Goal: Complete application form: Complete application form

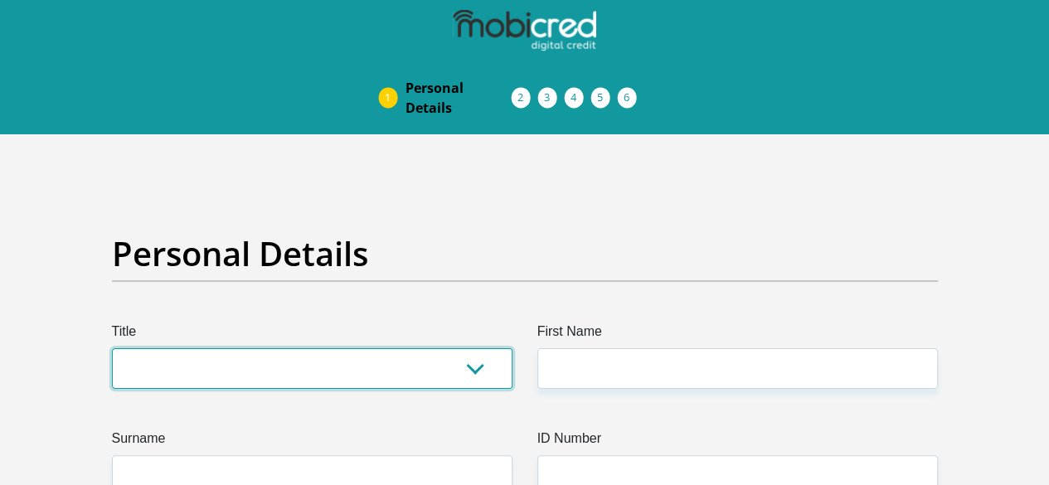
drag, startPoint x: 0, startPoint y: 0, endPoint x: 267, endPoint y: 314, distance: 412.3
click at [267, 348] on select "Mr Ms Mrs Dr Other" at bounding box center [312, 368] width 400 height 41
select select "Mr"
click at [112, 348] on select "Mr Ms Mrs Dr Other" at bounding box center [312, 368] width 400 height 41
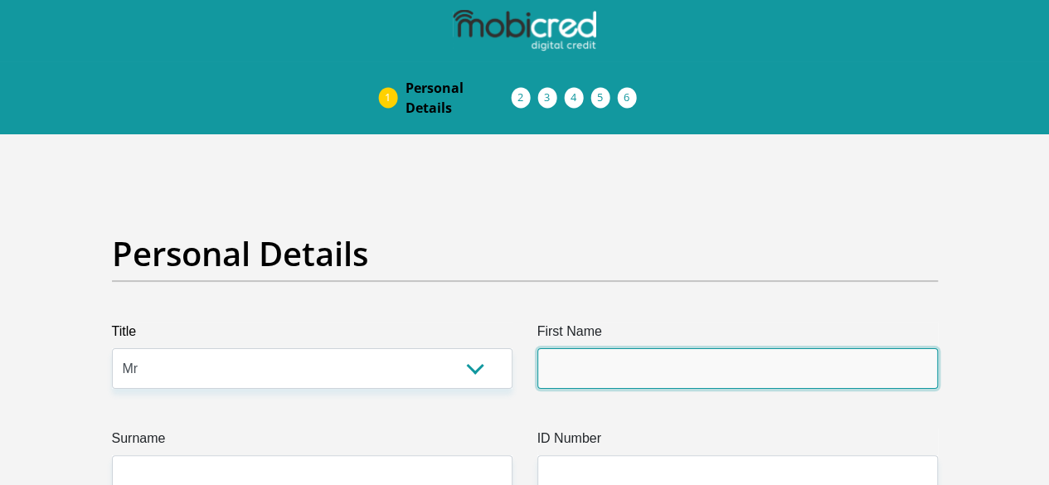
click at [565, 348] on input "First Name" at bounding box center [737, 368] width 400 height 41
type input "Mthokozisi"
type input "Dlamini"
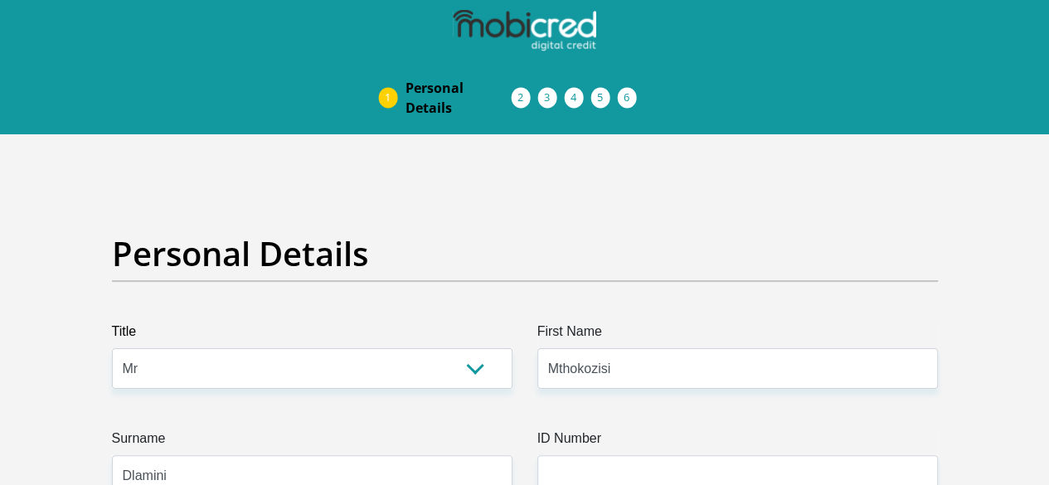
select select "ZAF"
type input "Umlazi, Durban"
type input "641"
type input "Durban"
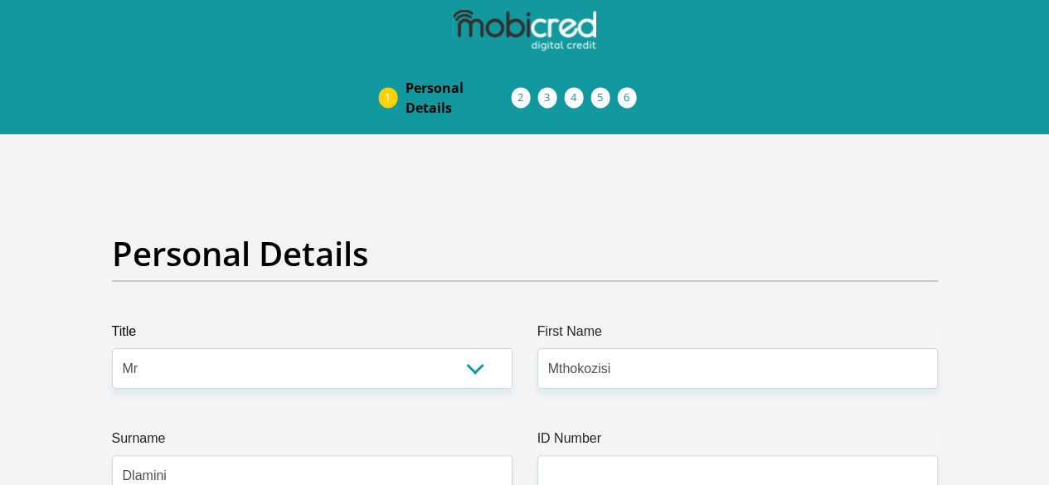
type input "Durban"
type input "4031"
click at [607, 455] on input "ID Number" at bounding box center [737, 475] width 400 height 41
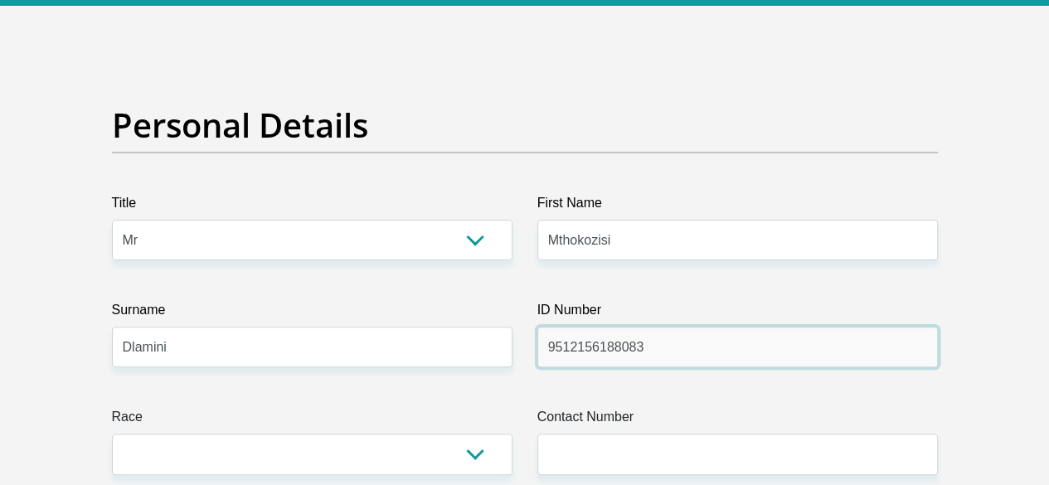
scroll to position [166, 0]
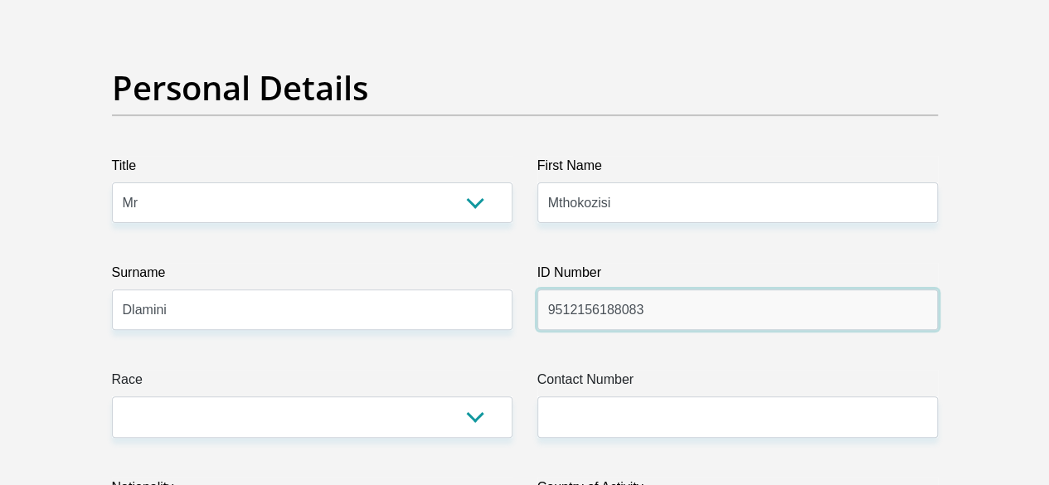
type input "9512156188083"
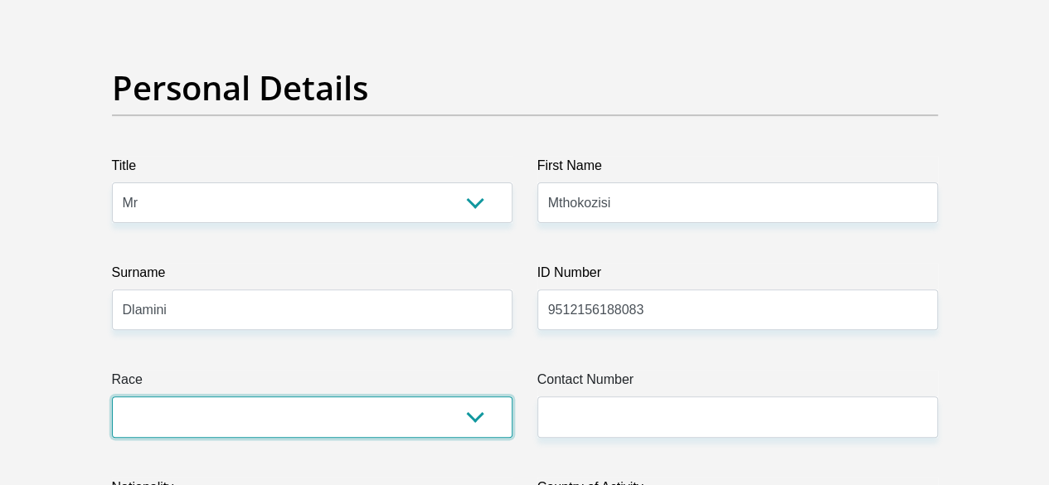
click at [472, 396] on select "Black Coloured Indian White Other" at bounding box center [312, 416] width 400 height 41
select select "1"
click at [112, 396] on select "Black Coloured Indian White Other" at bounding box center [312, 416] width 400 height 41
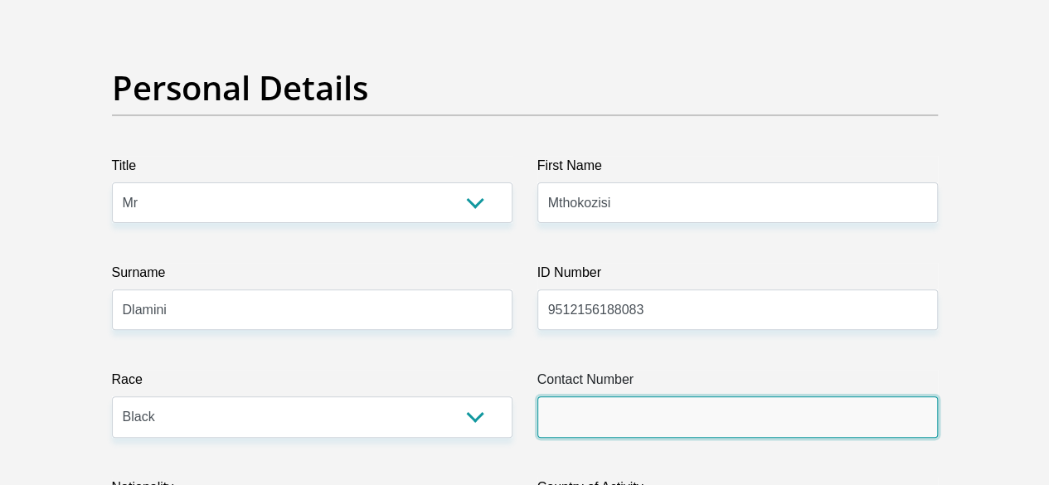
click at [595, 396] on input "Contact Number" at bounding box center [737, 416] width 400 height 41
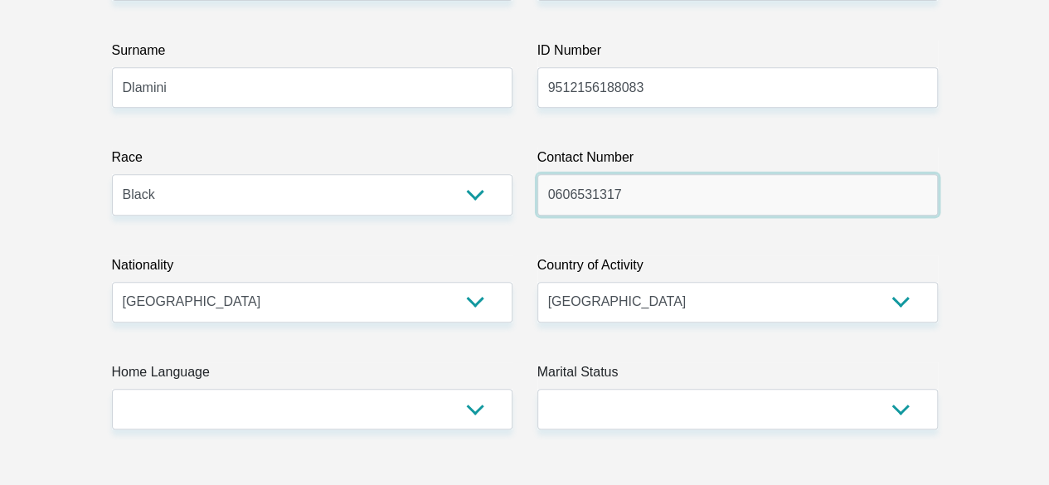
scroll to position [415, 0]
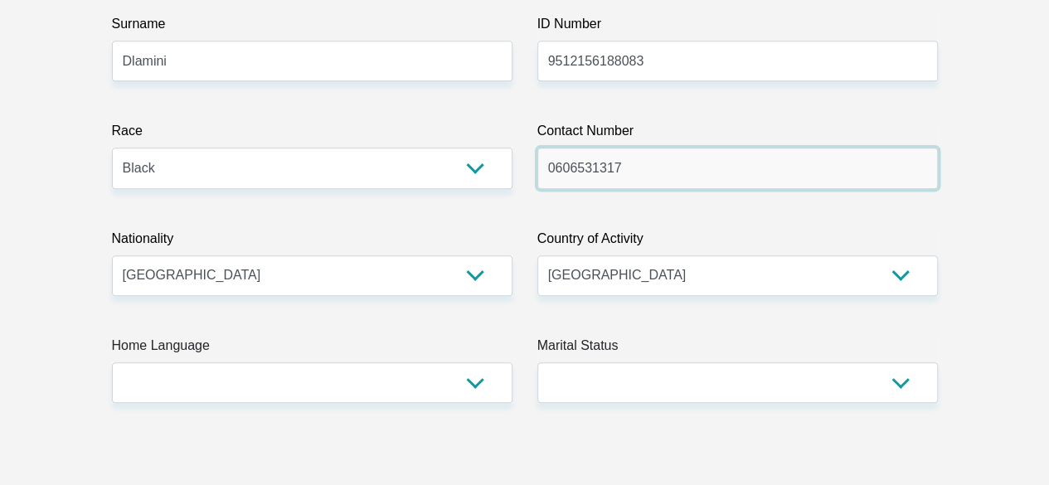
type input "0606531317"
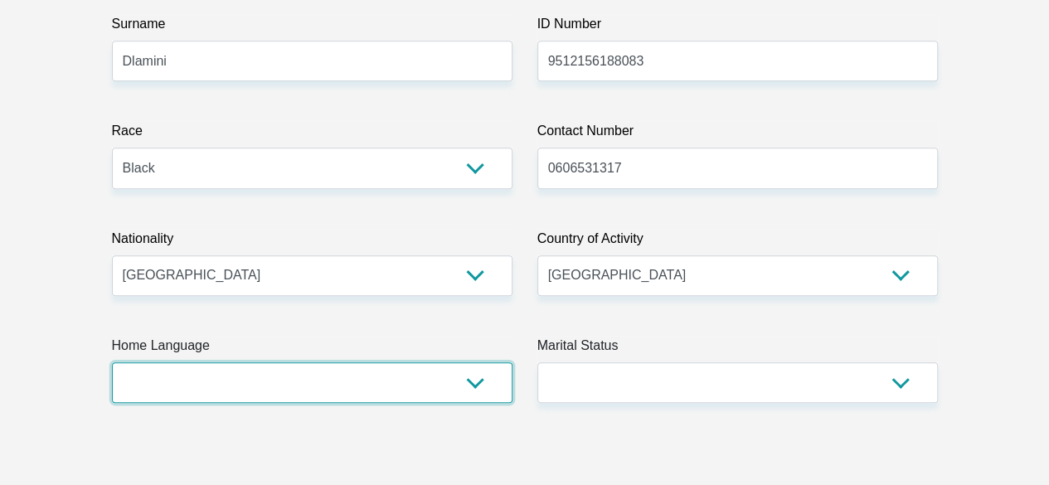
click at [485, 362] on select "Afrikaans English Sepedi South Ndebele Southern Sotho Swati Tsonga Tswana Venda…" at bounding box center [312, 382] width 400 height 41
select select "zul"
click at [112, 362] on select "Afrikaans English Sepedi South Ndebele Southern Sotho Swati Tsonga Tswana Venda…" at bounding box center [312, 382] width 400 height 41
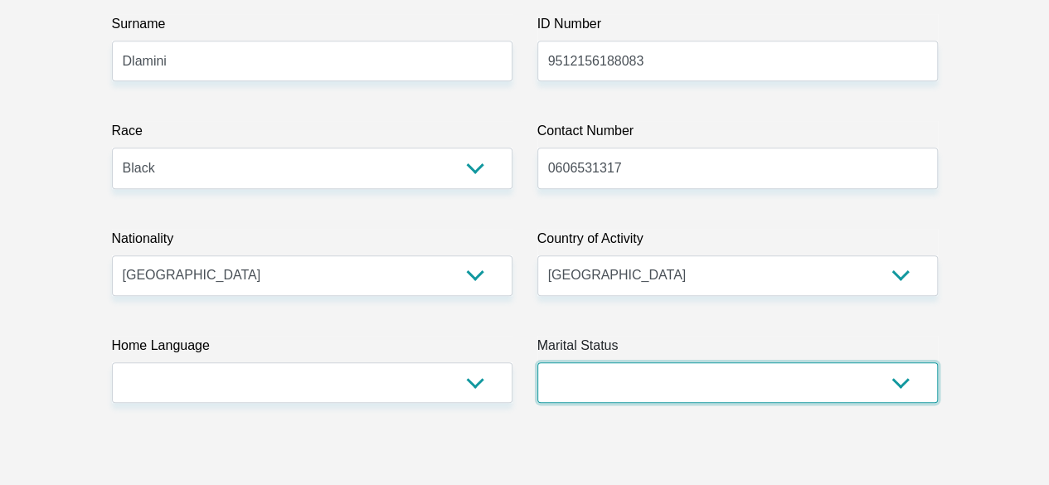
click at [902, 362] on select "Married ANC Single Divorced Widowed Married COP or Customary Law" at bounding box center [737, 382] width 400 height 41
select select "2"
click at [537, 362] on select "Married ANC Single Divorced Widowed Married COP or Customary Law" at bounding box center [737, 382] width 400 height 41
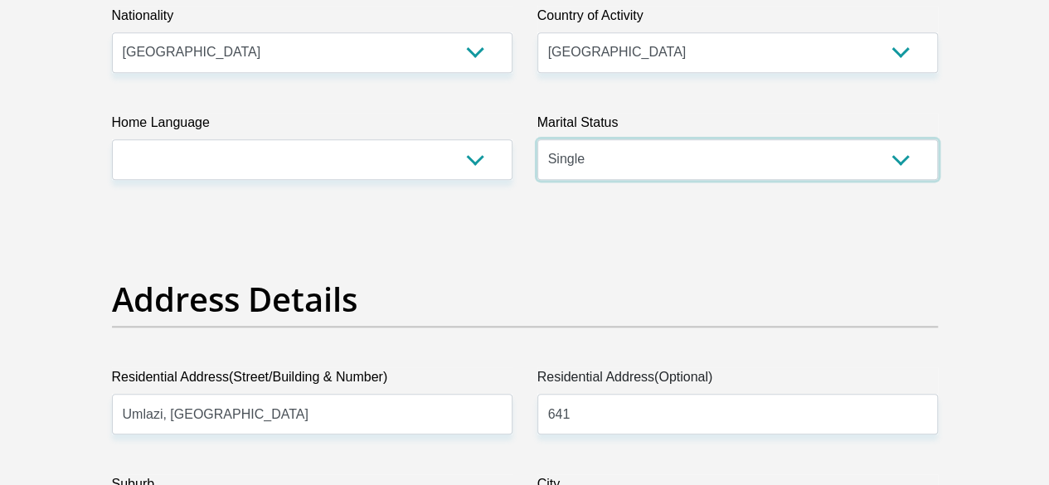
scroll to position [663, 0]
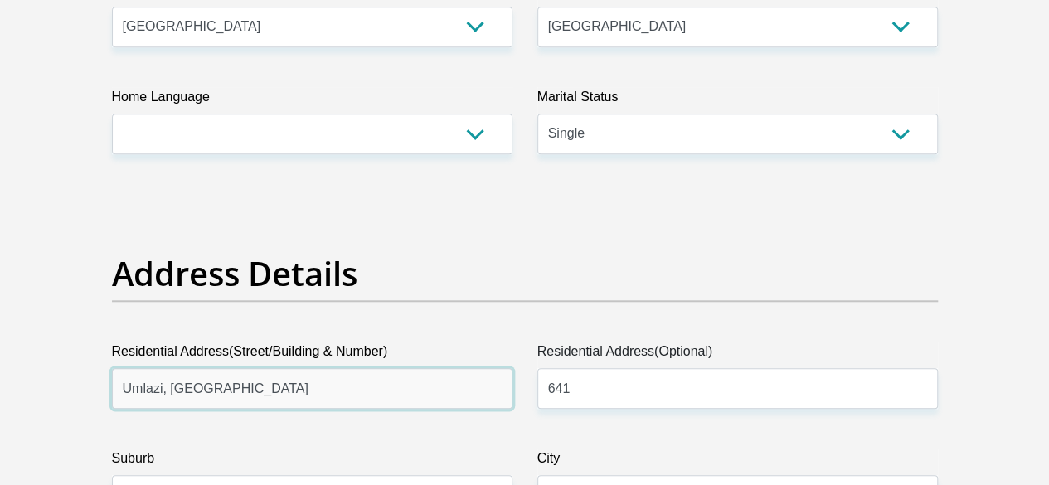
click at [263, 368] on input "Umlazi, Durban" at bounding box center [312, 388] width 400 height 41
type input "U"
type input "Maokeng Ext 1"
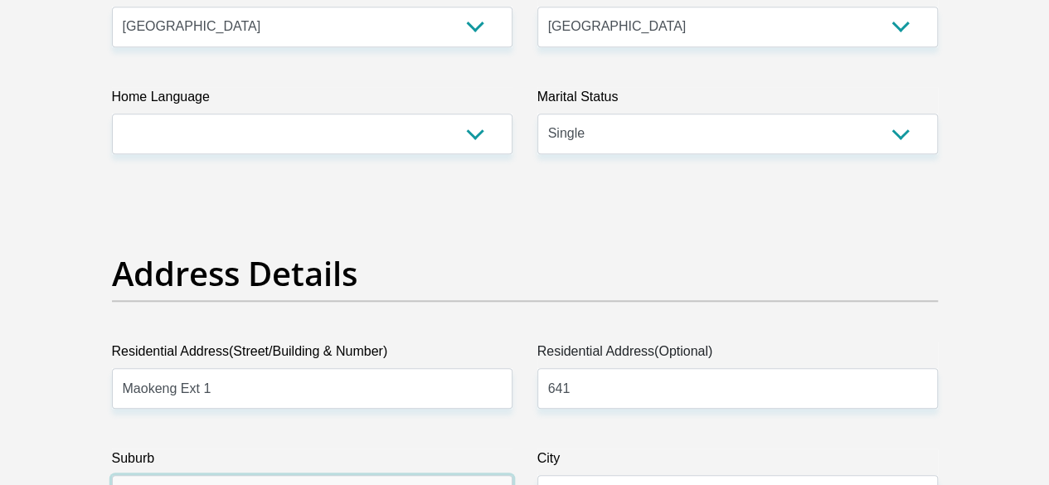
type input "D"
type input "Tembisa"
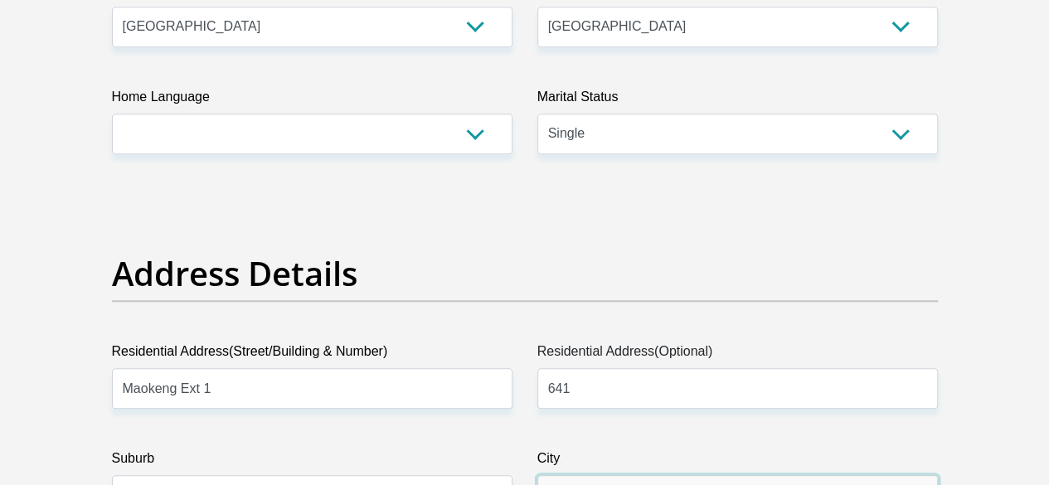
type input "D"
type input "Johannesburg"
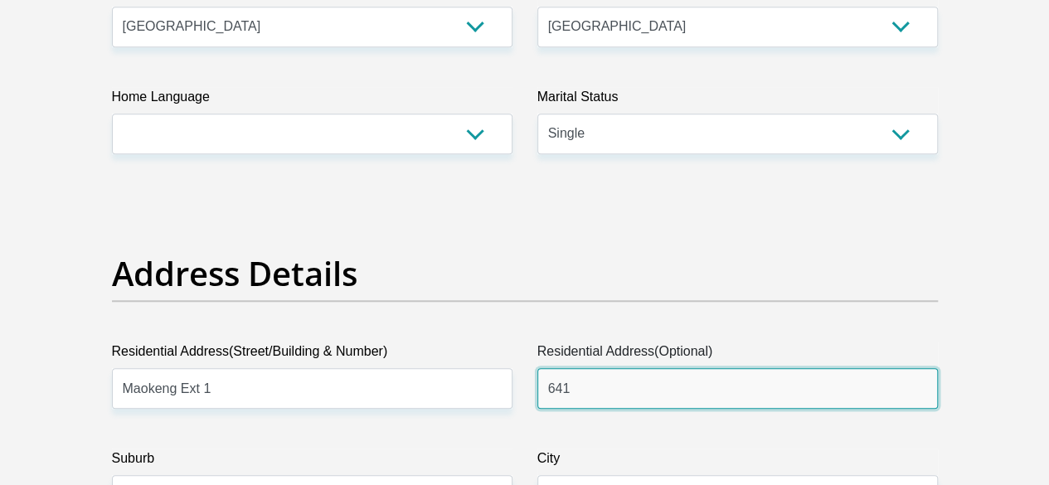
click at [594, 368] on input "641" at bounding box center [737, 388] width 400 height 41
type input "6"
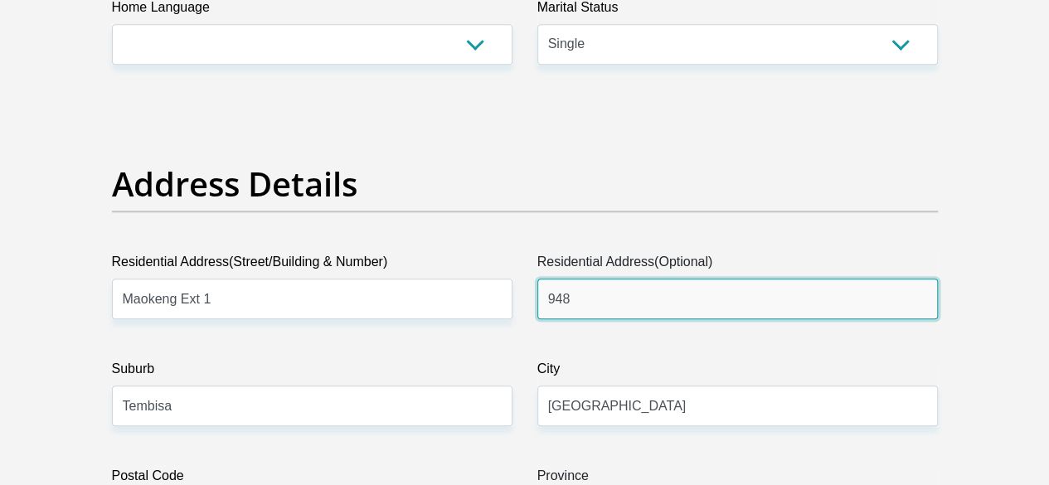
scroll to position [829, 0]
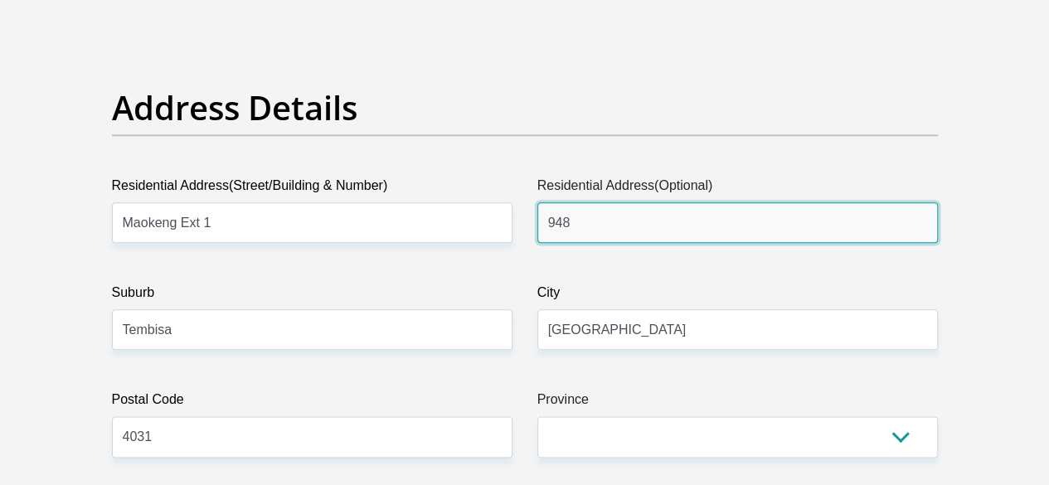
type input "948"
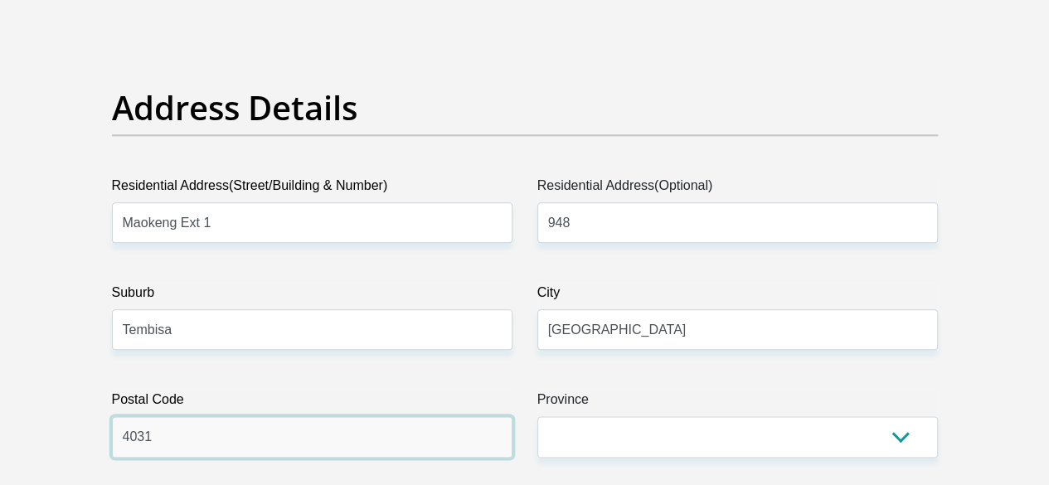
click at [197, 416] on input "4031" at bounding box center [312, 436] width 400 height 41
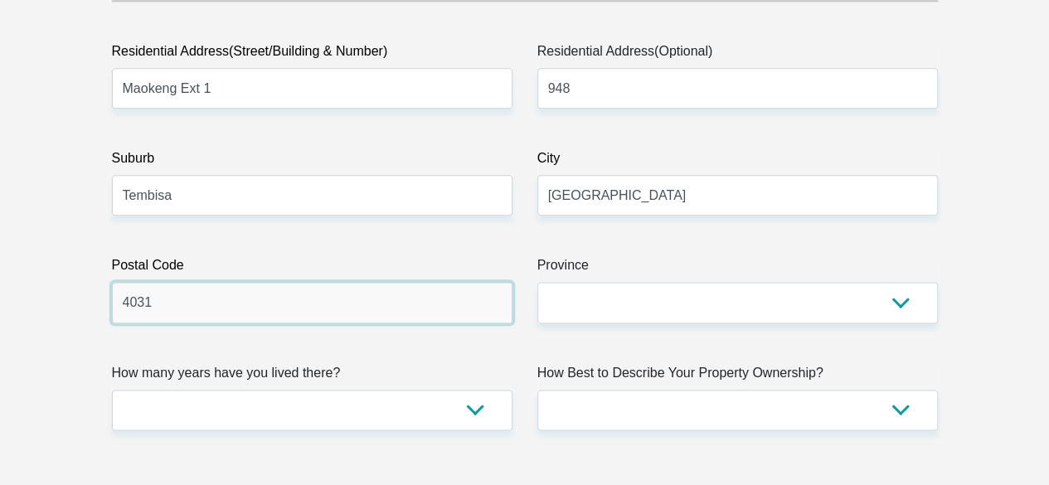
scroll to position [995, 0]
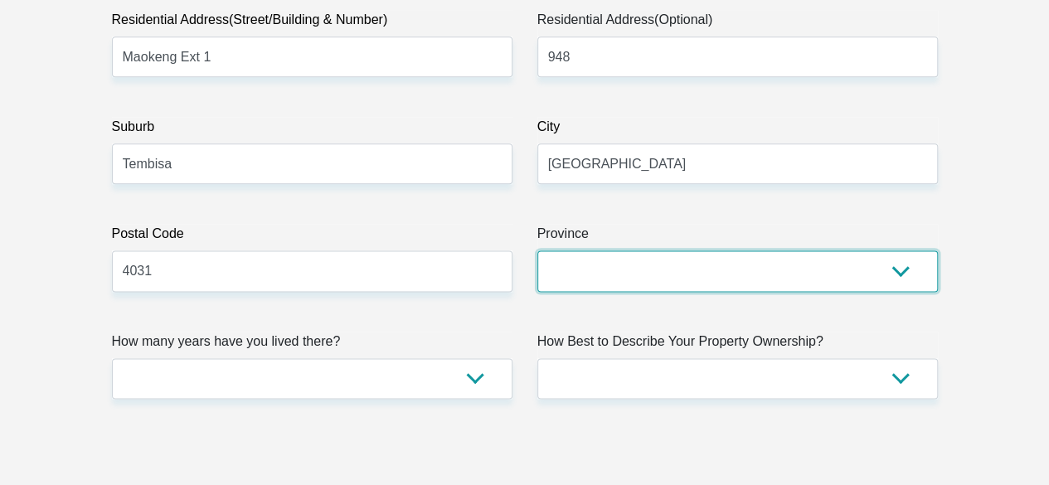
click at [905, 250] on select "Eastern Cape Free State Gauteng KwaZulu-Natal Limpopo Mpumalanga Northern Cape …" at bounding box center [737, 270] width 400 height 41
select select "Gauteng"
click at [537, 250] on select "Eastern Cape Free State Gauteng KwaZulu-Natal Limpopo Mpumalanga Northern Cape …" at bounding box center [737, 270] width 400 height 41
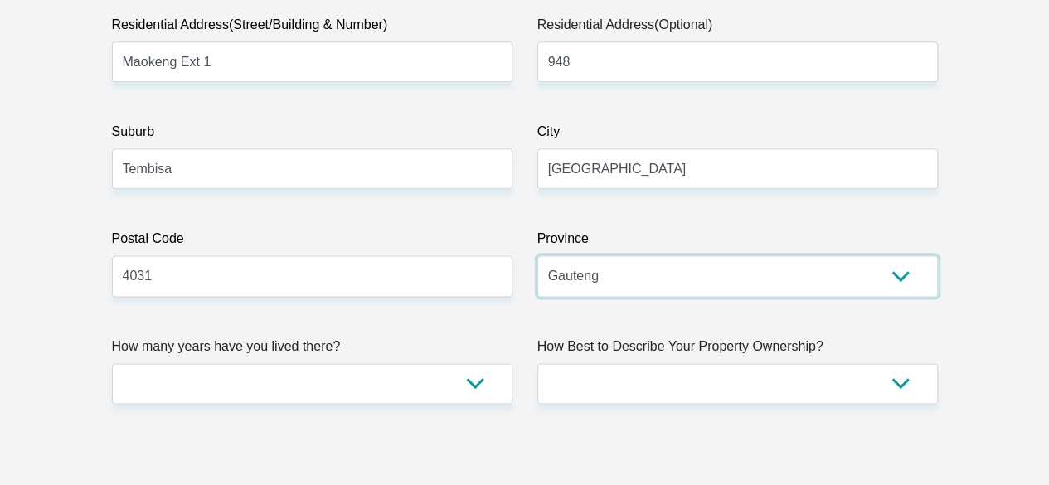
scroll to position [912, 0]
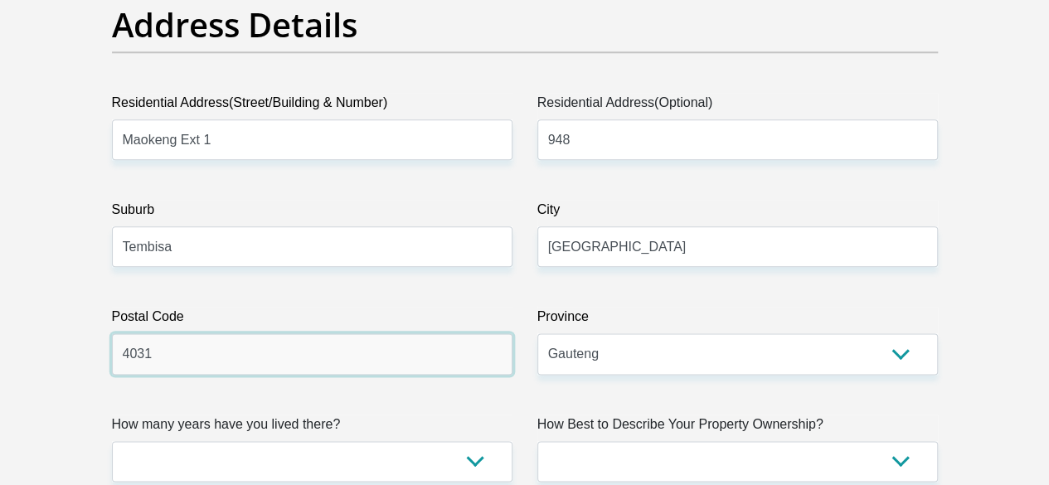
click at [176, 333] on input "4031" at bounding box center [312, 353] width 400 height 41
type input "4"
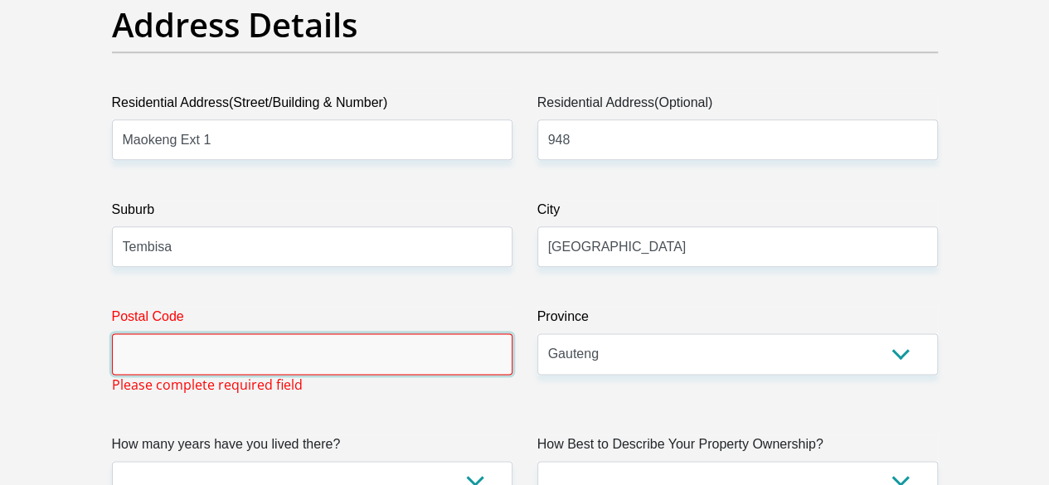
paste input "1632"
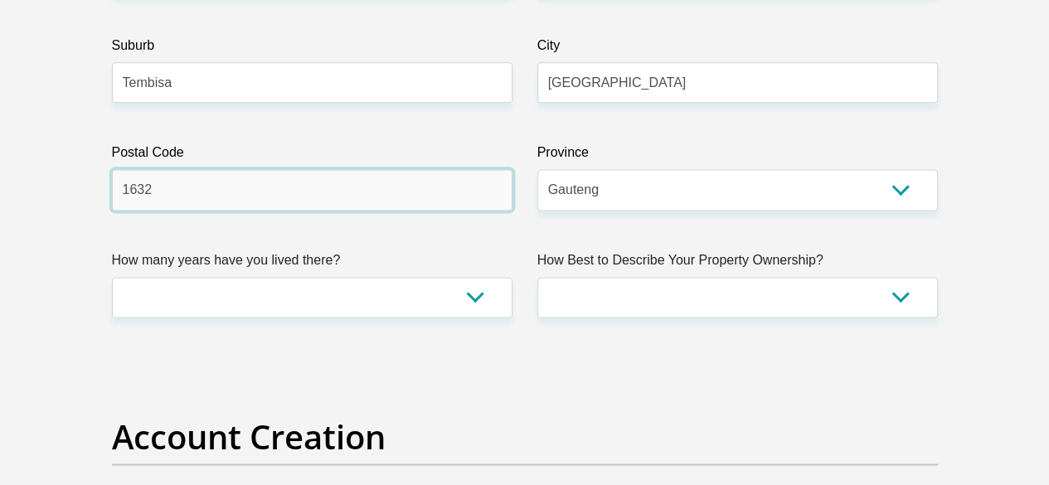
scroll to position [1078, 0]
type input "1632"
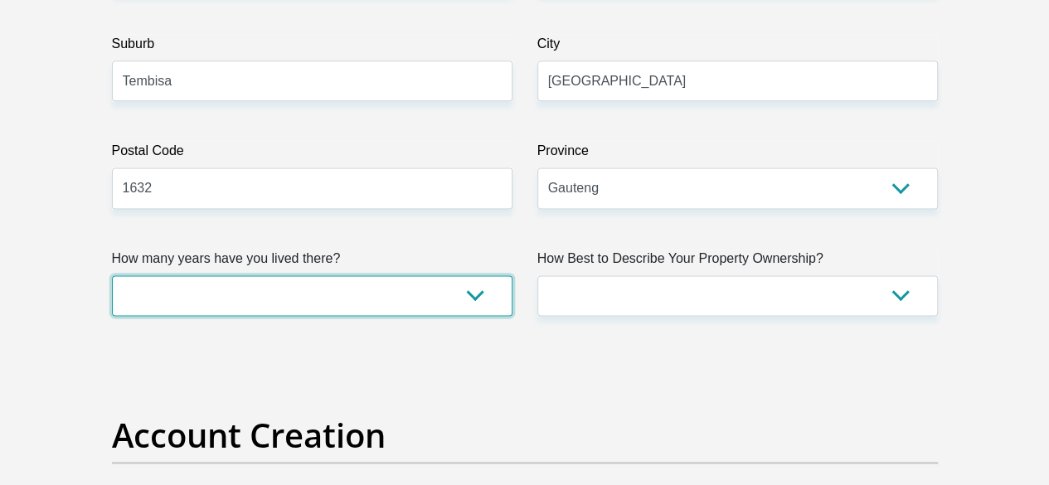
click at [477, 275] on select "less than 1 year 1-3 years 3-5 years 5+ years" at bounding box center [312, 295] width 400 height 41
select select "2"
click at [112, 275] on select "less than 1 year 1-3 years 3-5 years 5+ years" at bounding box center [312, 295] width 400 height 41
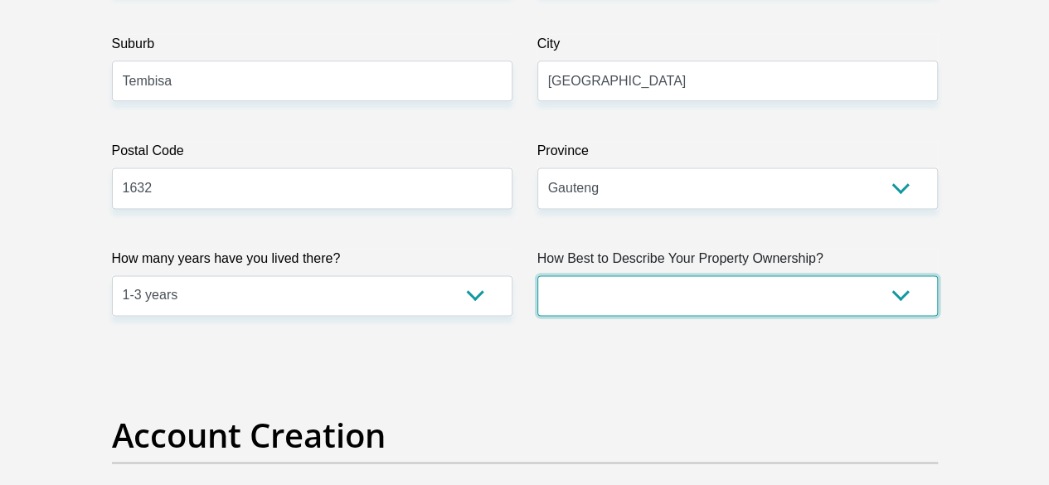
click at [907, 275] on select "Owned Rented Family Owned Company Dwelling" at bounding box center [737, 295] width 400 height 41
select select "parents"
click at [537, 275] on select "Owned Rented Family Owned Company Dwelling" at bounding box center [737, 295] width 400 height 41
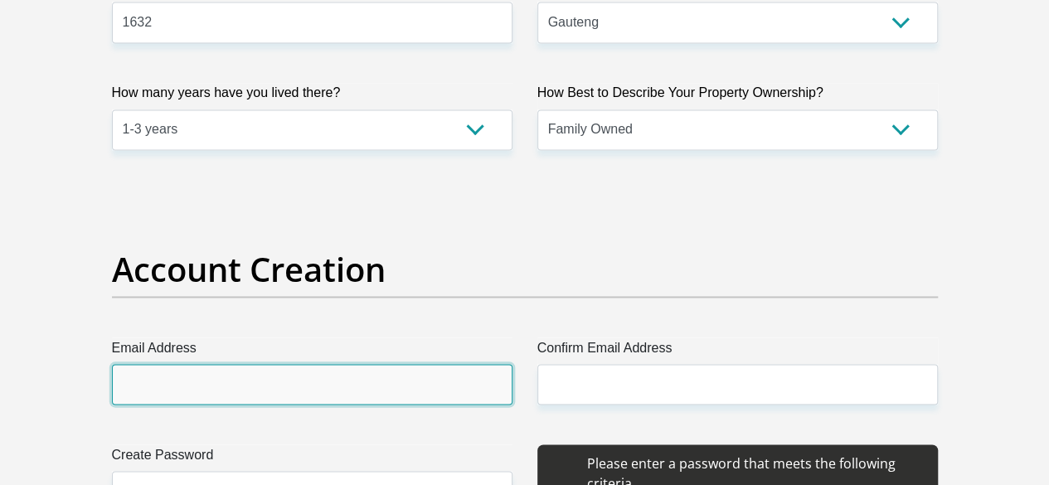
click at [226, 364] on input "Email Address" at bounding box center [312, 384] width 400 height 41
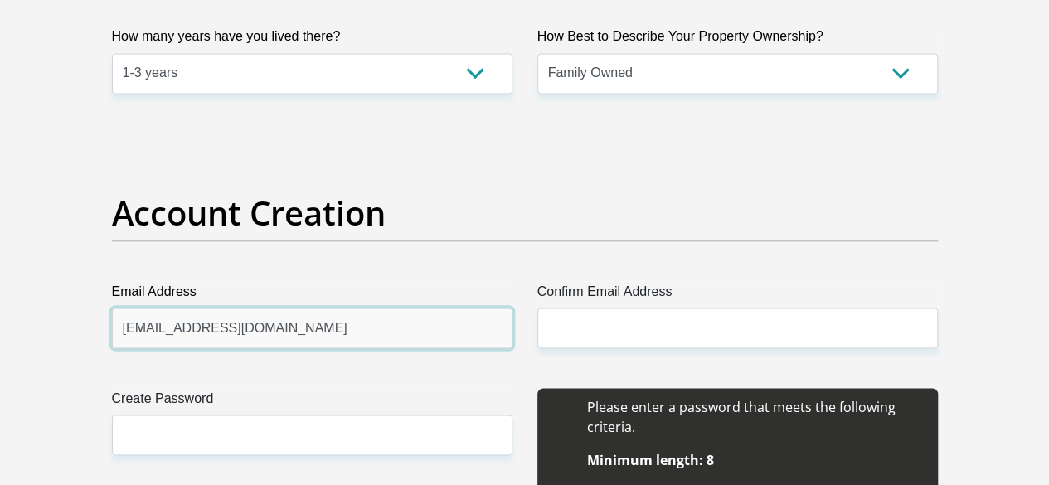
scroll to position [1327, 0]
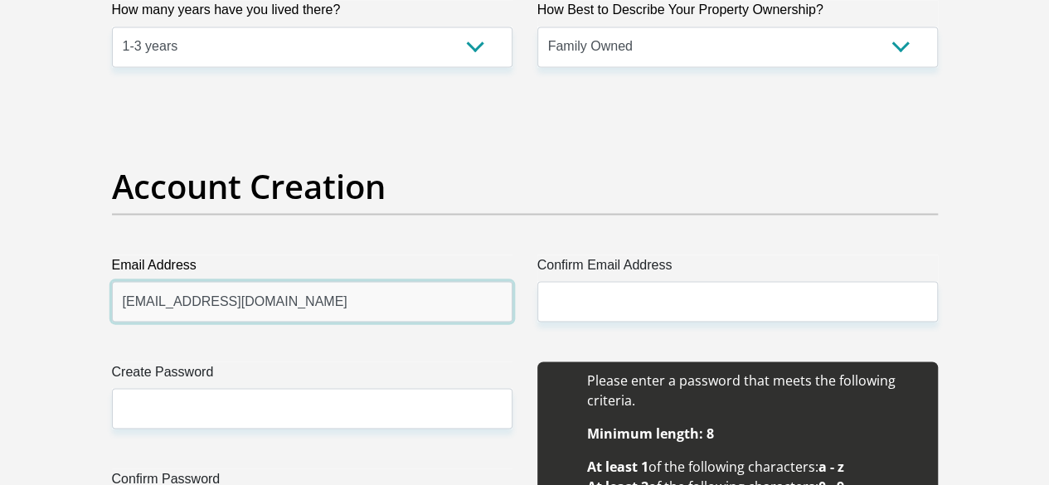
type input "[EMAIL_ADDRESS][DOMAIN_NAME]"
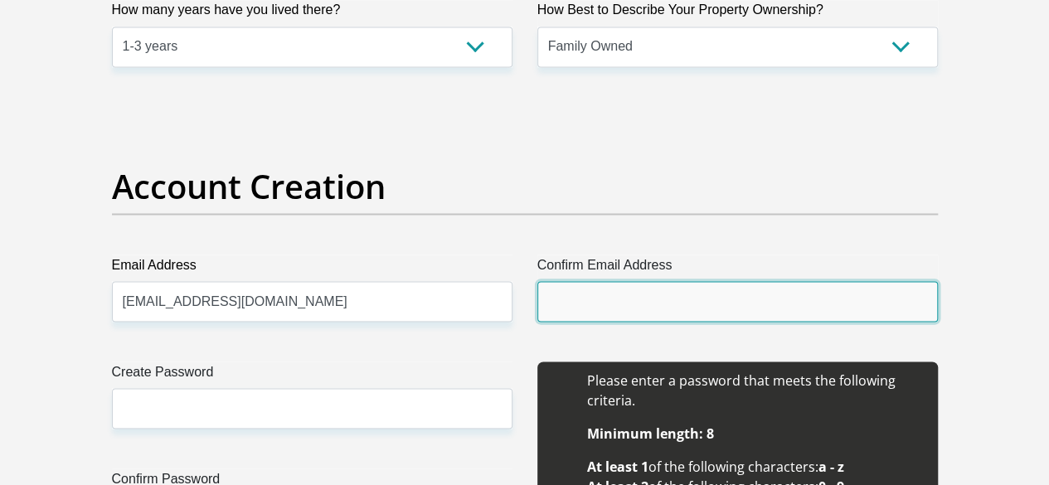
click at [573, 281] on input "Confirm Email Address" at bounding box center [737, 301] width 400 height 41
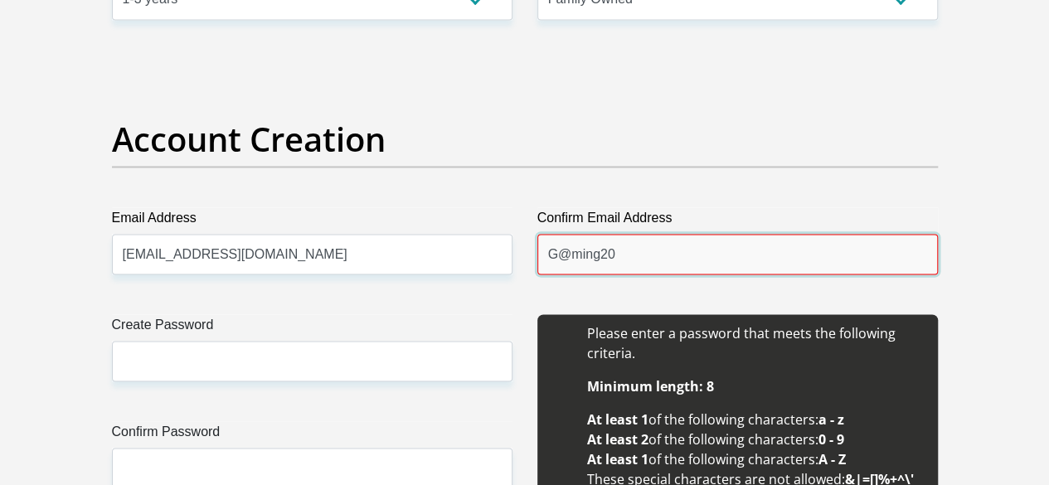
scroll to position [1410, 0]
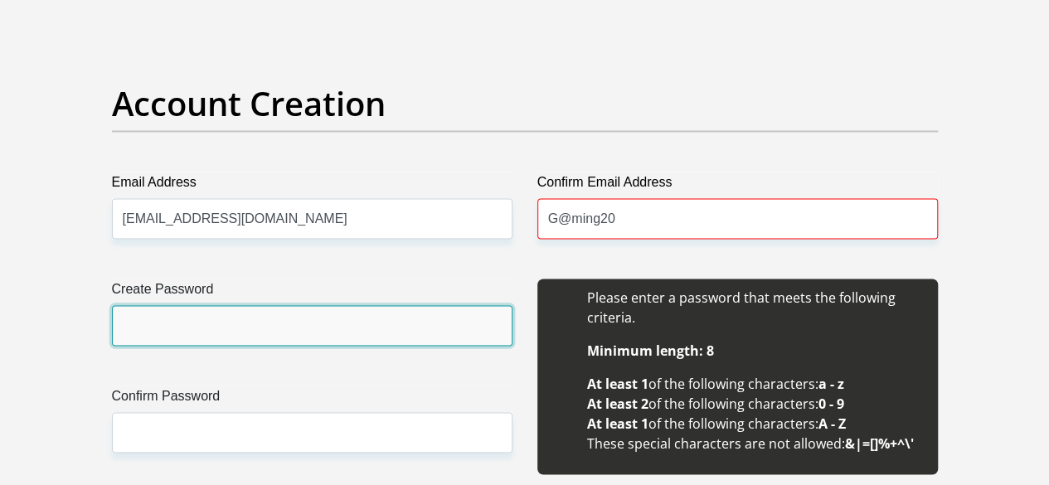
click at [242, 305] on input "Create Password" at bounding box center [312, 325] width 400 height 41
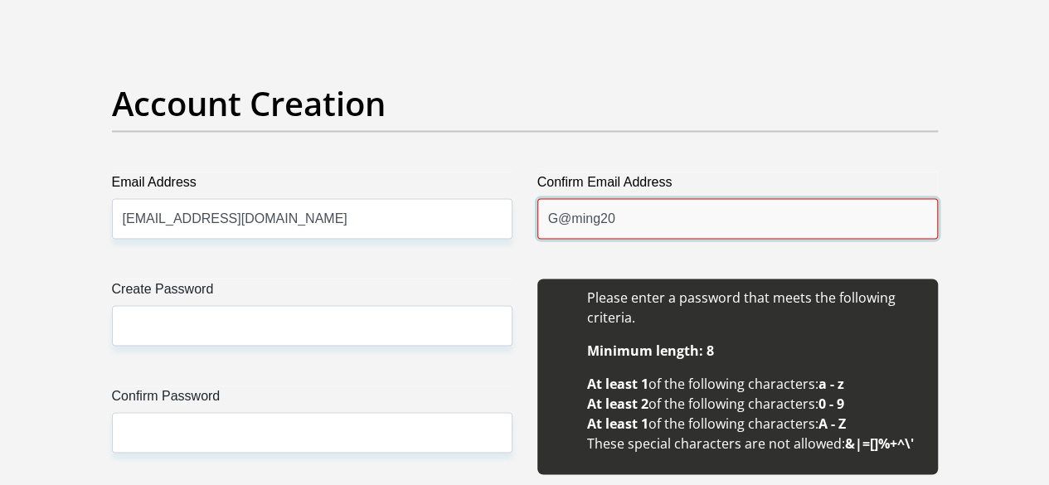
click at [642, 198] on input "G@ming20" at bounding box center [737, 218] width 400 height 41
type input "G"
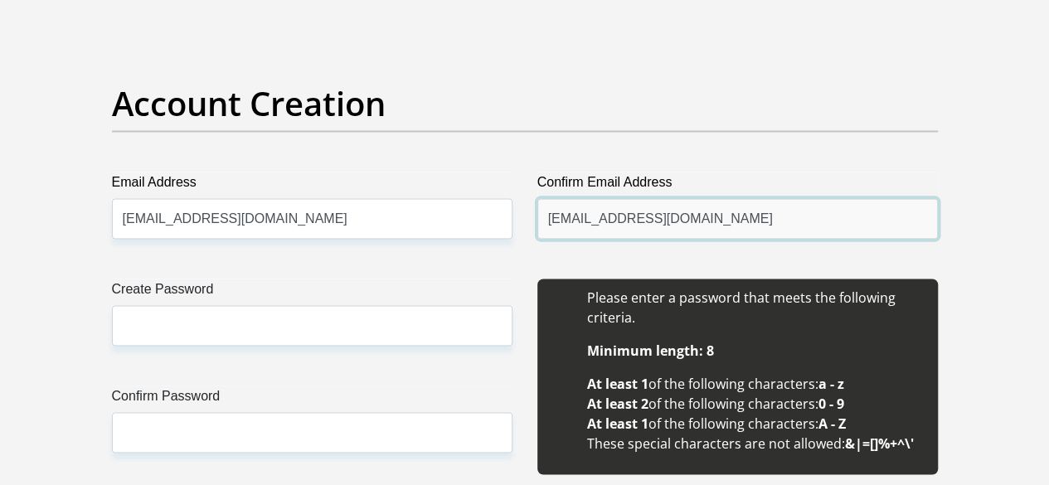
type input "[EMAIL_ADDRESS][DOMAIN_NAME]"
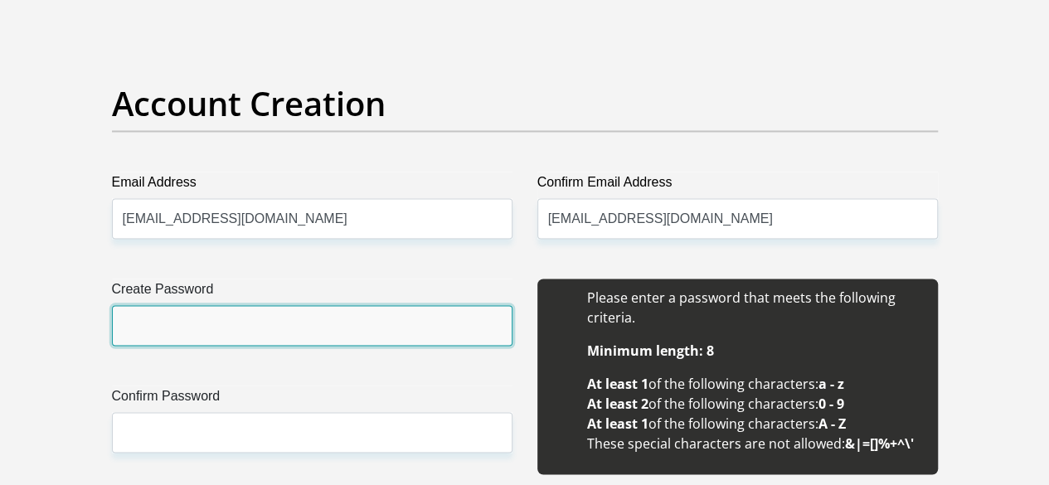
click at [244, 305] on input "Create Password" at bounding box center [312, 325] width 400 height 41
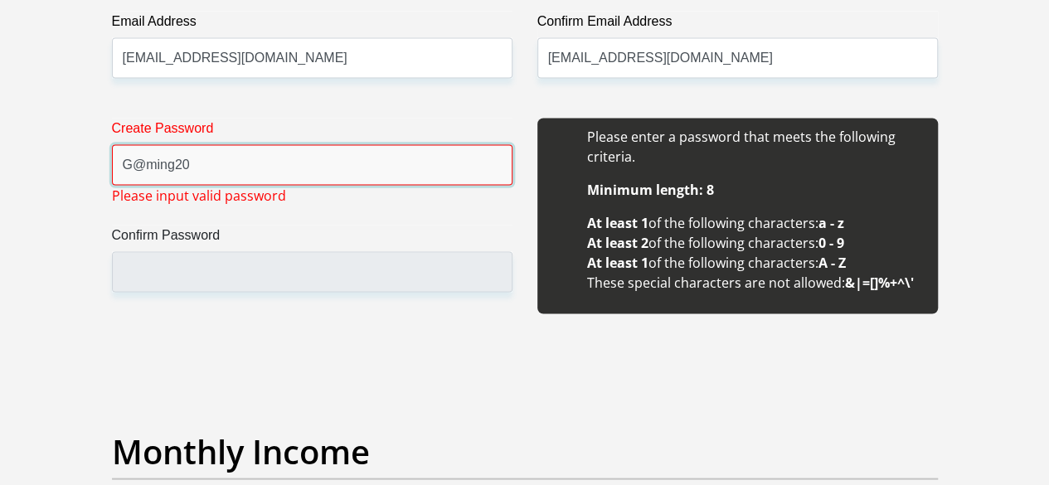
scroll to position [1575, 0]
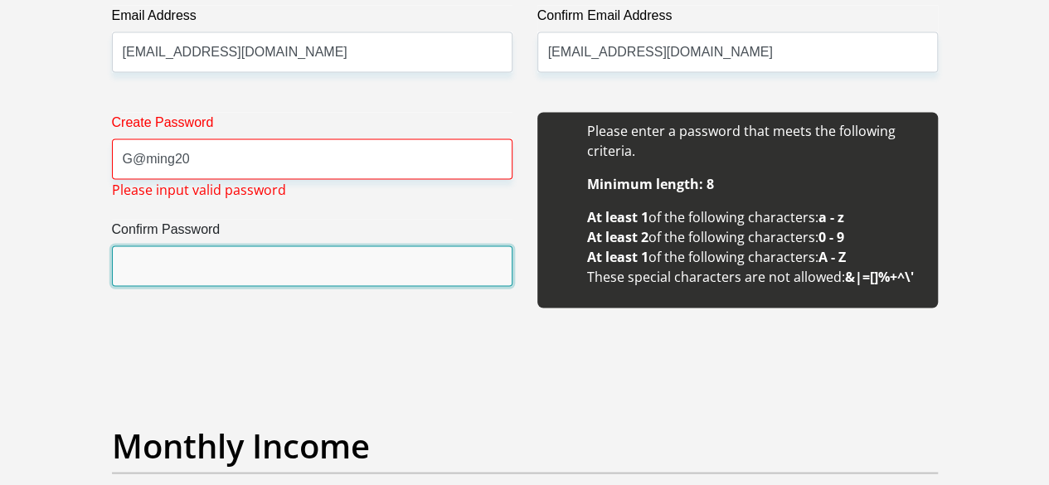
click at [164, 246] on input "Confirm Password" at bounding box center [312, 266] width 400 height 41
click at [159, 246] on input "Confirm Password" at bounding box center [312, 266] width 400 height 41
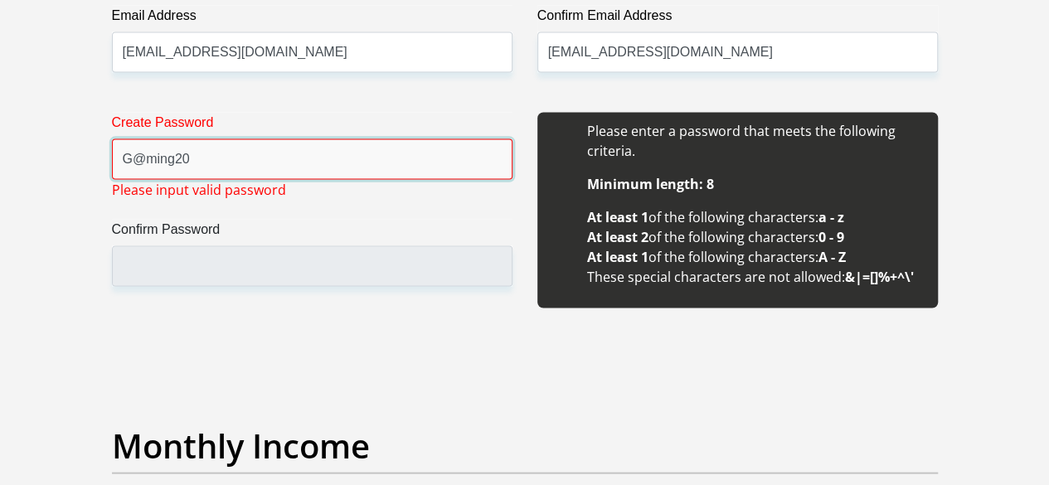
click at [201, 139] on input "G@ming20" at bounding box center [312, 159] width 400 height 41
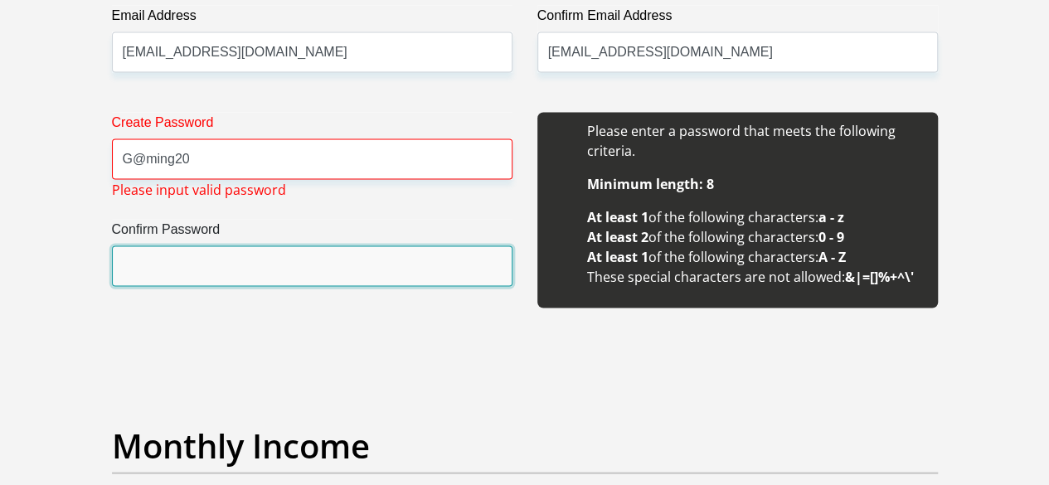
click at [174, 246] on input "Confirm Password" at bounding box center [312, 266] width 400 height 41
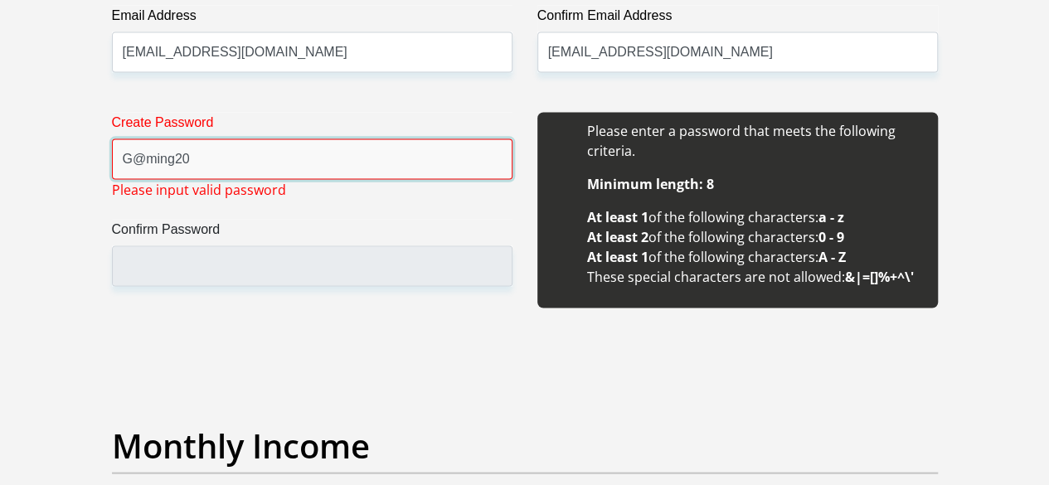
click at [197, 139] on input "G@ming20" at bounding box center [312, 159] width 400 height 41
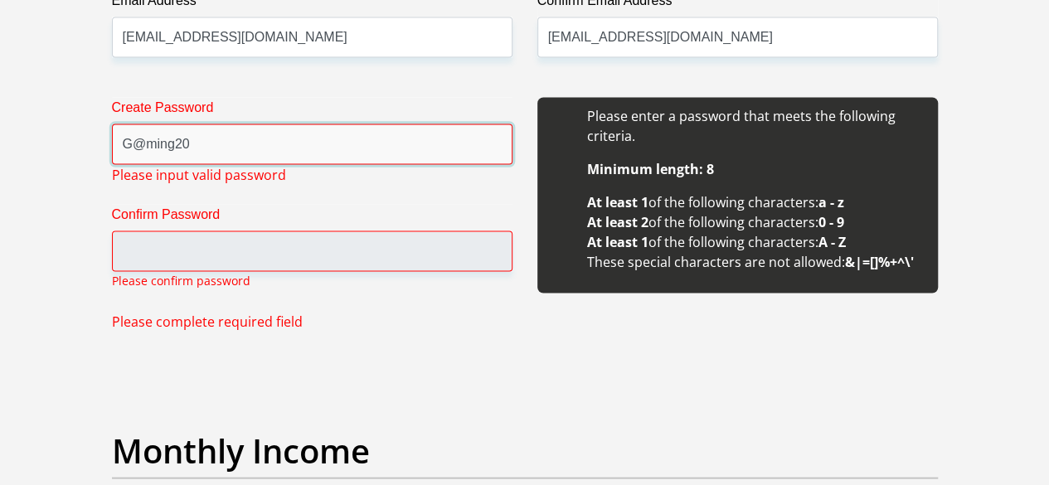
scroll to position [1590, 0]
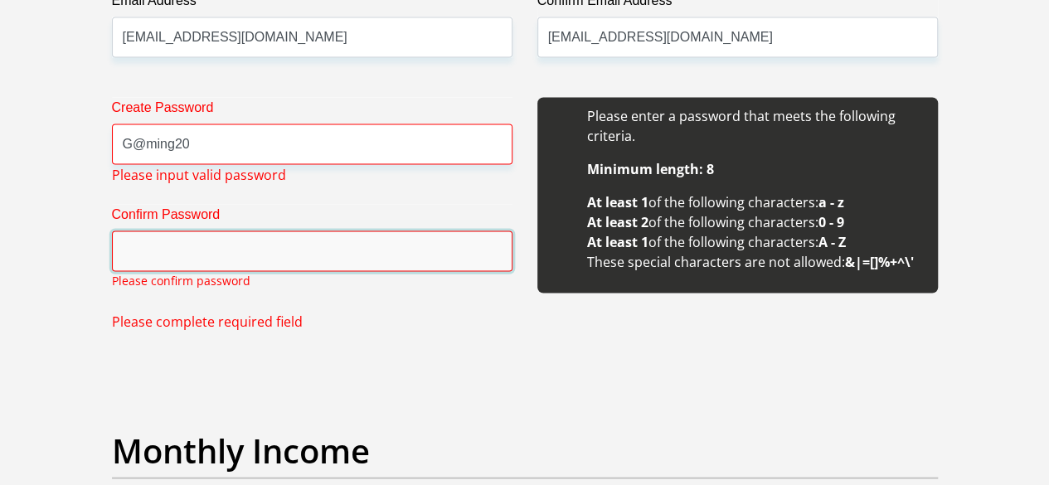
click at [167, 231] on input "Confirm Password" at bounding box center [312, 251] width 400 height 41
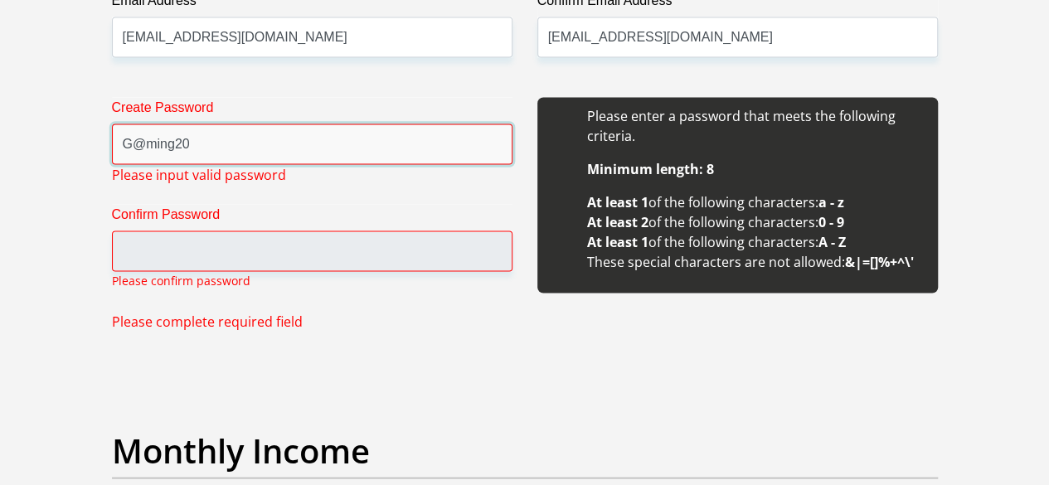
click at [144, 124] on input "G@ming20" at bounding box center [312, 144] width 400 height 41
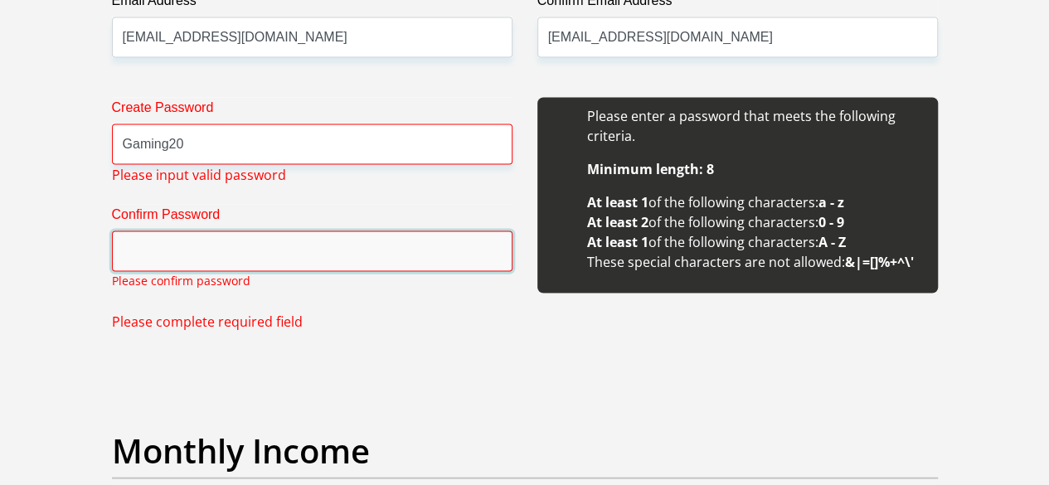
click at [163, 231] on input "Confirm Password" at bounding box center [312, 251] width 400 height 41
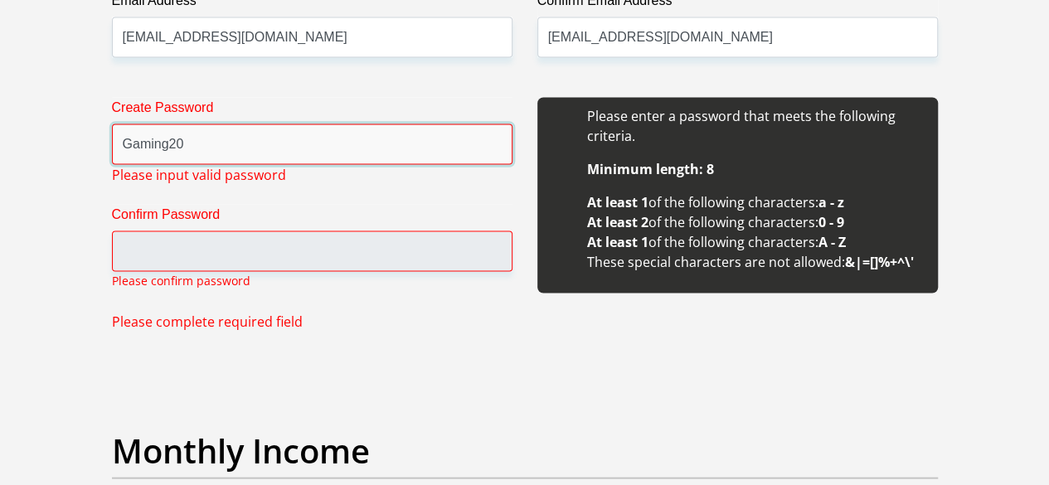
click at [194, 124] on input "Gaming20" at bounding box center [312, 144] width 400 height 41
click at [172, 124] on input "Gaming20" at bounding box center [312, 144] width 400 height 41
click at [167, 124] on input "Gaming20" at bounding box center [312, 144] width 400 height 41
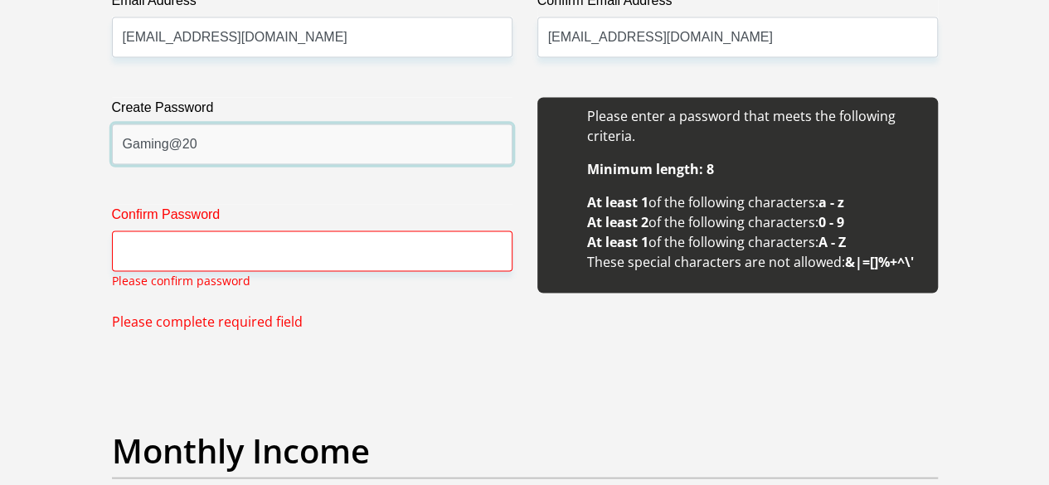
type input "Gaming@20"
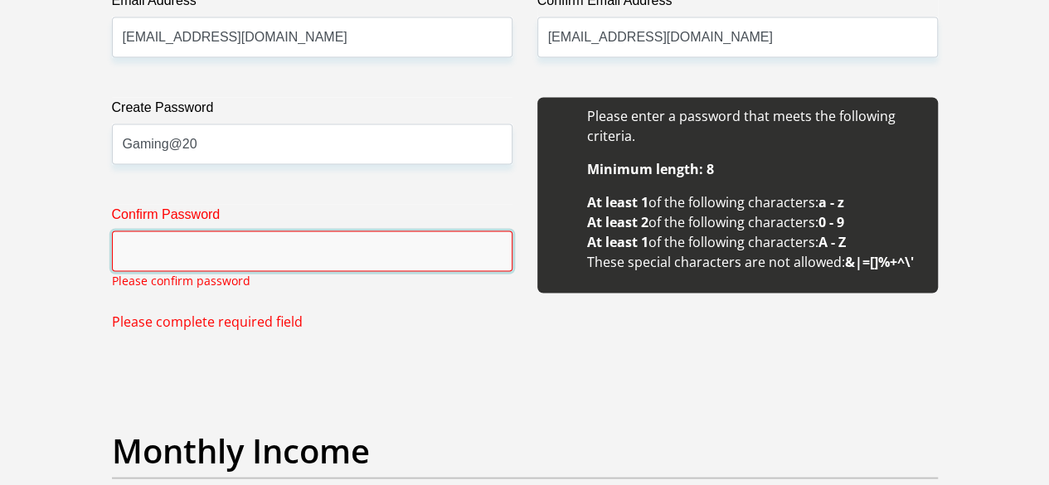
click at [186, 231] on input "Confirm Password" at bounding box center [312, 251] width 400 height 41
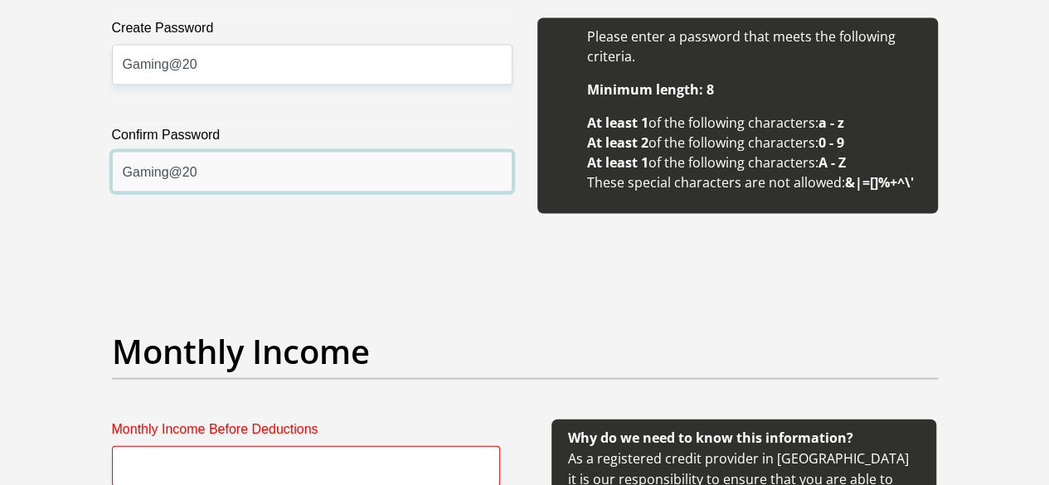
scroll to position [1756, 0]
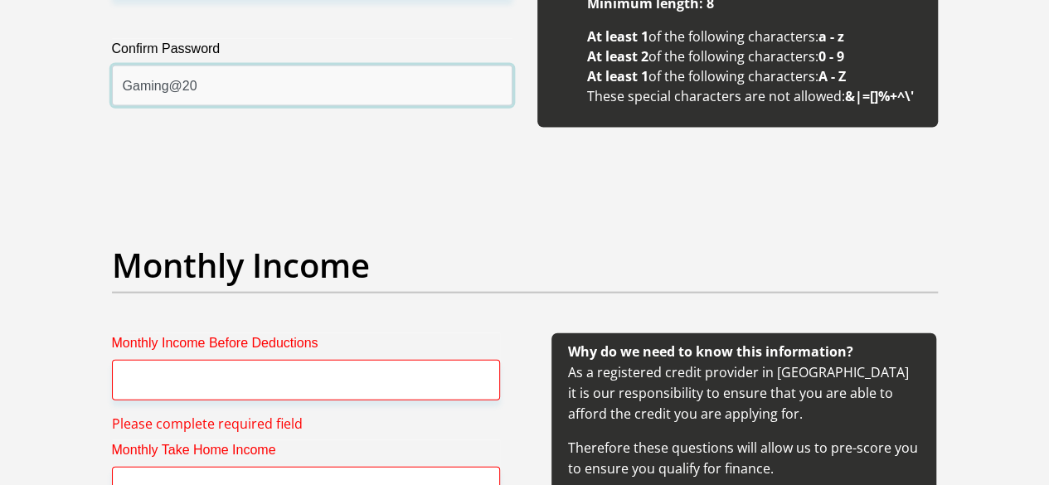
type input "Gaming@20"
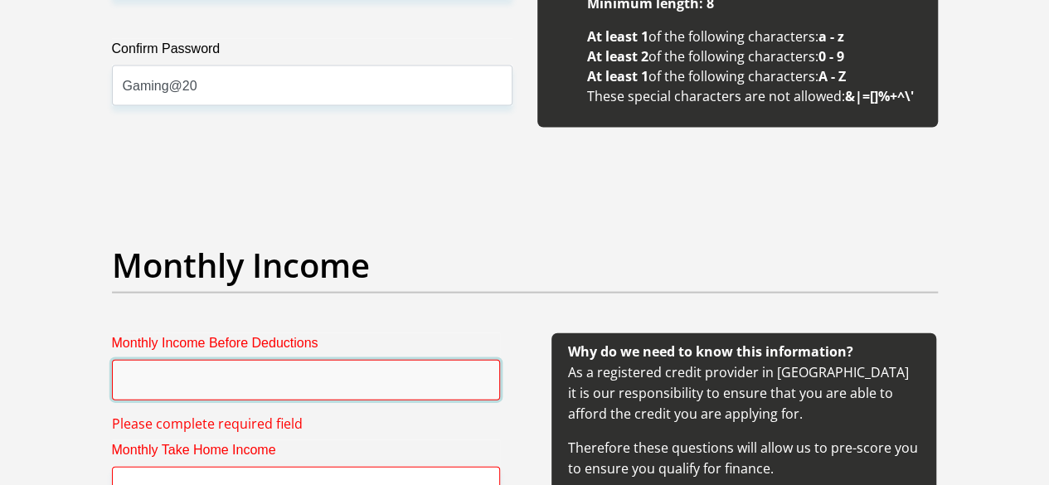
click at [171, 360] on input "Monthly Income Before Deductions" at bounding box center [306, 380] width 388 height 41
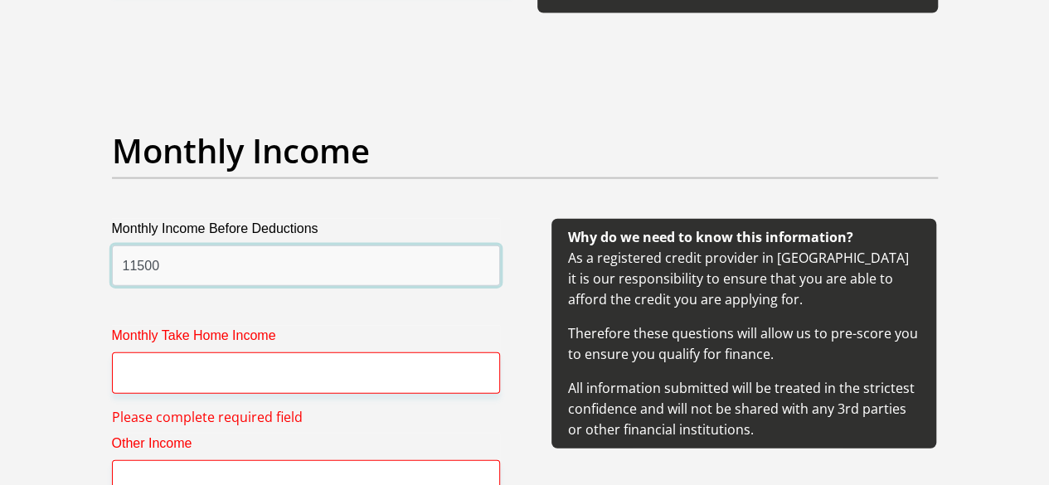
scroll to position [2005, 0]
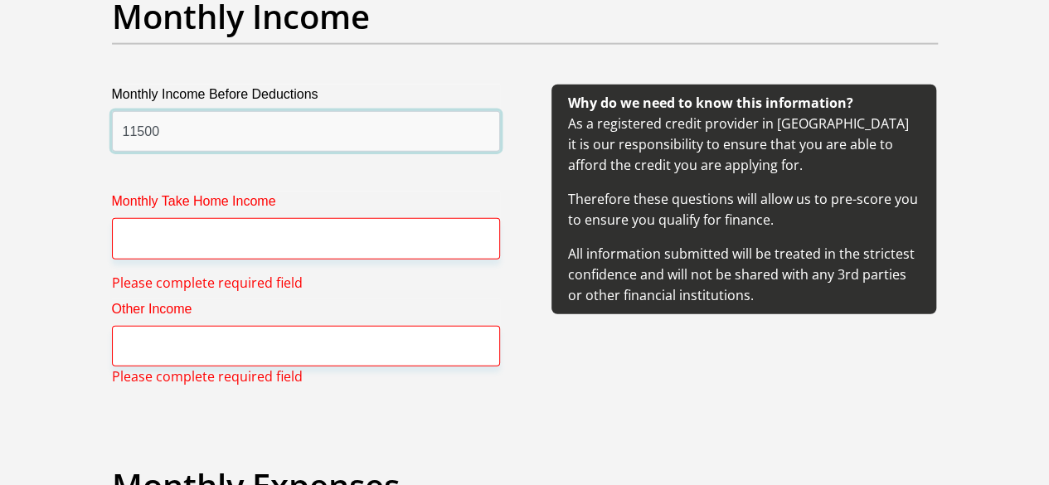
type input "11500"
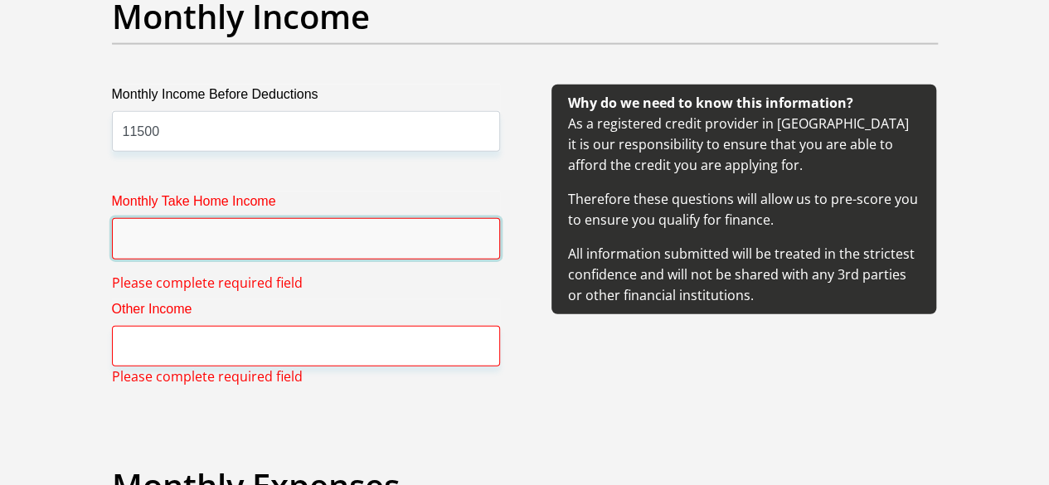
click at [163, 218] on input "Monthly Take Home Income" at bounding box center [306, 238] width 388 height 41
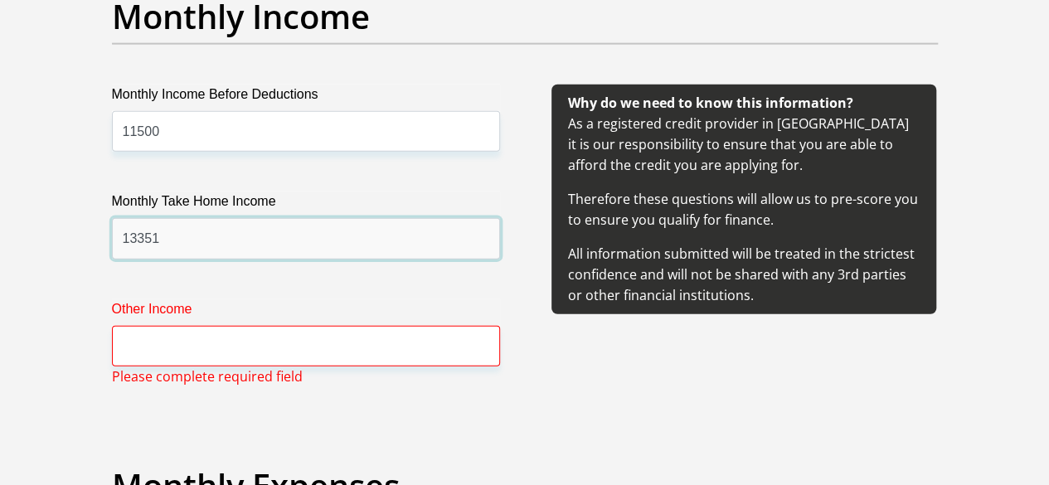
type input "13351"
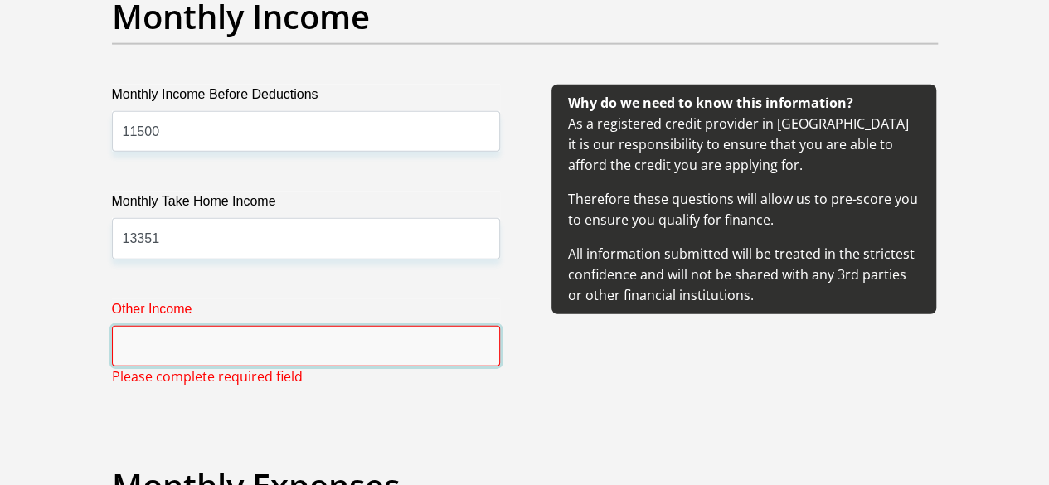
click at [177, 326] on input "Other Income" at bounding box center [306, 346] width 388 height 41
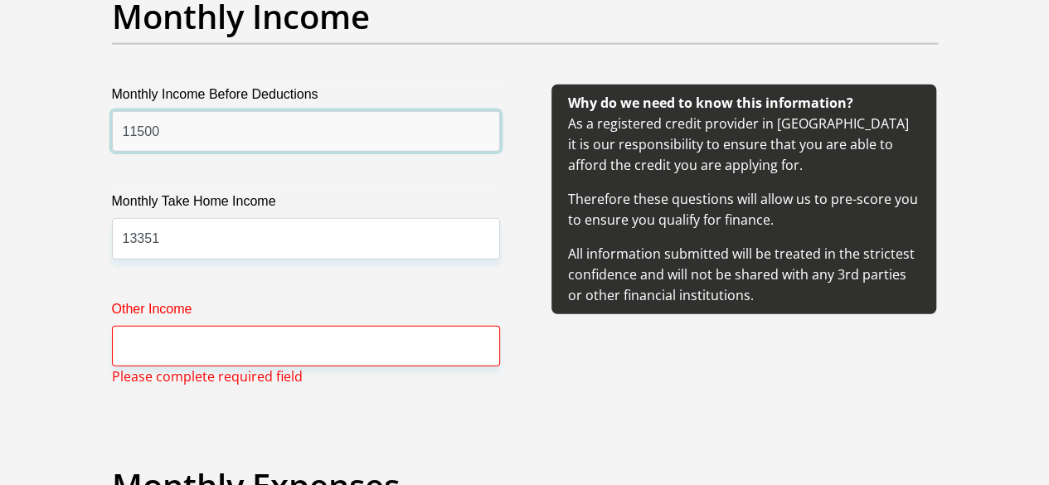
click at [191, 111] on input "11500" at bounding box center [306, 131] width 388 height 41
type input "13351"
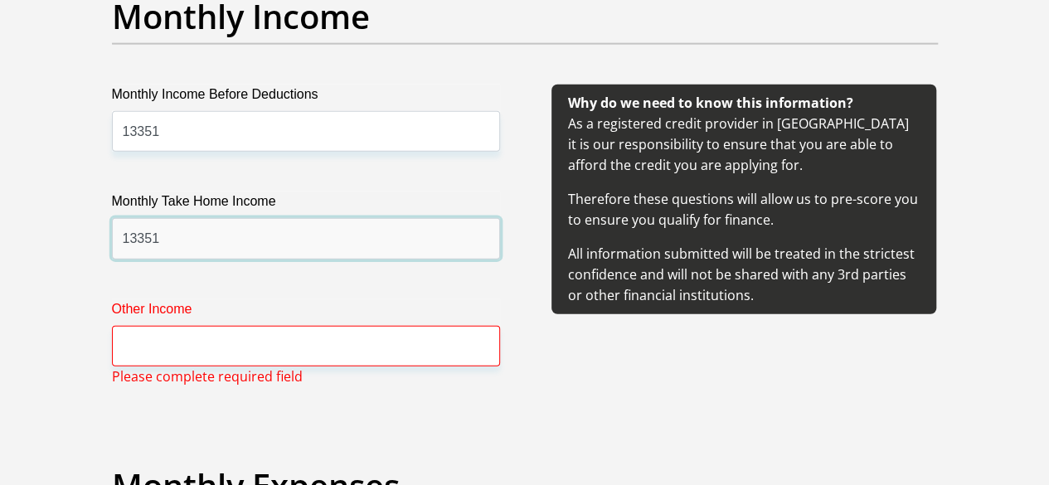
click at [177, 218] on input "13351" at bounding box center [306, 238] width 388 height 41
type input "1"
type input "11622"
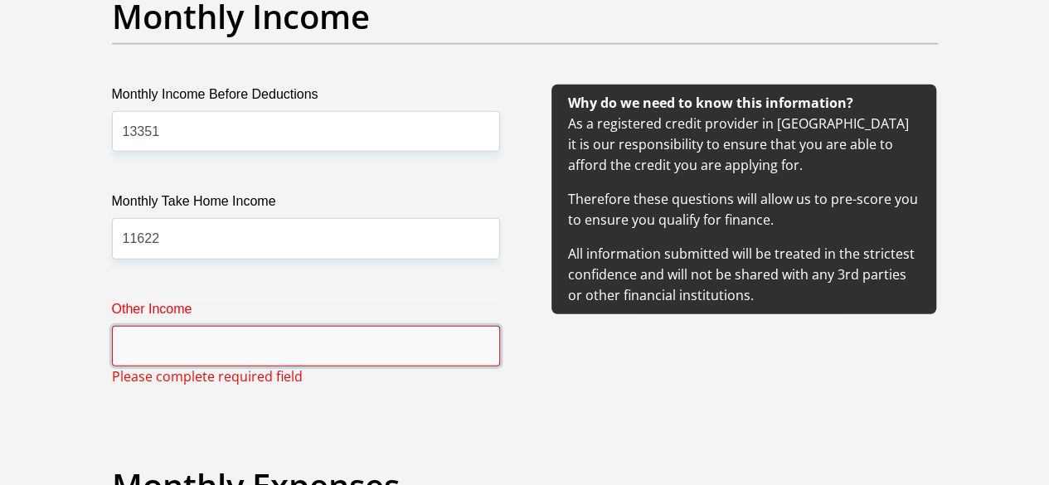
click at [256, 326] on input "Other Income" at bounding box center [306, 346] width 388 height 41
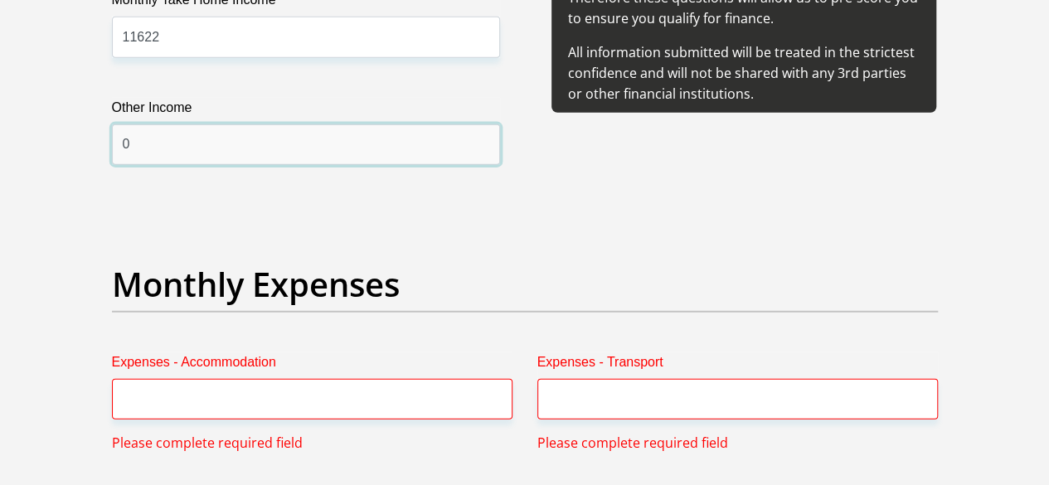
scroll to position [2337, 0]
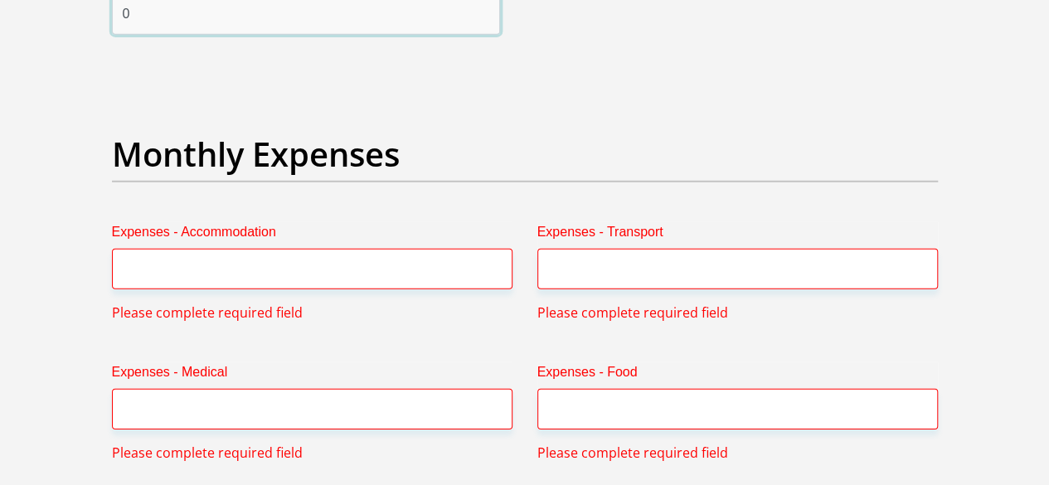
type input "0"
click at [174, 249] on input "Expenses - Accommodation" at bounding box center [312, 269] width 400 height 41
type input "2"
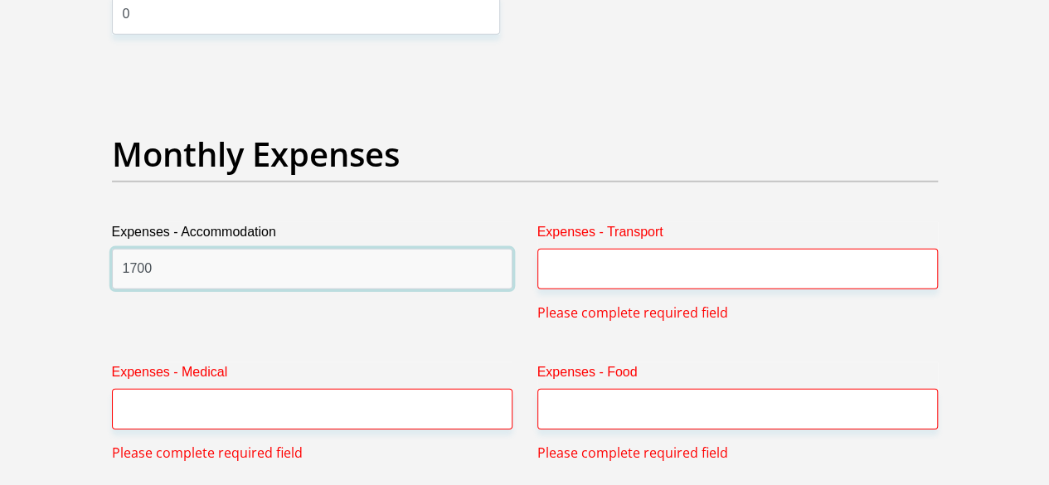
type input "1700"
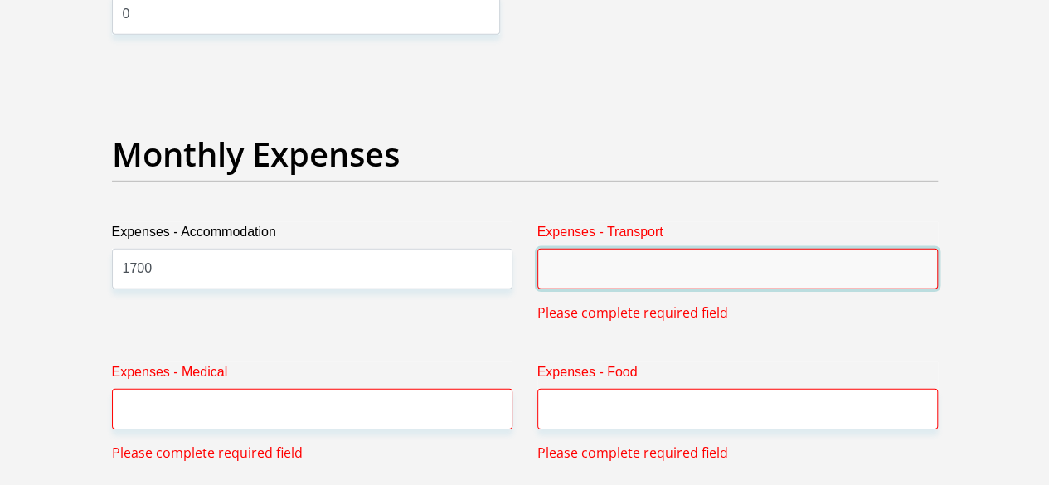
click at [574, 249] on input "Expenses - Transport" at bounding box center [737, 269] width 400 height 41
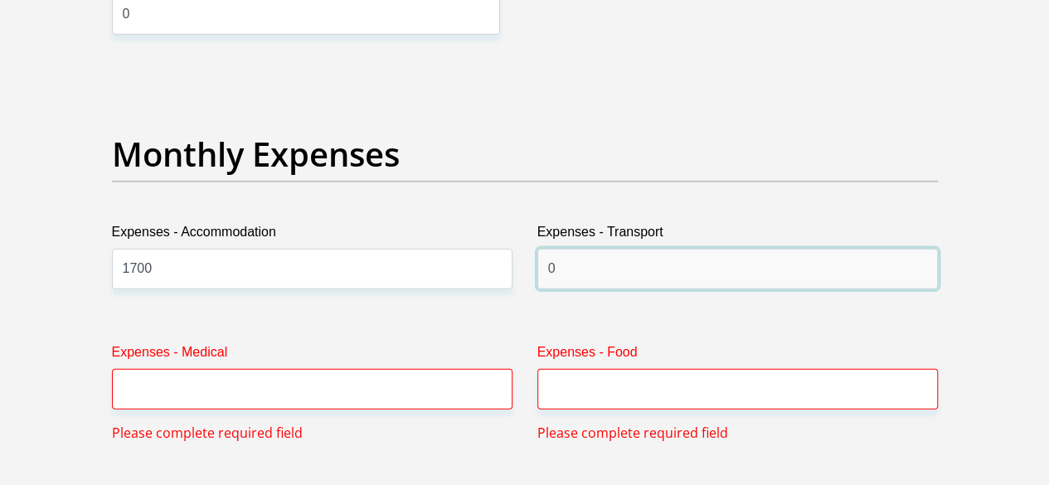
type input "0"
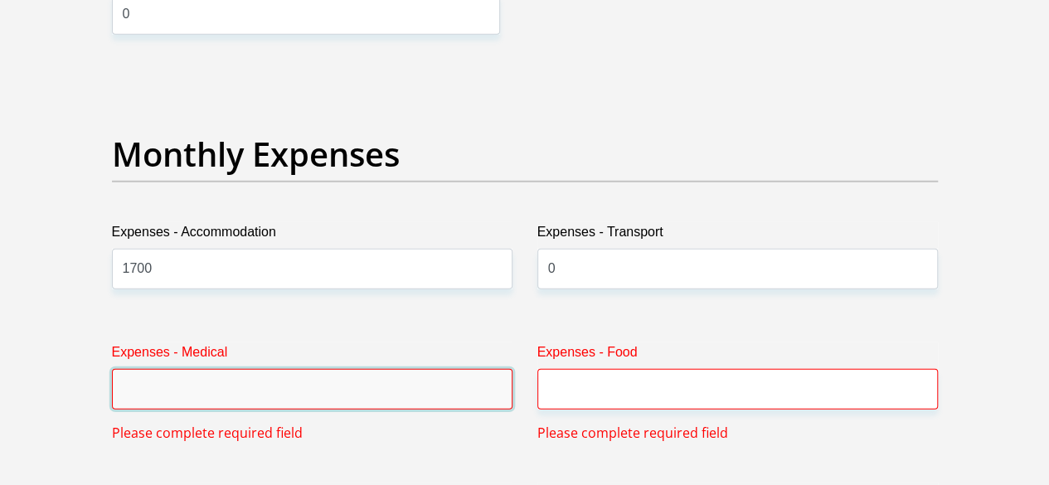
click at [331, 369] on input "Expenses - Medical" at bounding box center [312, 389] width 400 height 41
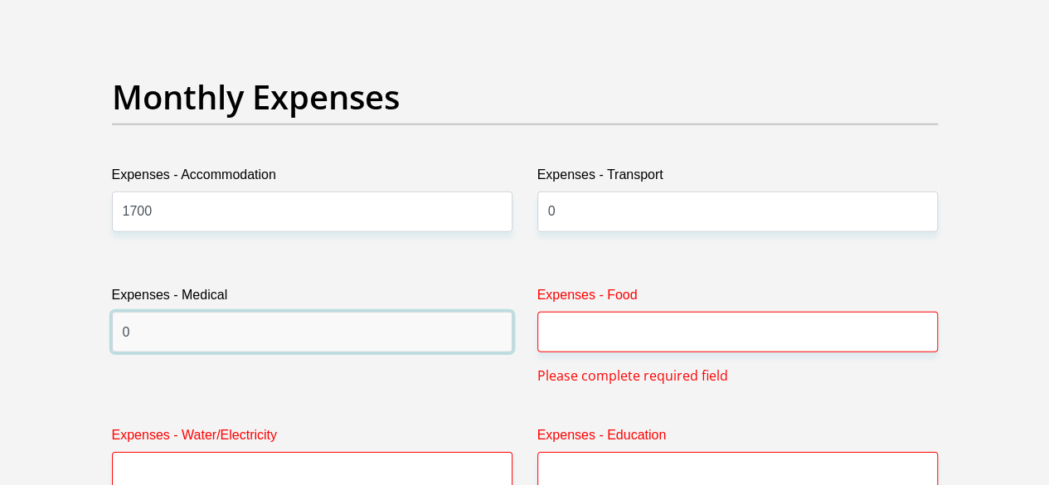
scroll to position [2419, 0]
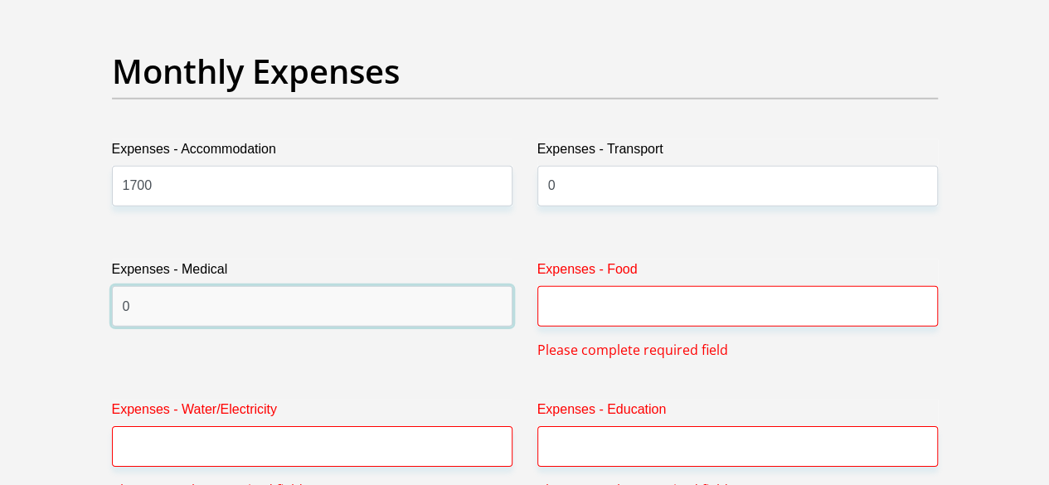
type input "0"
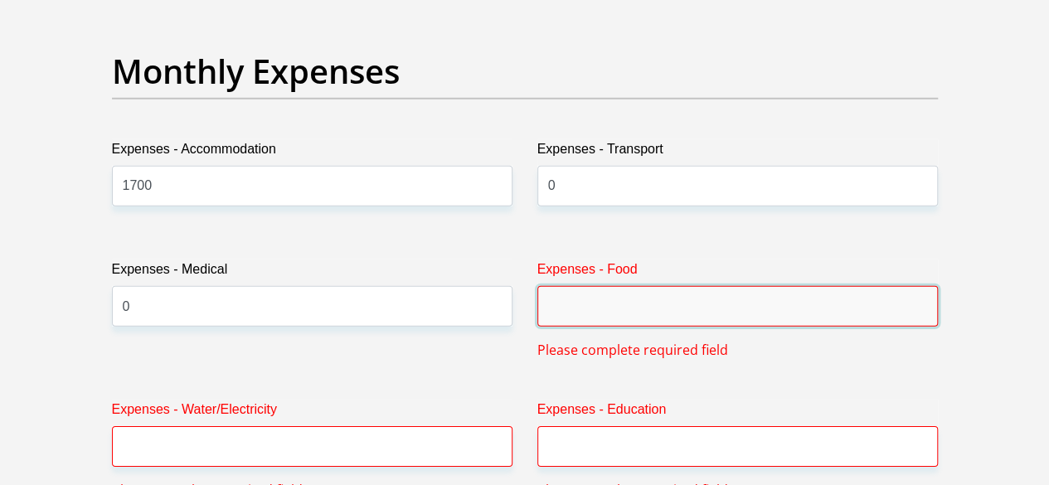
click at [590, 286] on input "Expenses - Food" at bounding box center [737, 306] width 400 height 41
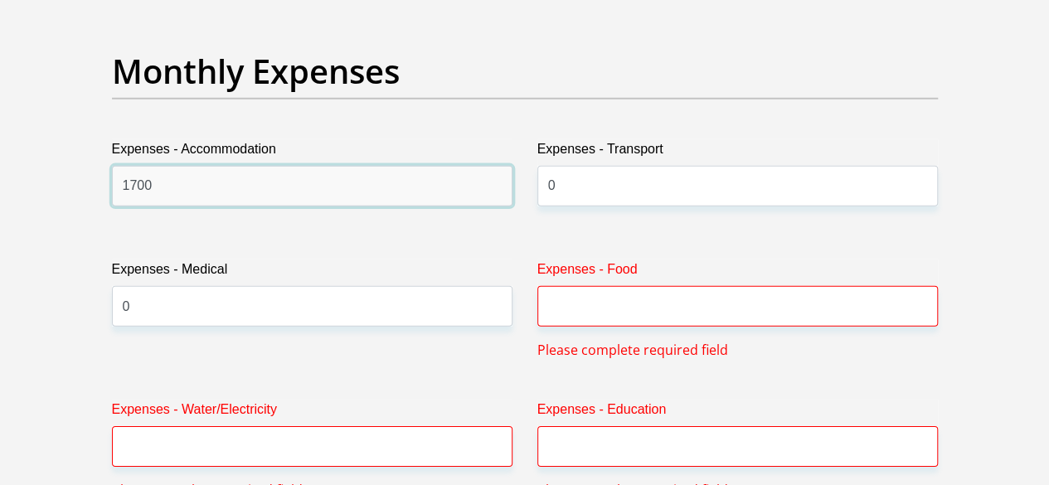
drag, startPoint x: 150, startPoint y: 119, endPoint x: 117, endPoint y: 117, distance: 33.2
click at [117, 166] on input "1700" at bounding box center [312, 186] width 400 height 41
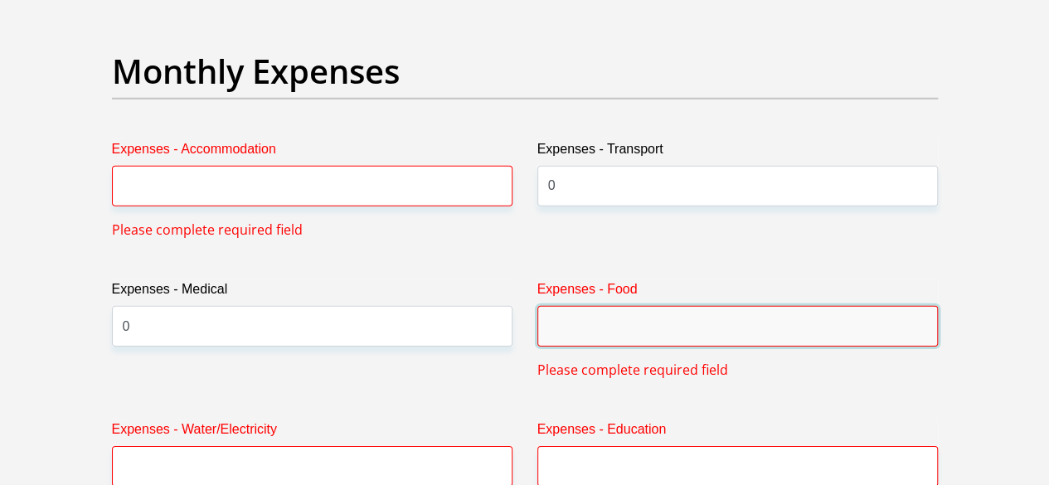
click at [564, 306] on input "Expenses - Food" at bounding box center [737, 326] width 400 height 41
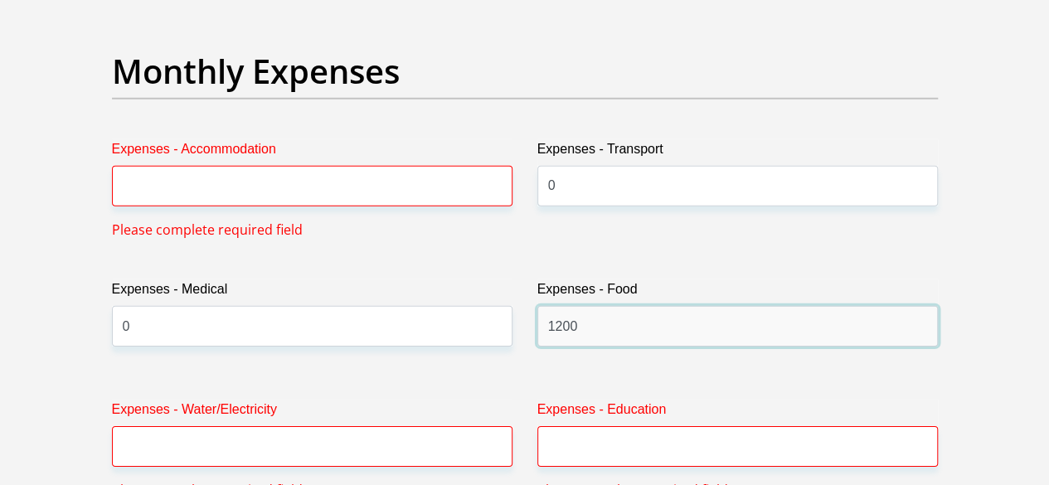
type input "1200"
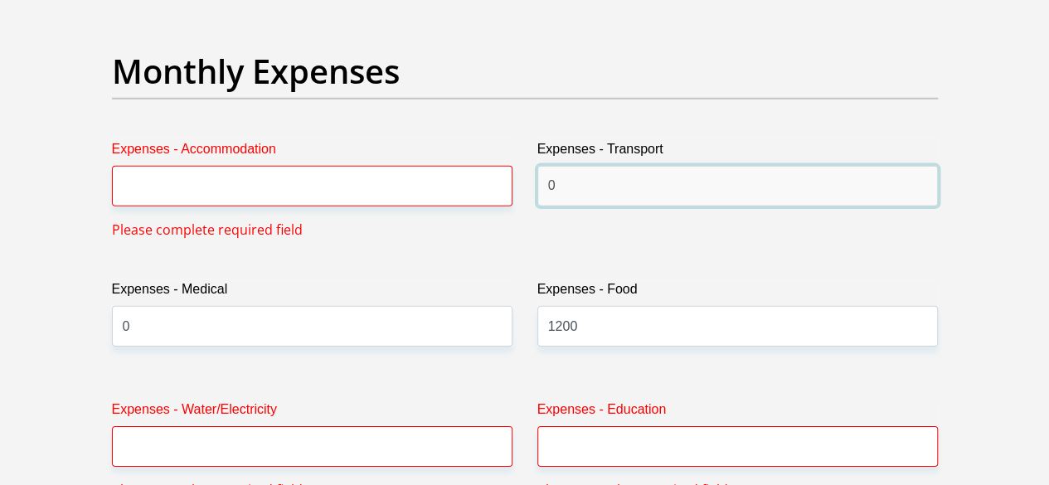
click at [573, 166] on input "0" at bounding box center [737, 186] width 400 height 41
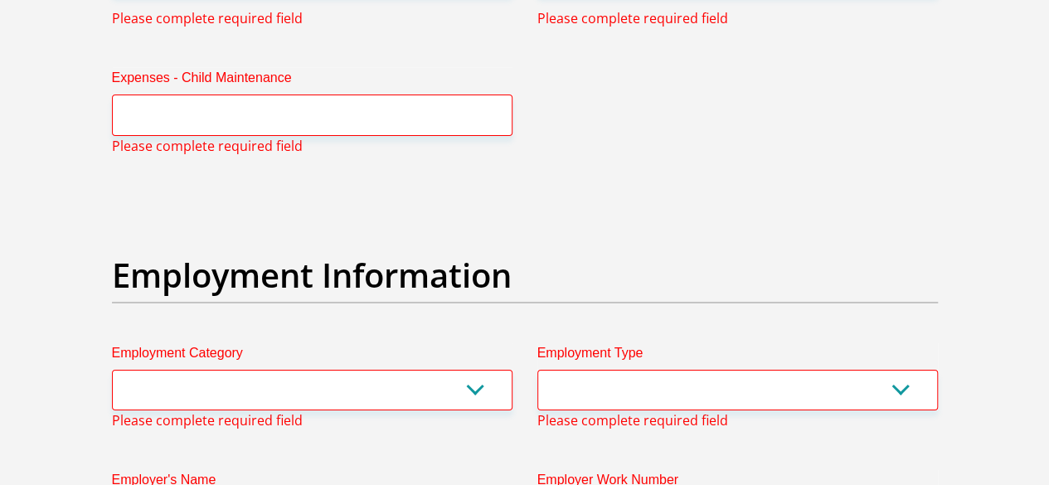
scroll to position [2917, 0]
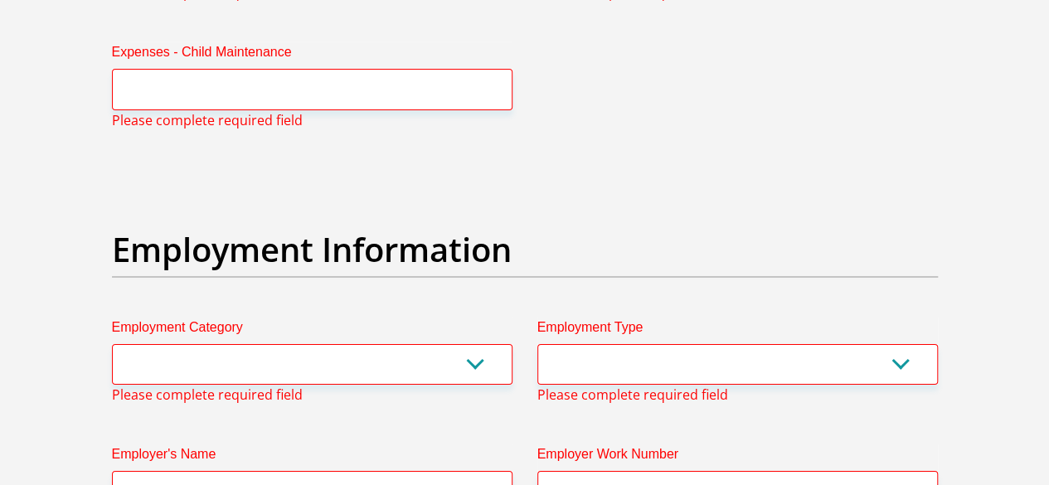
type input "300"
click at [258, 344] on select "AGRICULTURE ALCOHOL & TOBACCO CONSTRUCTION MATERIALS METALLURGY EQUIPMENT FOR R…" at bounding box center [312, 364] width 400 height 41
select select "17"
click at [112, 344] on select "AGRICULTURE ALCOHOL & TOBACCO CONSTRUCTION MATERIALS METALLURGY EQUIPMENT FOR R…" at bounding box center [312, 364] width 400 height 41
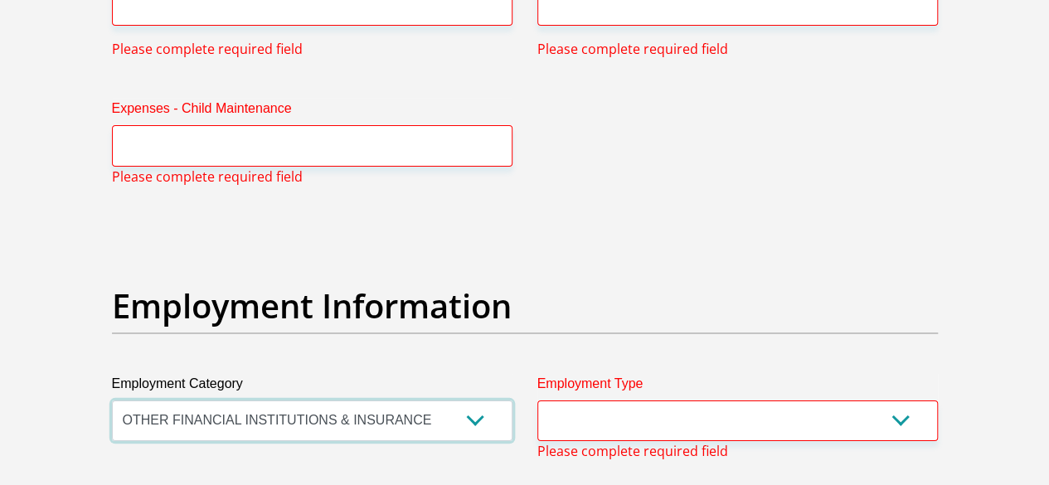
scroll to position [2834, 0]
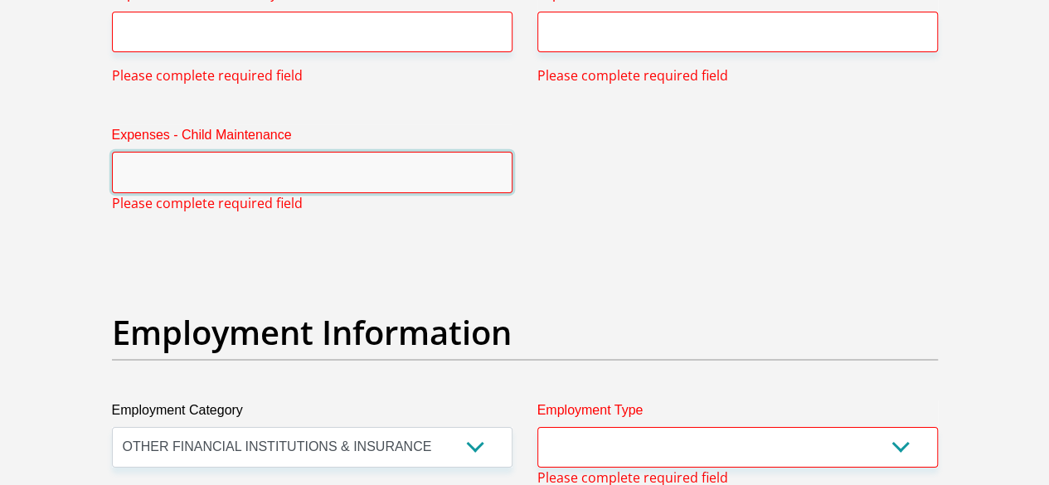
click at [220, 152] on input "Expenses - Child Maintenance" at bounding box center [312, 172] width 400 height 41
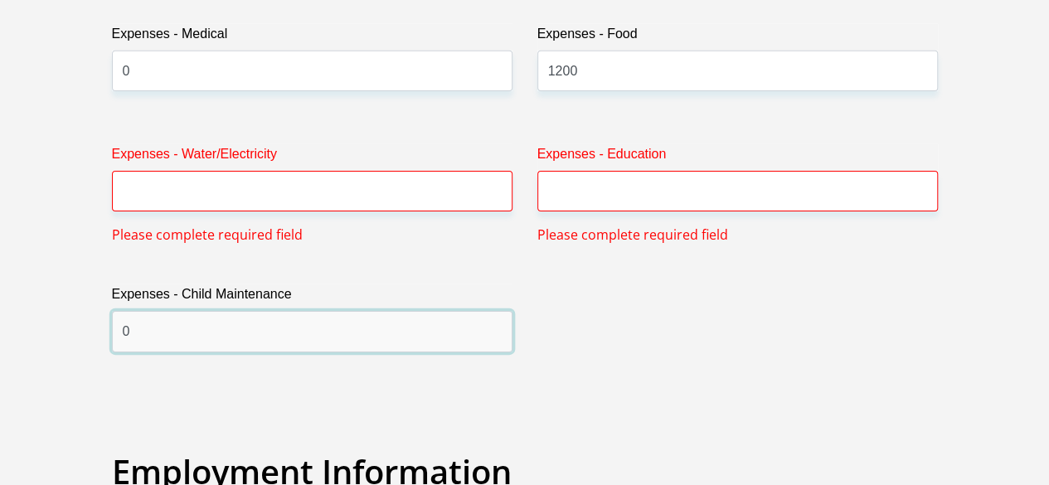
scroll to position [2668, 0]
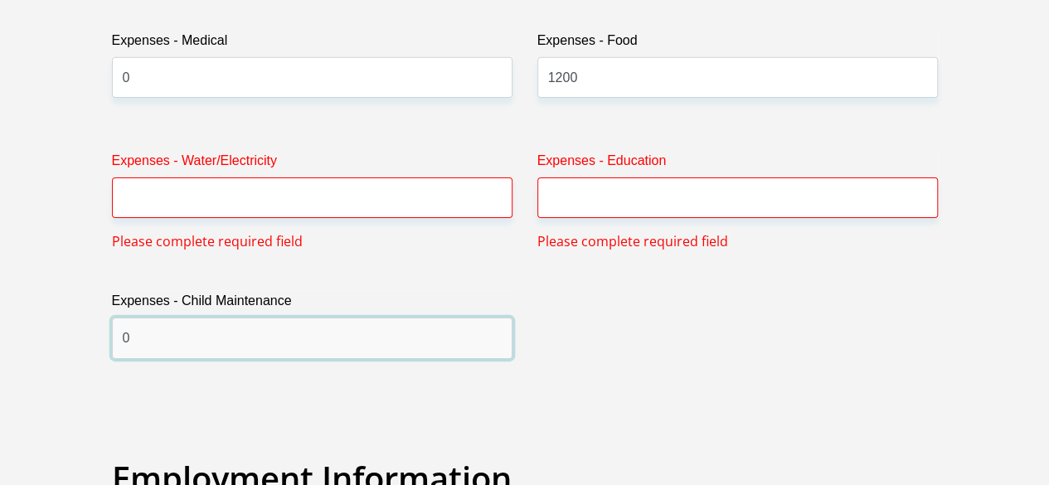
type input "0"
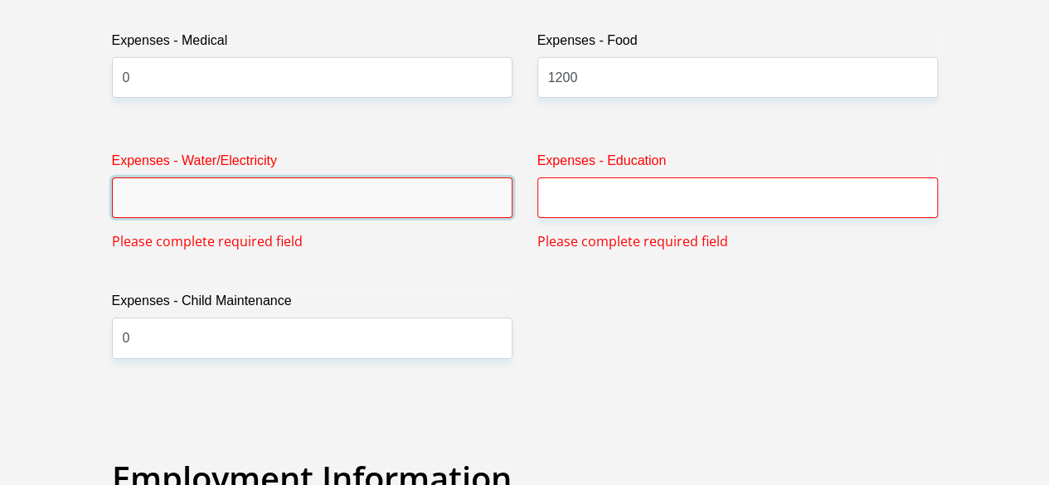
click at [202, 177] on input "Expenses - Water/Electricity" at bounding box center [312, 197] width 400 height 41
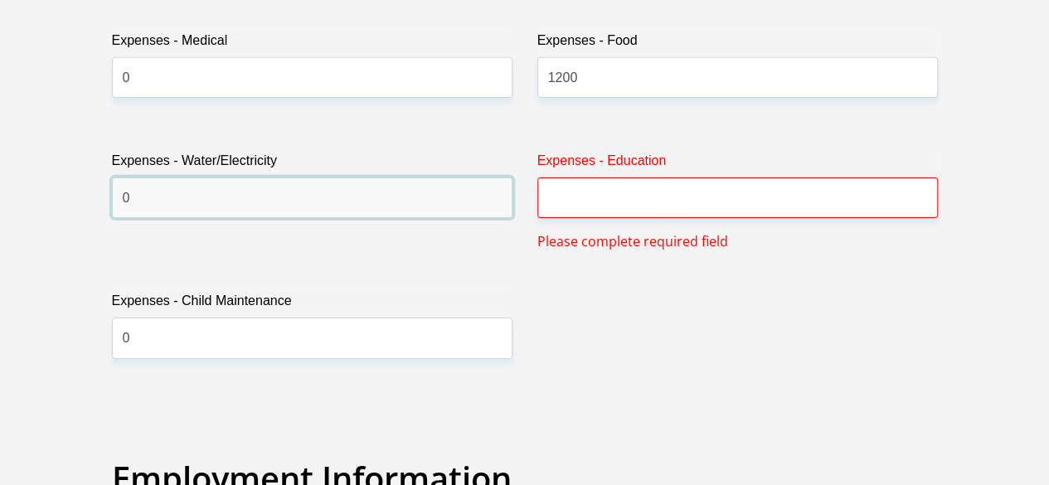
type input "0"
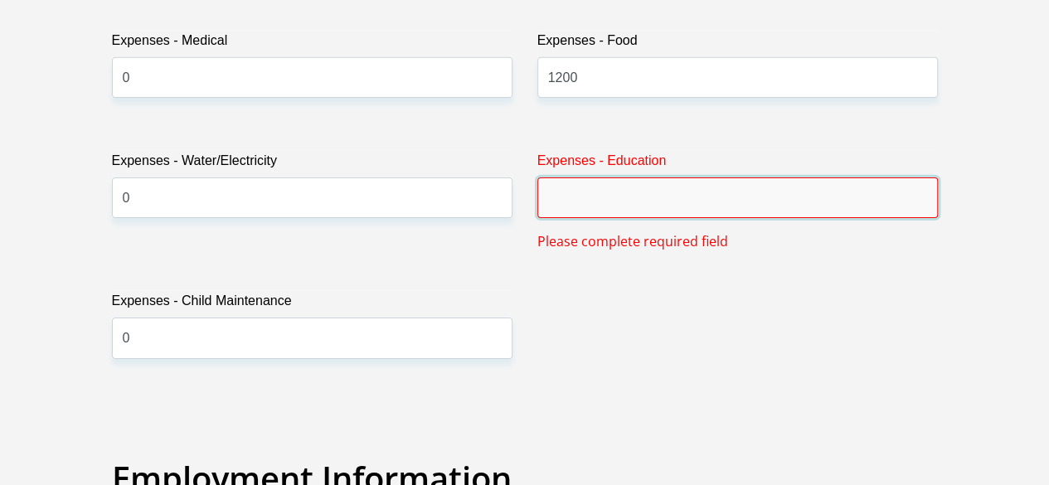
click at [582, 177] on input "Expenses - Education" at bounding box center [737, 197] width 400 height 41
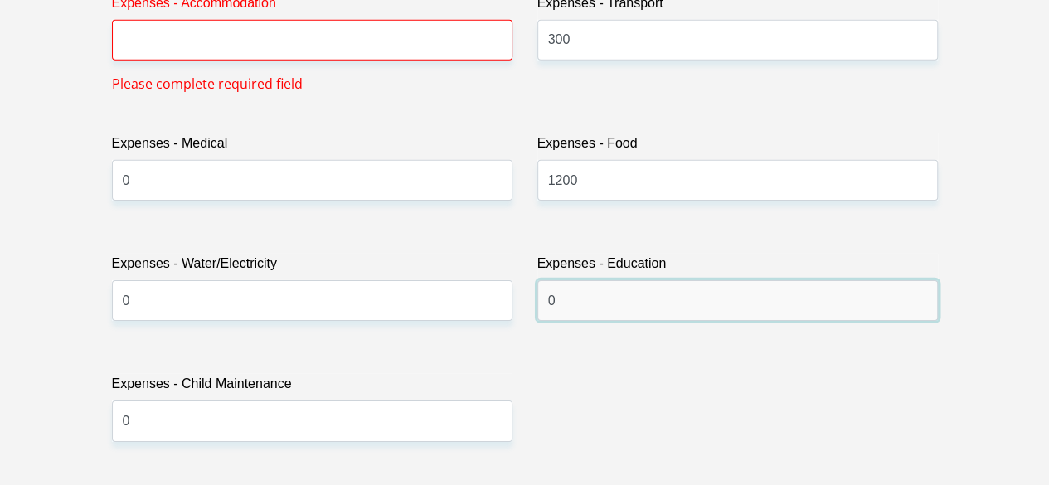
scroll to position [2337, 0]
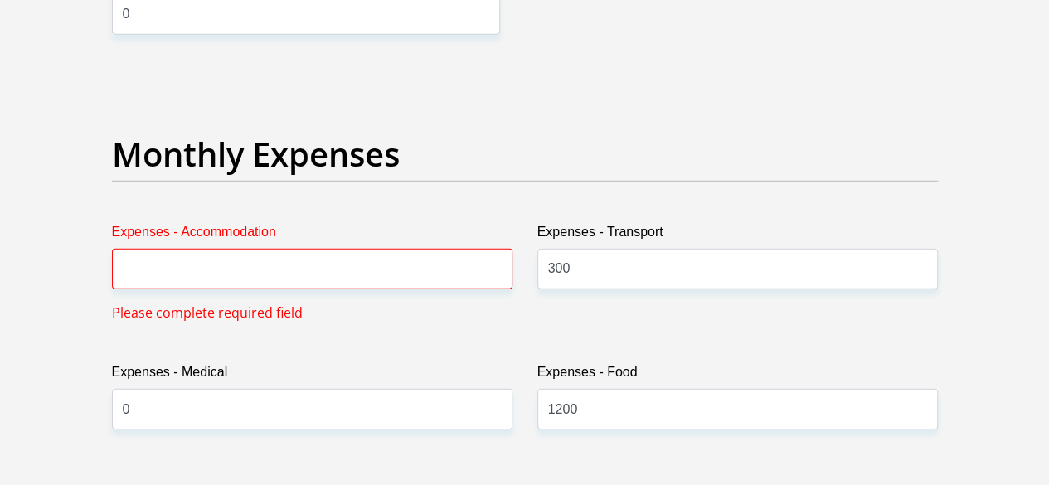
type input "0"
click at [212, 249] on input "Expenses - Accommodation" at bounding box center [312, 269] width 400 height 41
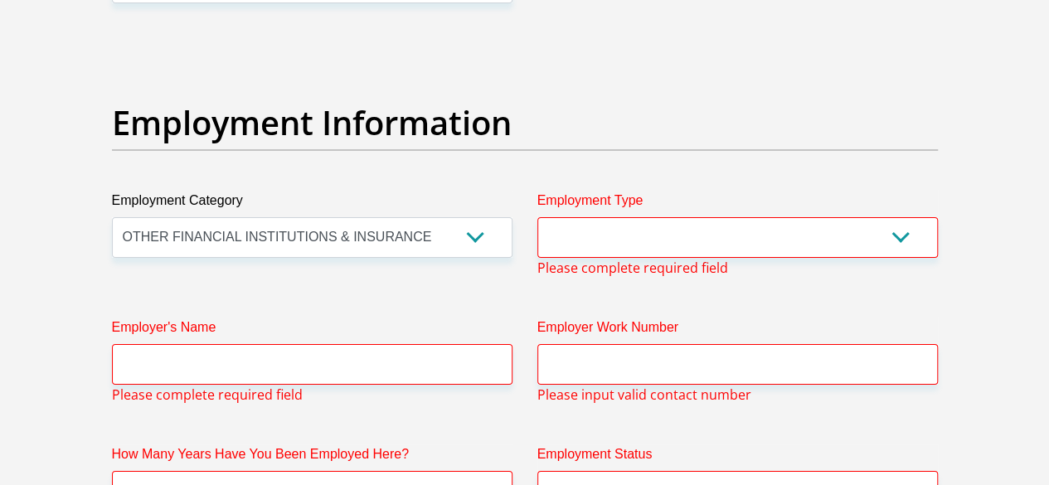
scroll to position [2917, 0]
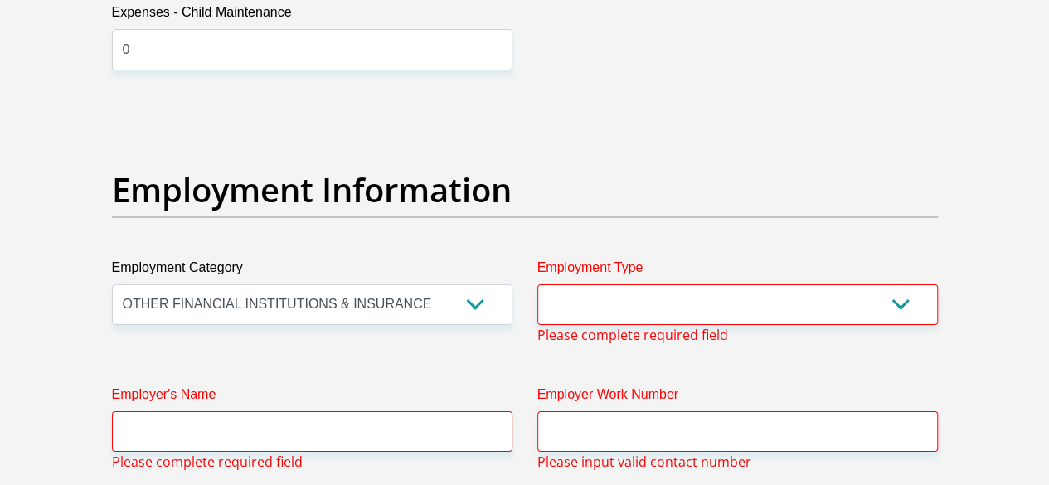
type input "0"
click at [638, 284] on select "College/Lecturer Craft Seller Creative Driver Executive Farmer Forces - Non Com…" at bounding box center [737, 304] width 400 height 41
select select "Unknown/Other"
click at [537, 284] on select "College/Lecturer Craft Seller Creative Driver Executive Farmer Forces - Non Com…" at bounding box center [737, 304] width 400 height 41
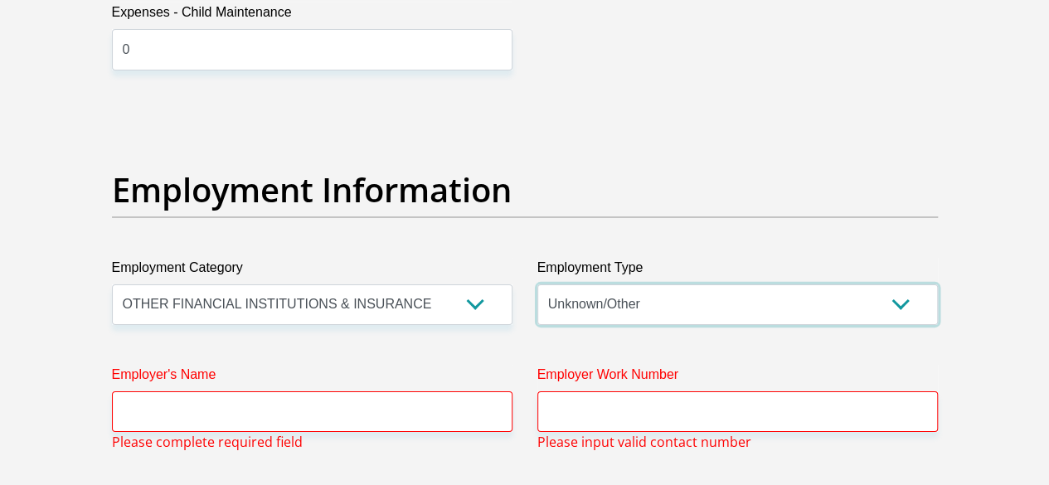
scroll to position [3000, 0]
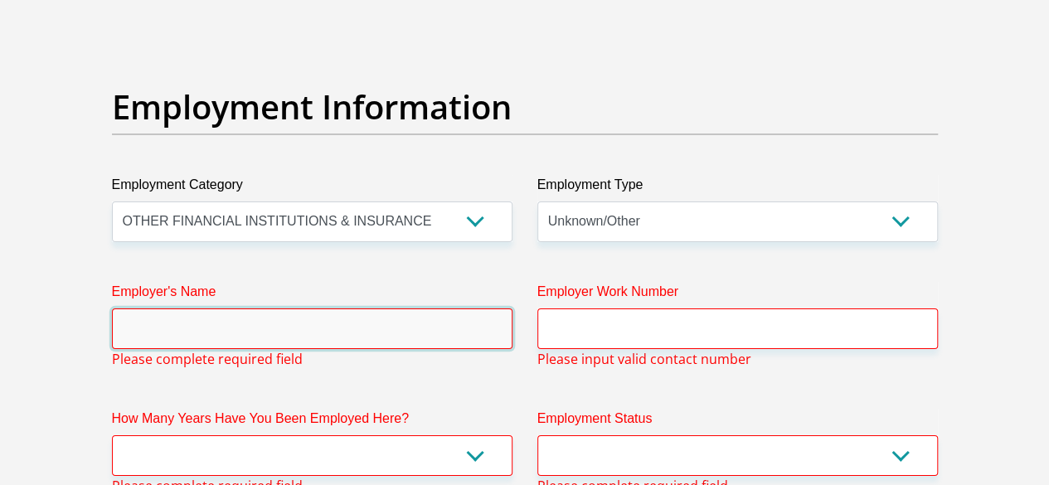
click at [202, 308] on input "Employer's Name" at bounding box center [312, 328] width 400 height 41
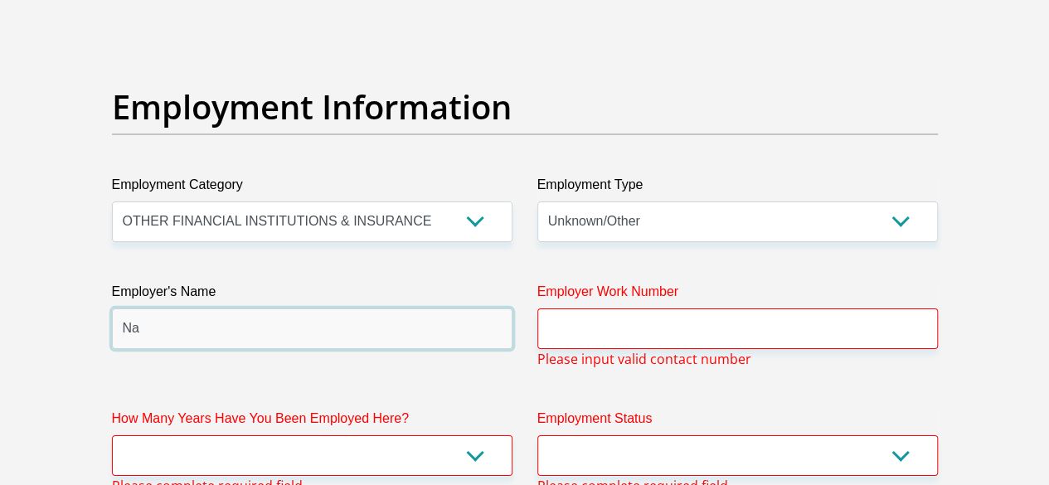
type input "N"
type input "NCR"
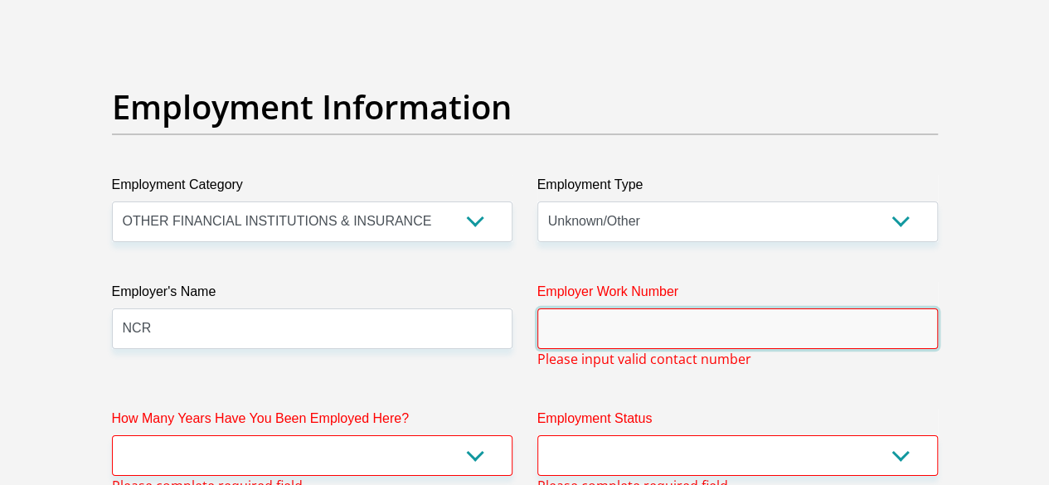
click at [579, 308] on input "Employer Work Number" at bounding box center [737, 328] width 400 height 41
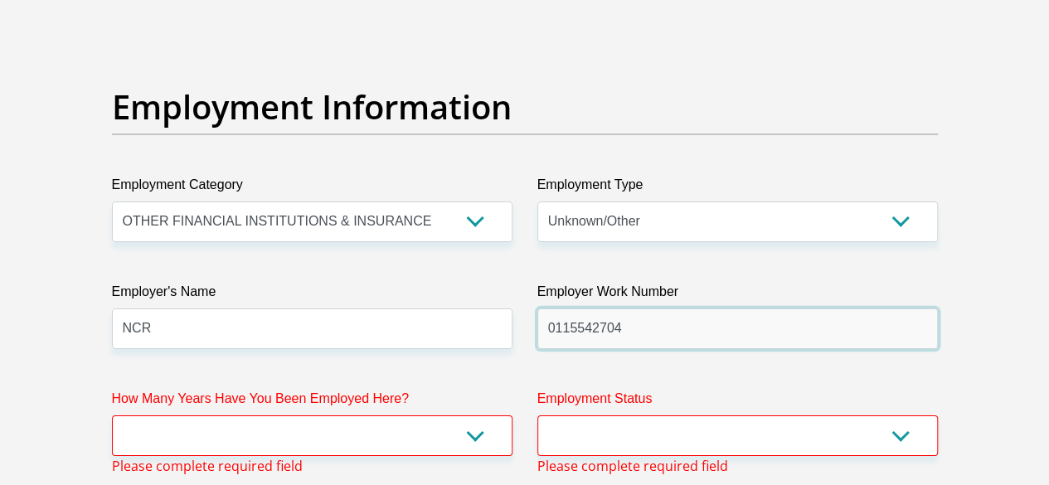
type input "0115542704"
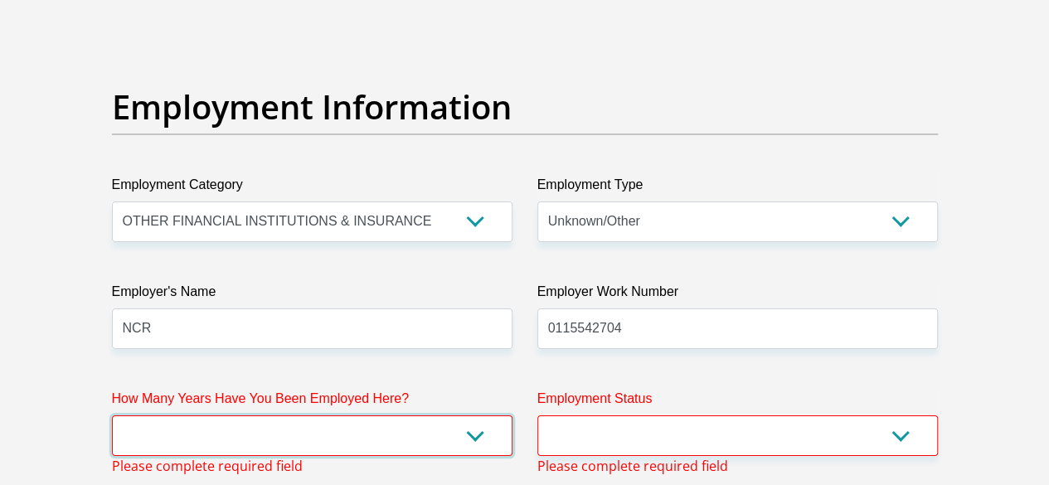
click at [289, 415] on select "less than 1 year 1-3 years 3-5 years 5+ years" at bounding box center [312, 435] width 400 height 41
select select "24"
click at [112, 415] on select "less than 1 year 1-3 years 3-5 years 5+ years" at bounding box center [312, 435] width 400 height 41
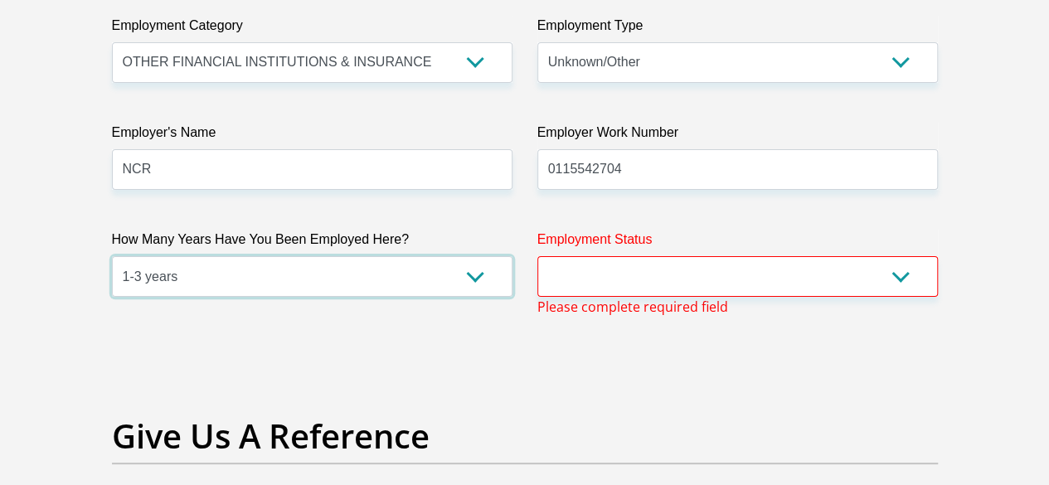
scroll to position [3166, 0]
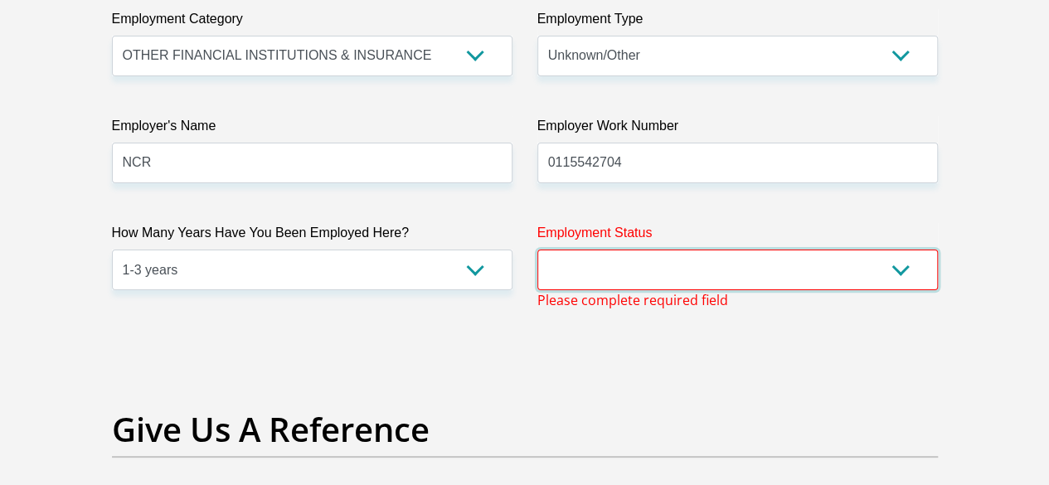
click at [900, 250] on select "Permanent/Full-time Part-time/Casual Contract Worker Self-Employed Housewife Re…" at bounding box center [737, 270] width 400 height 41
select select "1"
click at [537, 250] on select "Permanent/Full-time Part-time/Casual Contract Worker Self-Employed Housewife Re…" at bounding box center [737, 270] width 400 height 41
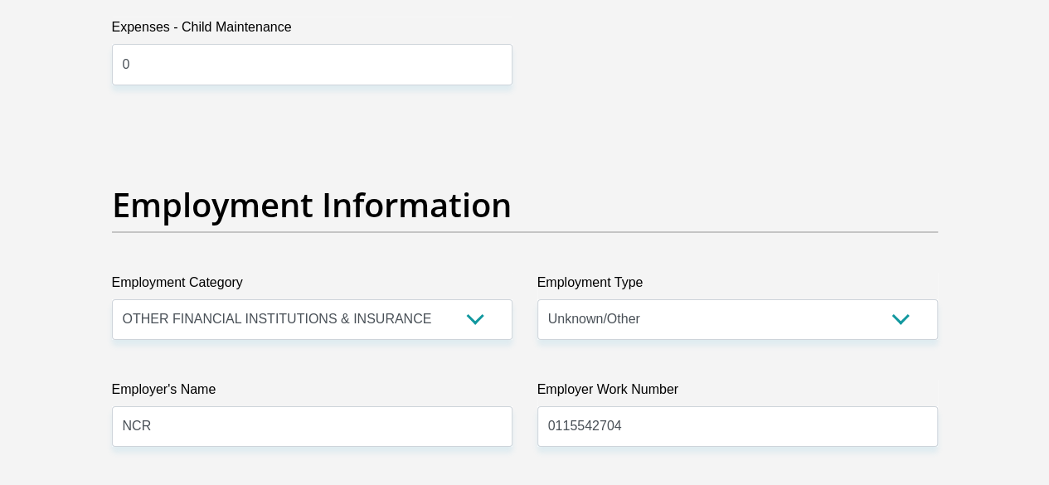
scroll to position [3399, 0]
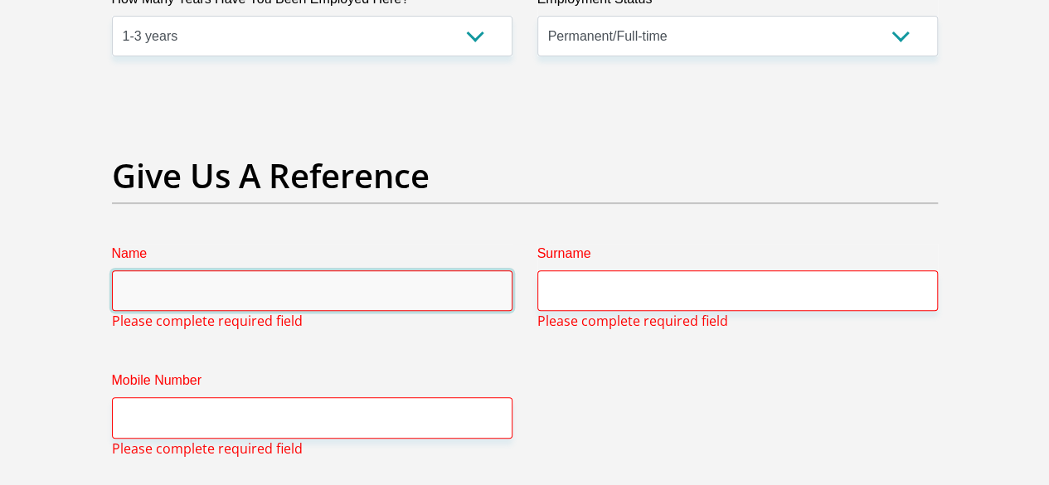
click at [201, 270] on input "Name" at bounding box center [312, 290] width 400 height 41
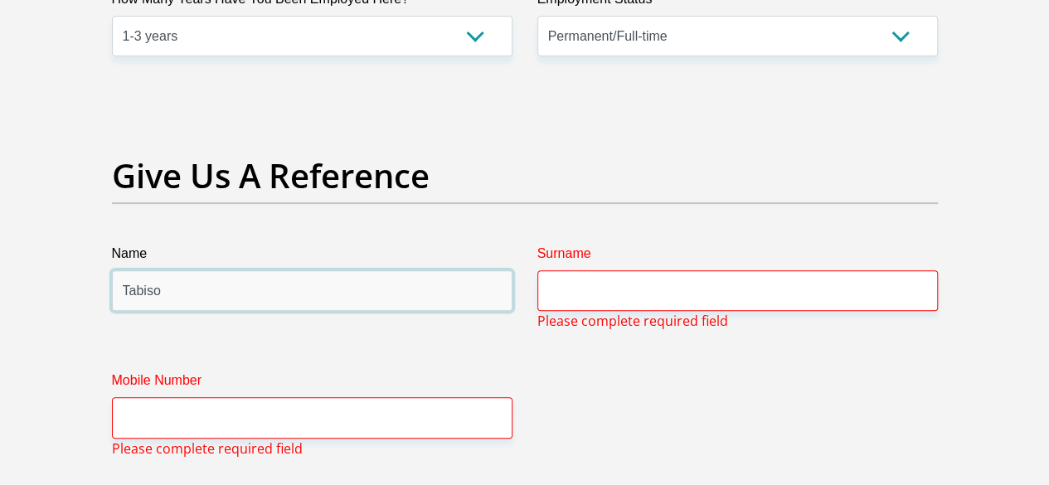
type input "Tabiso"
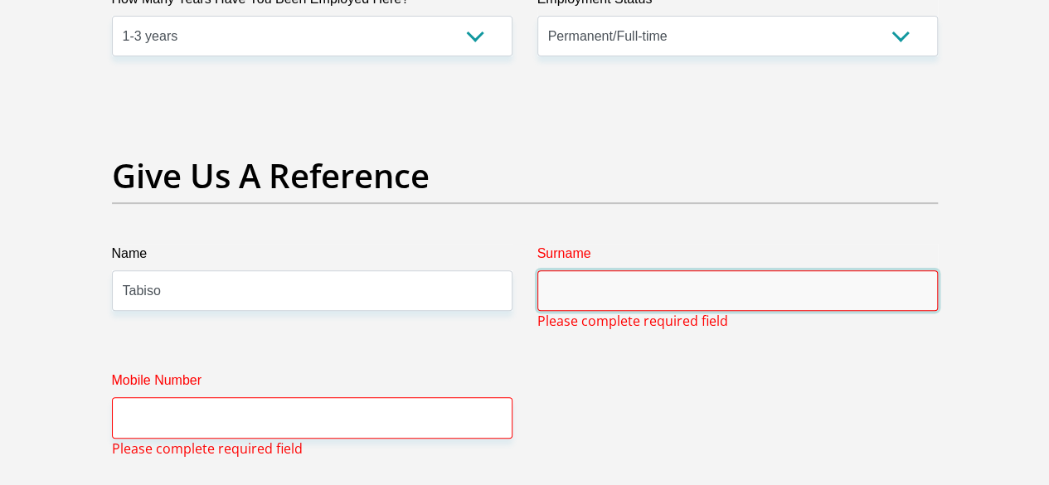
click at [614, 270] on input "Surname" at bounding box center [737, 290] width 400 height 41
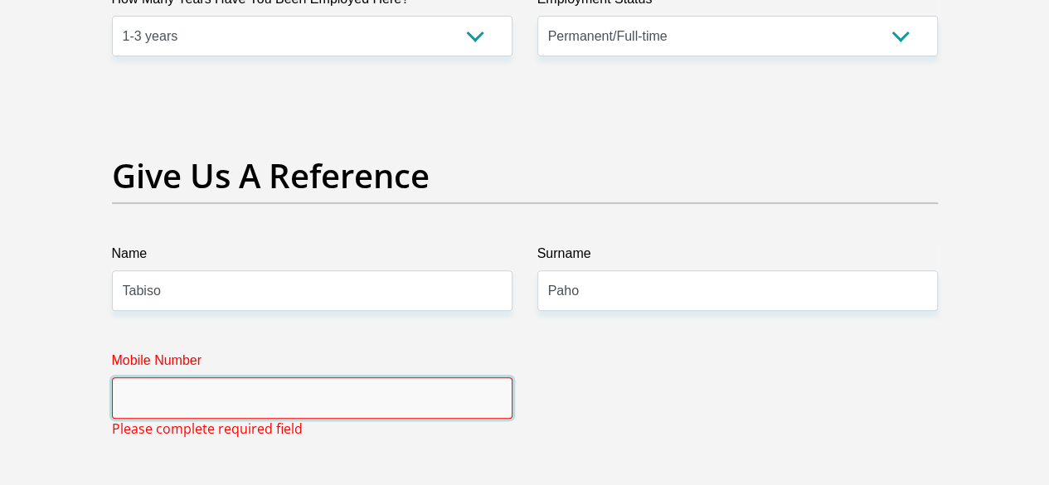
click at [354, 377] on input "Mobile Number" at bounding box center [312, 397] width 400 height 41
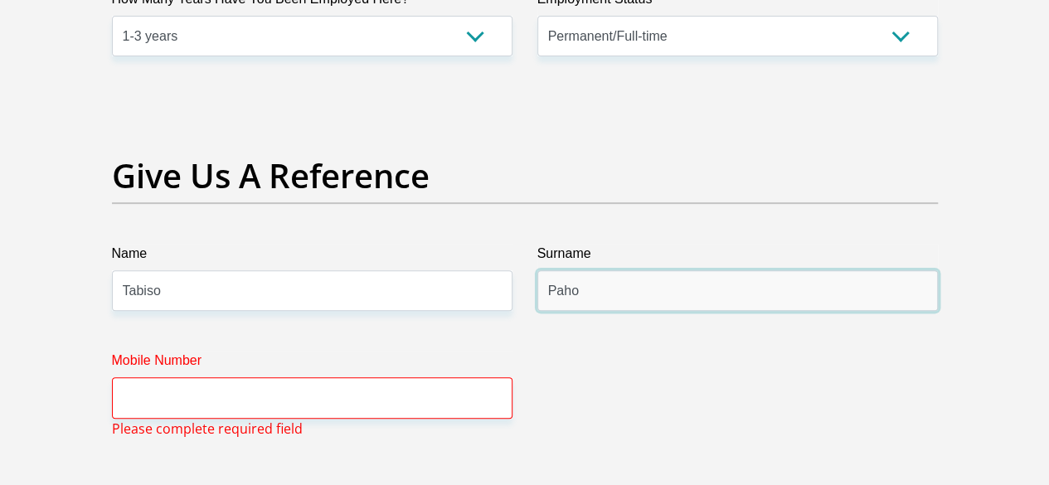
click at [553, 270] on input "Paho" at bounding box center [737, 290] width 400 height 41
type input "Phaho"
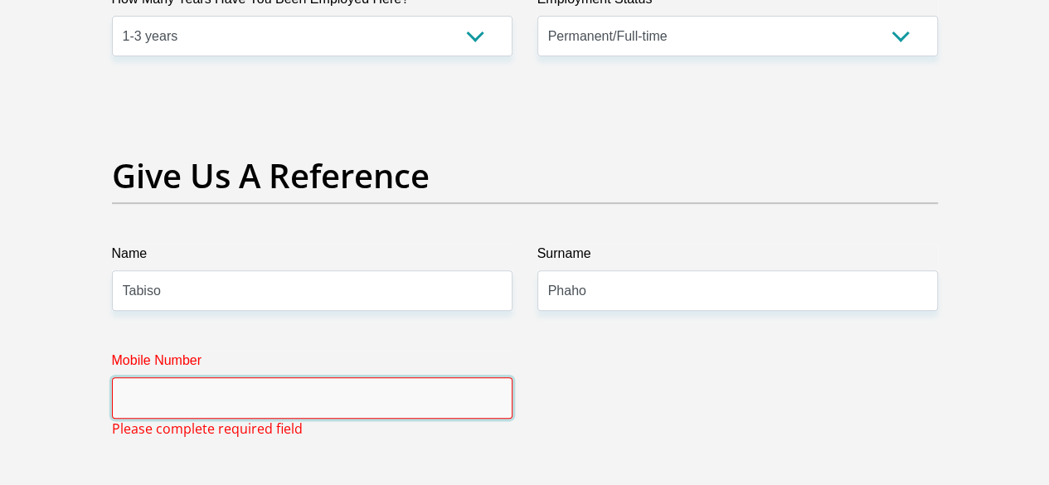
click at [352, 377] on input "Mobile Number" at bounding box center [312, 397] width 400 height 41
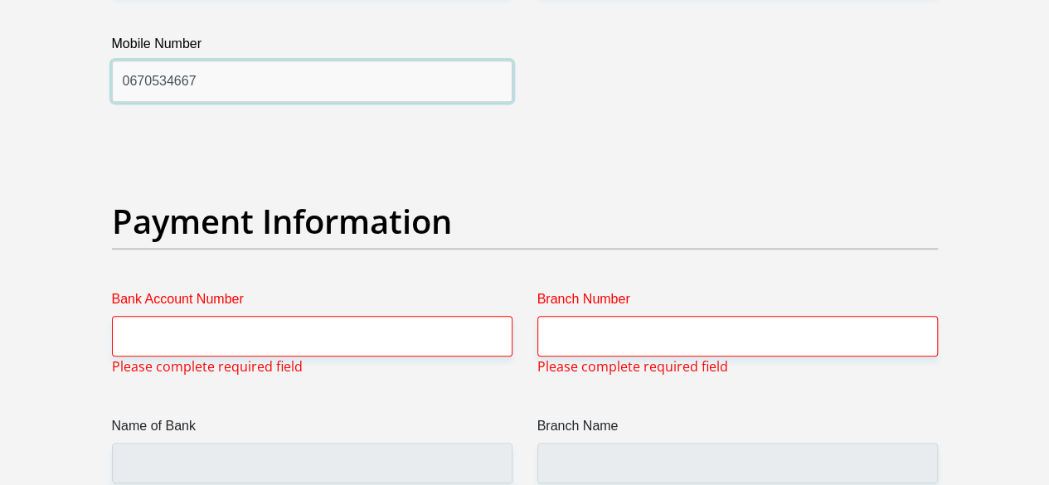
scroll to position [3731, 0]
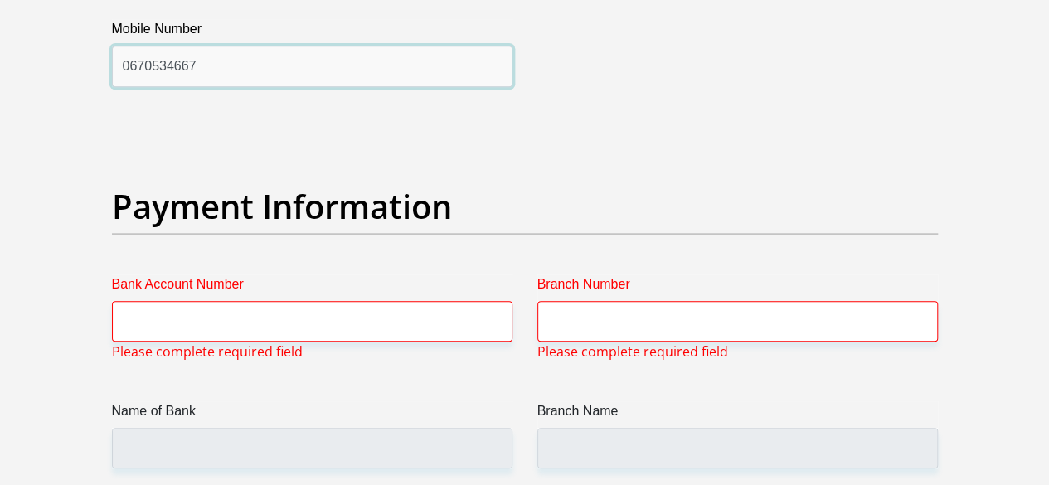
type input "0670534667"
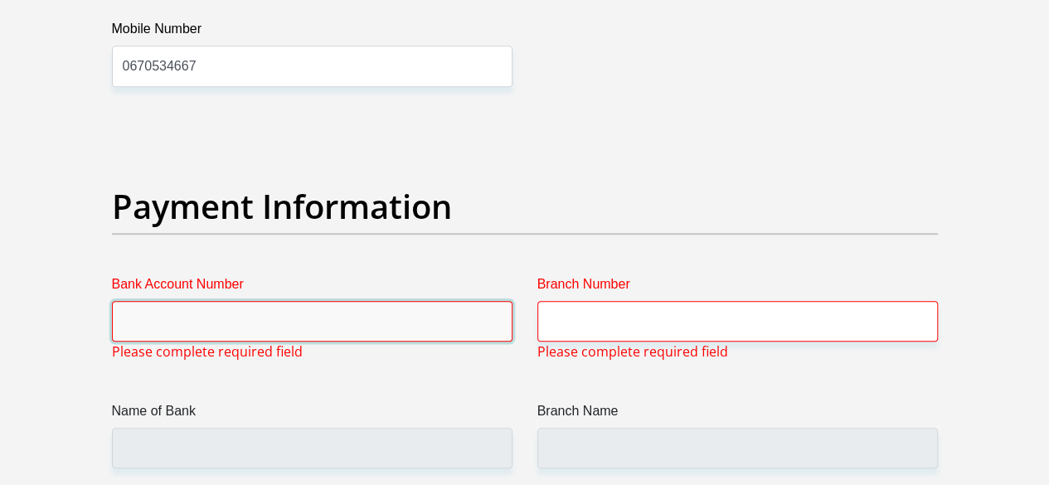
click at [167, 301] on input "Bank Account Number" at bounding box center [312, 321] width 400 height 41
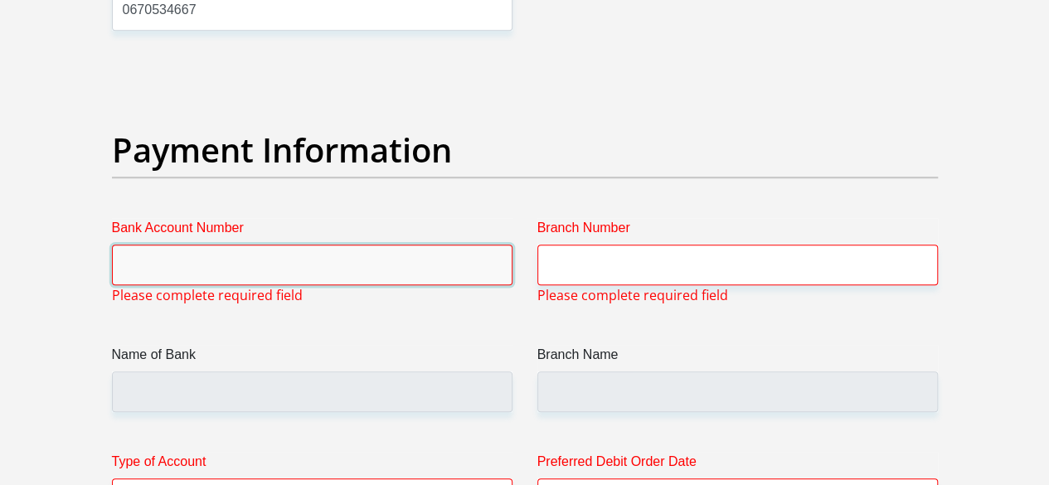
scroll to position [3814, 0]
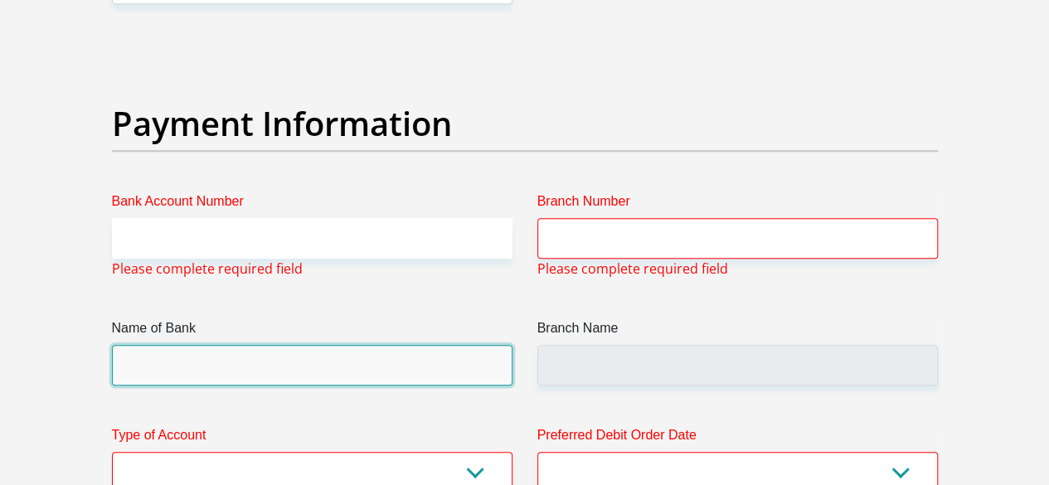
click at [140, 345] on input "Name of Bank" at bounding box center [312, 365] width 400 height 41
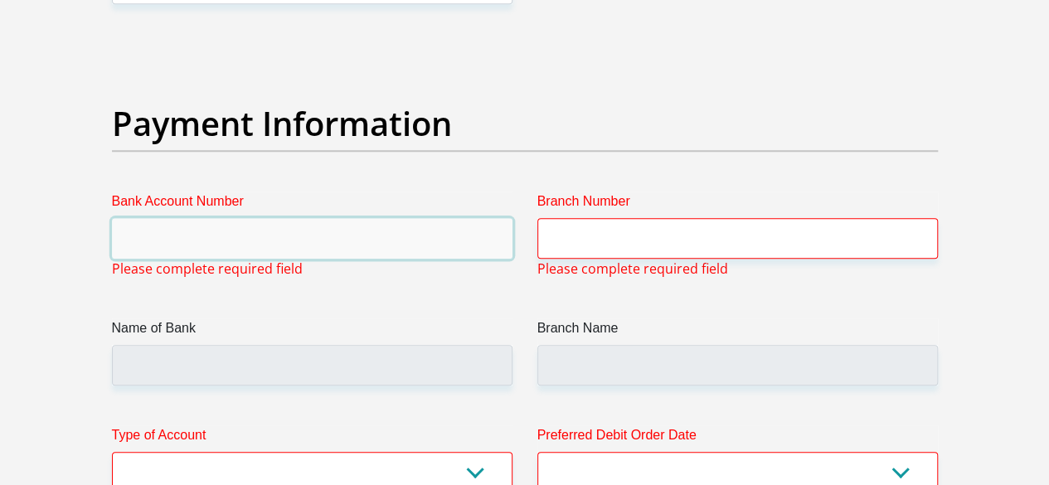
click at [161, 218] on input "Bank Account Number" at bounding box center [312, 238] width 400 height 41
type input "1693860714"
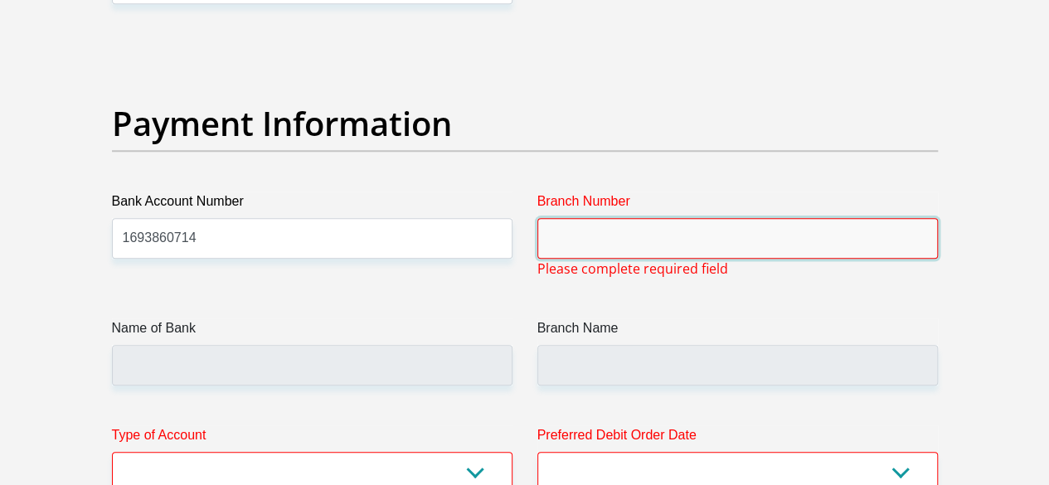
click at [642, 218] on input "Branch Number" at bounding box center [737, 238] width 400 height 41
click at [641, 218] on input "Branch Number" at bounding box center [737, 238] width 400 height 41
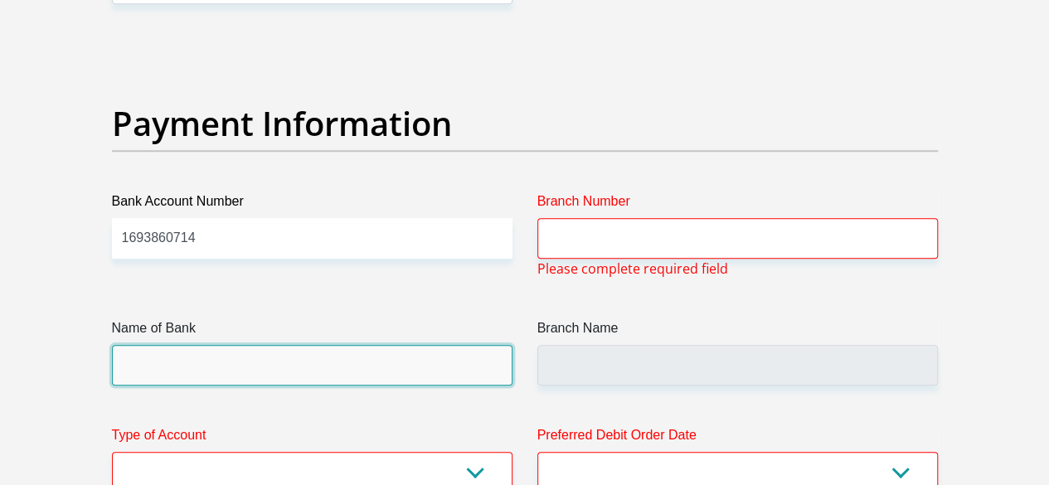
click at [319, 345] on input "Name of Bank" at bounding box center [312, 365] width 400 height 41
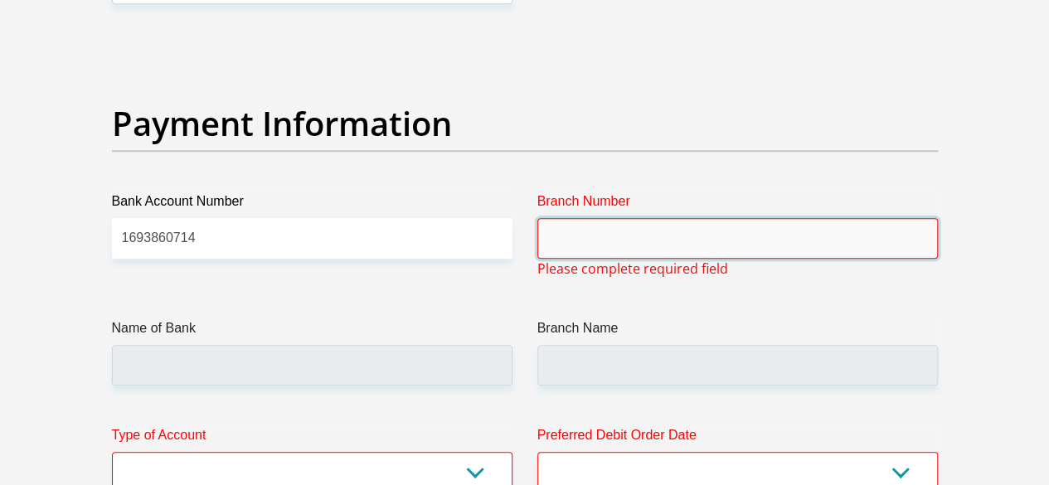
click at [587, 218] on input "Branch Number" at bounding box center [737, 238] width 400 height 41
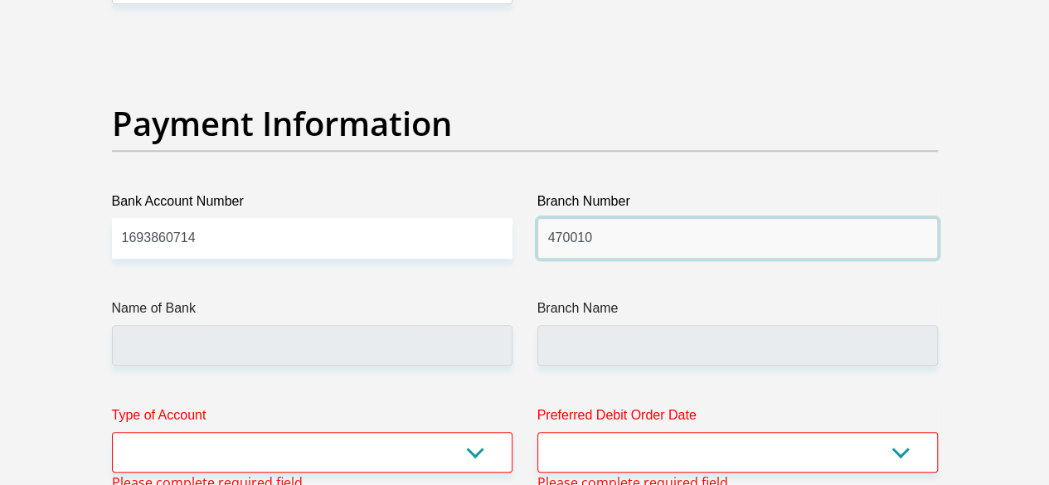
type input "470010"
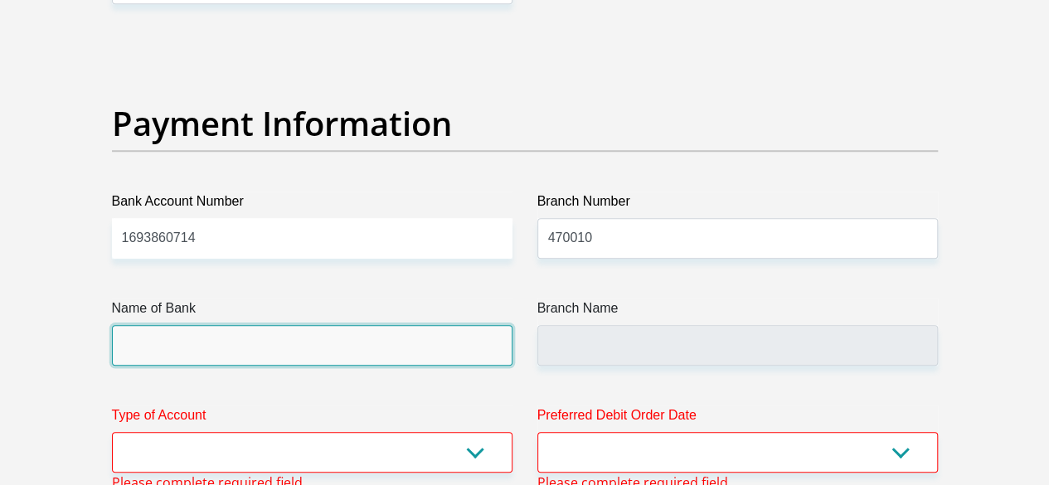
click at [300, 325] on input "Name of Bank" at bounding box center [312, 345] width 400 height 41
type input "CAPITEC BANK LIMITED"
type input "CAPITEC BANK CPC"
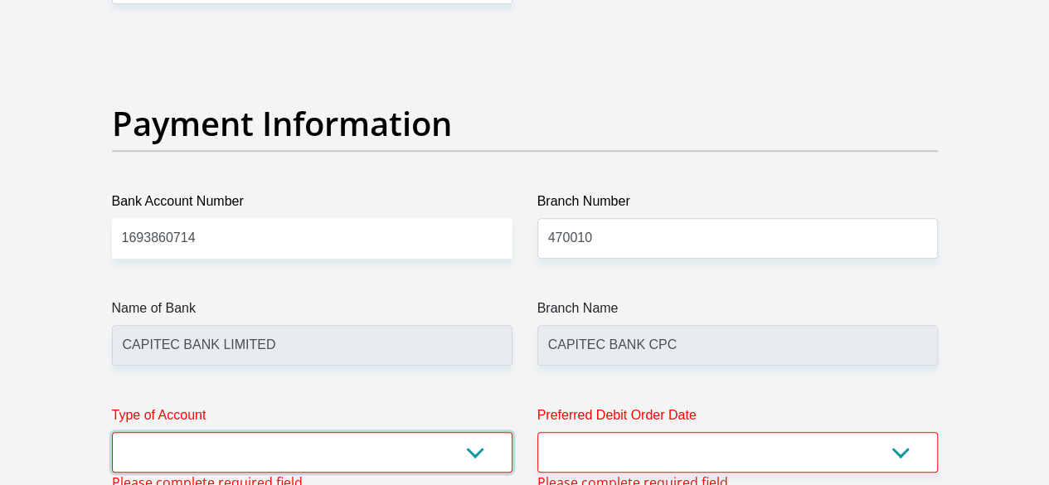
click at [474, 432] on select "Cheque Savings" at bounding box center [312, 452] width 400 height 41
select select "SAV"
click at [112, 432] on select "Cheque Savings" at bounding box center [312, 452] width 400 height 41
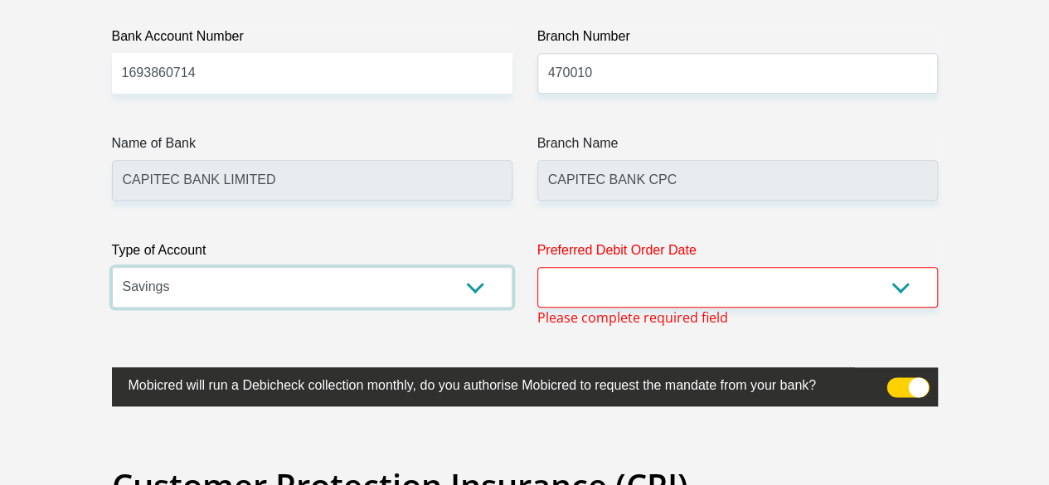
scroll to position [3980, 0]
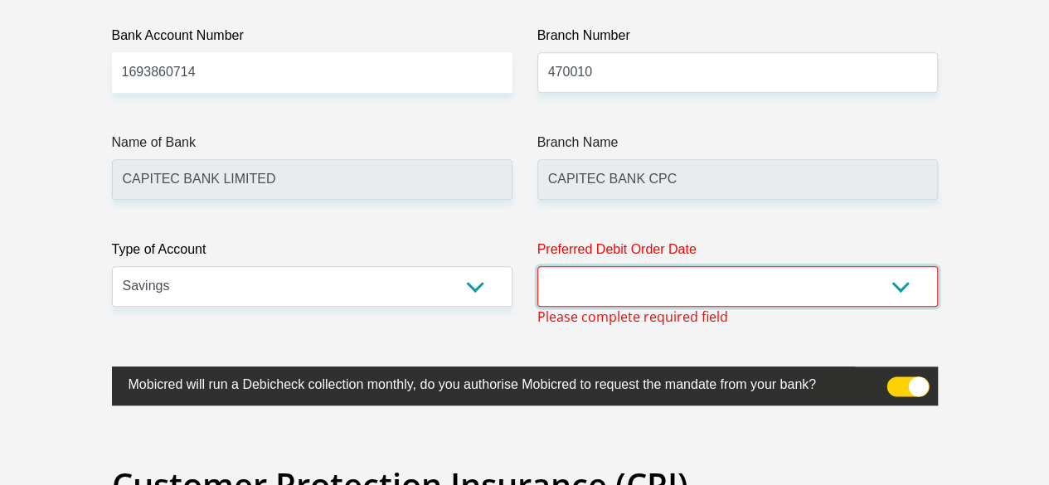
click at [893, 266] on select "1st 2nd 3rd 4th 5th 7th 18th 19th 20th 21st 22nd 23rd 24th 25th 26th 27th 28th …" at bounding box center [737, 286] width 400 height 41
select select "25"
click at [537, 266] on select "1st 2nd 3rd 4th 5th 7th 18th 19th 20th 21st 22nd 23rd 24th 25th 26th 27th 28th …" at bounding box center [737, 286] width 400 height 41
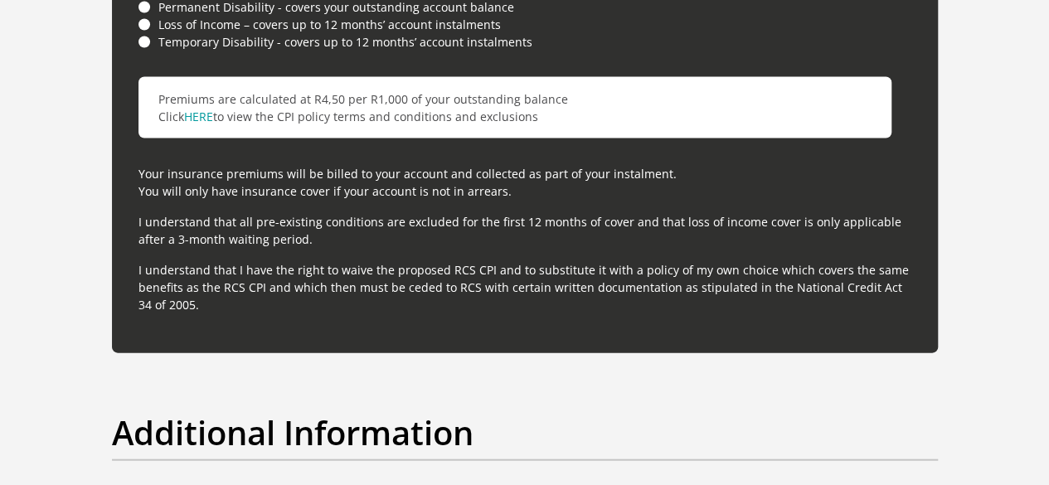
scroll to position [5058, 0]
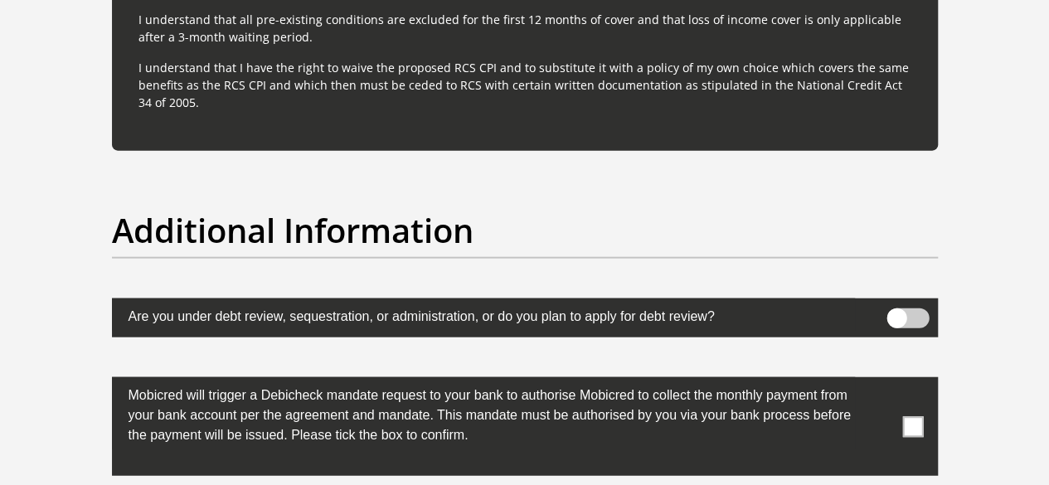
click at [910, 416] on span at bounding box center [912, 426] width 21 height 21
click at [880, 381] on input "checkbox" at bounding box center [880, 381] width 0 height 0
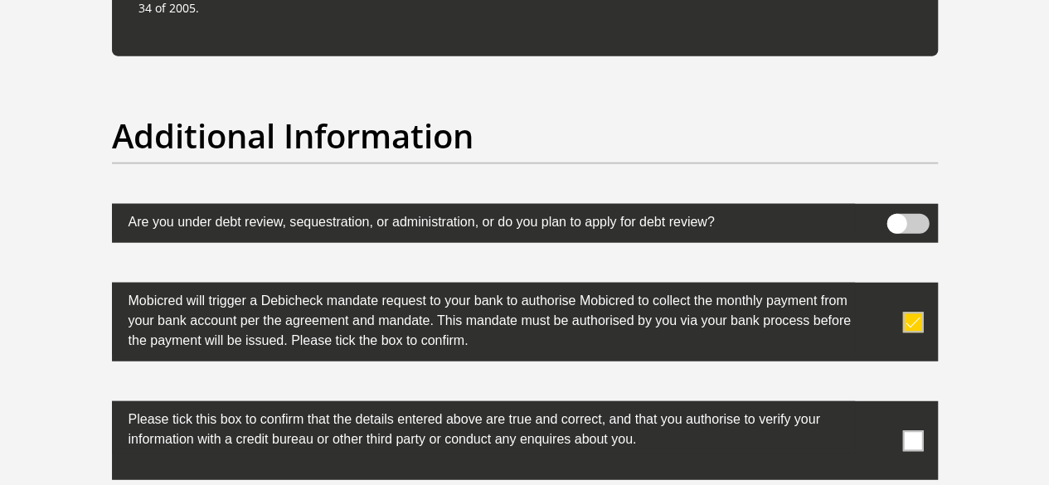
scroll to position [5224, 0]
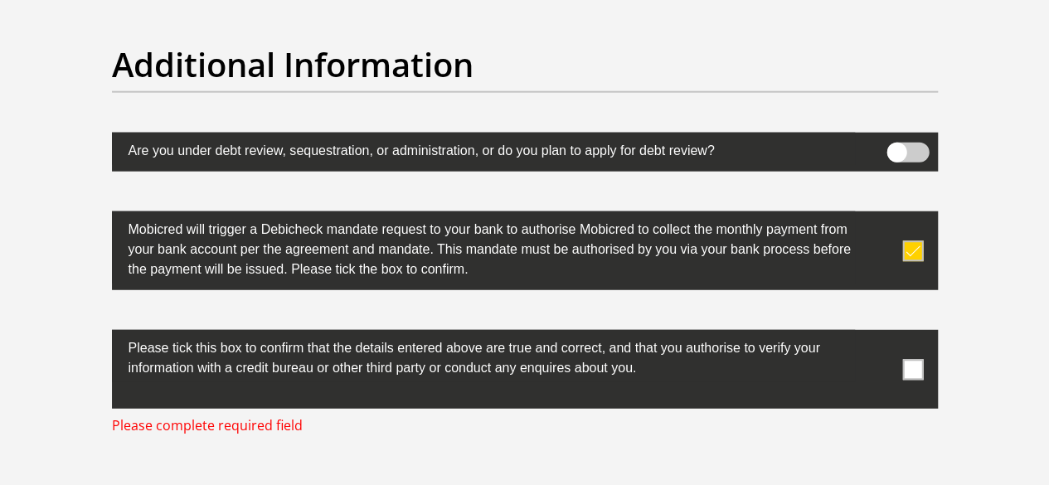
click at [914, 359] on span at bounding box center [912, 369] width 21 height 21
click at [880, 334] on input "checkbox" at bounding box center [880, 334] width 0 height 0
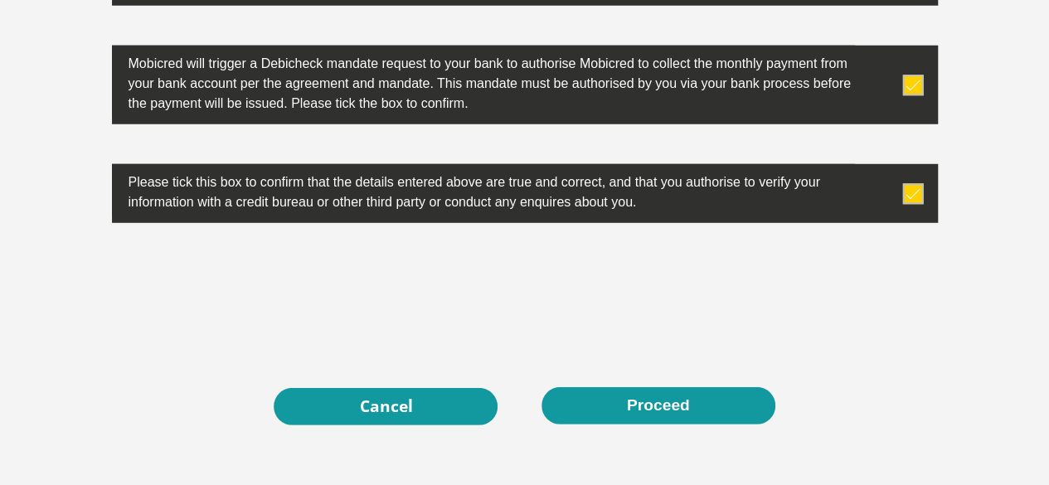
scroll to position [5458, 0]
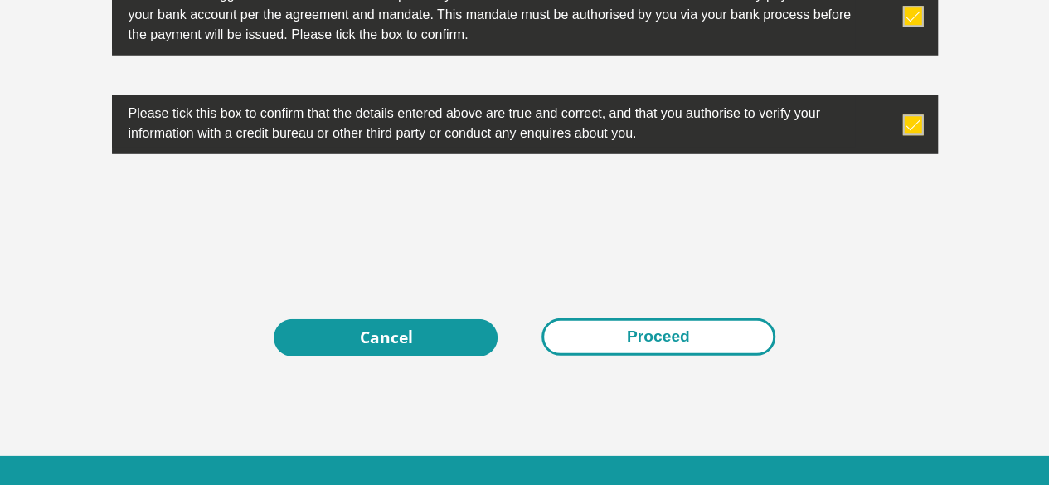
click at [667, 318] on button "Proceed" at bounding box center [658, 336] width 234 height 37
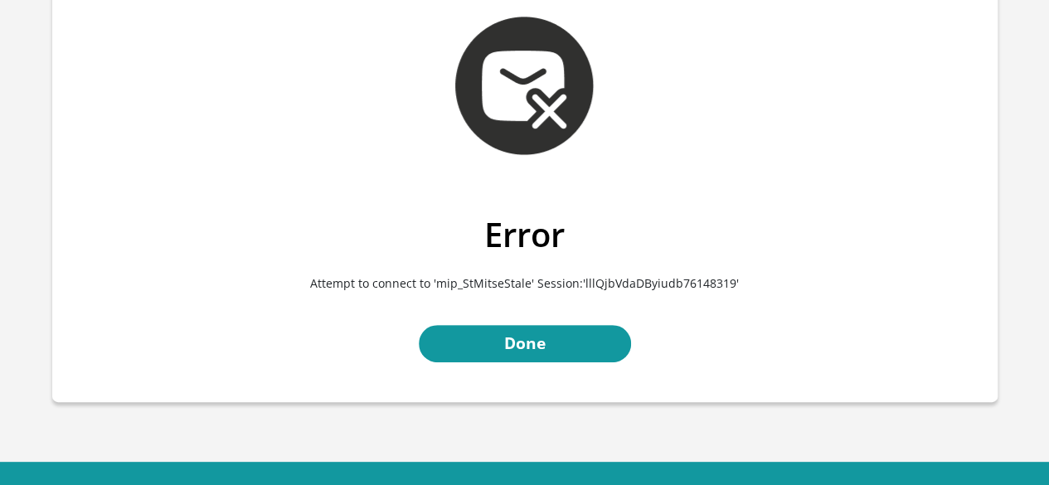
scroll to position [153, 0]
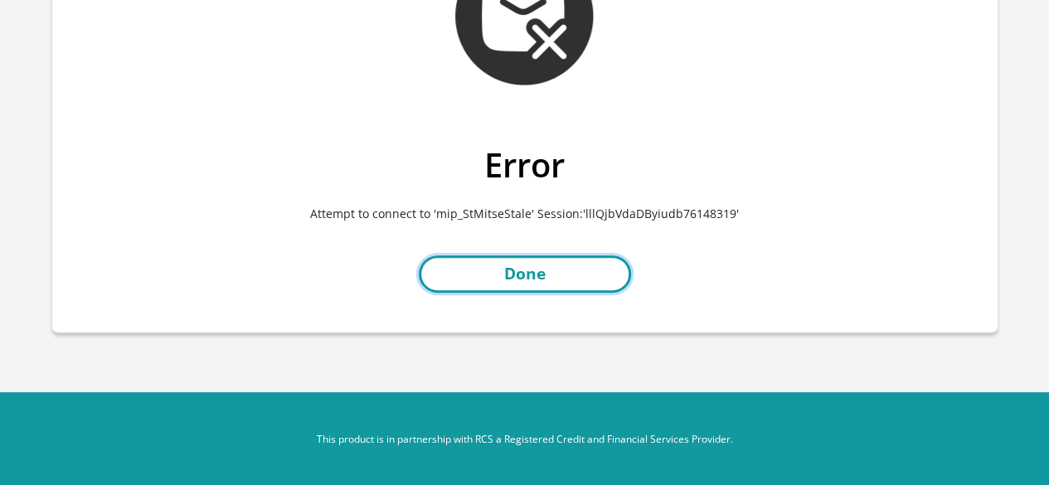
click at [550, 277] on link "Done" at bounding box center [525, 273] width 212 height 37
click at [537, 268] on link "Done" at bounding box center [525, 273] width 212 height 37
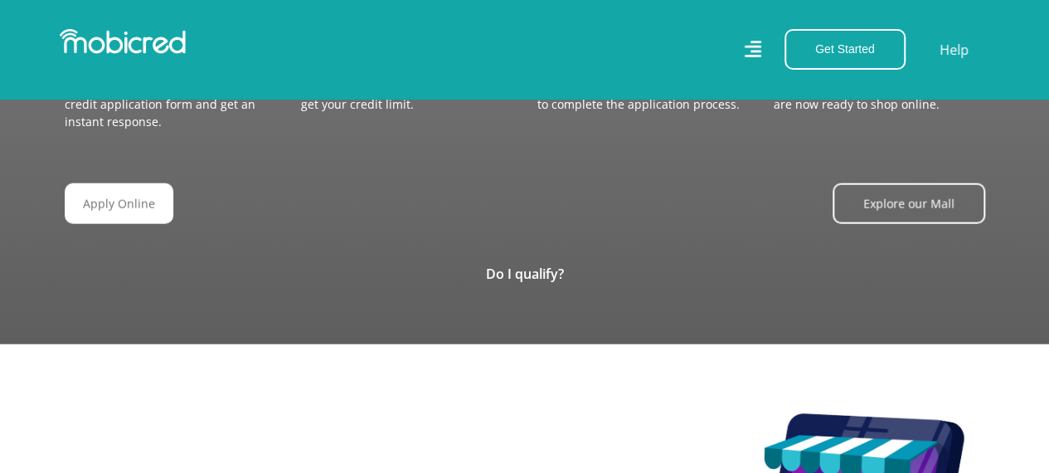
scroll to position [0, 3781]
click at [524, 264] on link "Do I qualify?" at bounding box center [525, 273] width 78 height 18
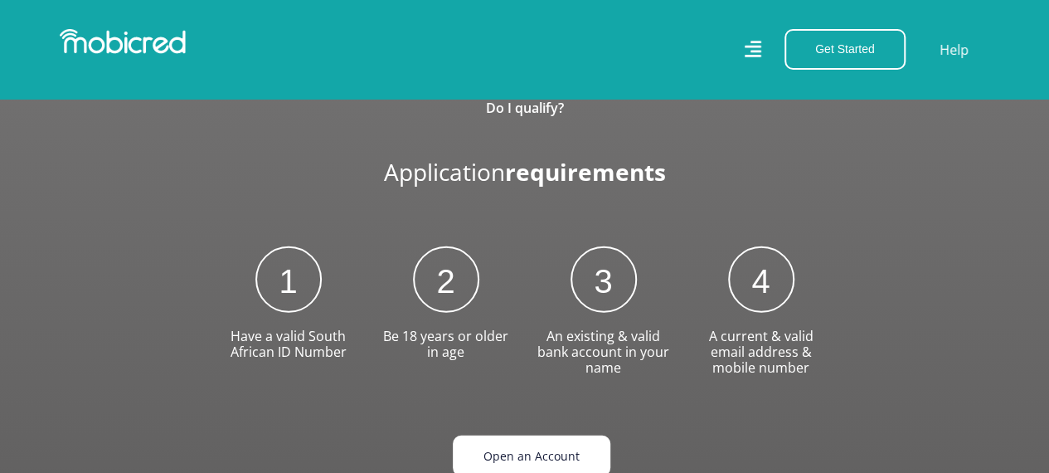
scroll to position [0, 3580]
click at [517, 435] on link "Open an Account" at bounding box center [532, 455] width 158 height 41
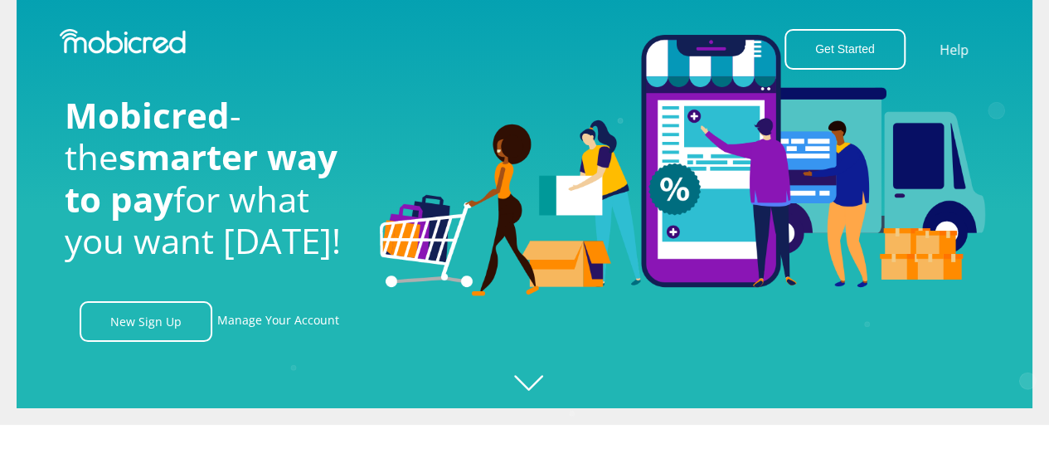
scroll to position [0, 0]
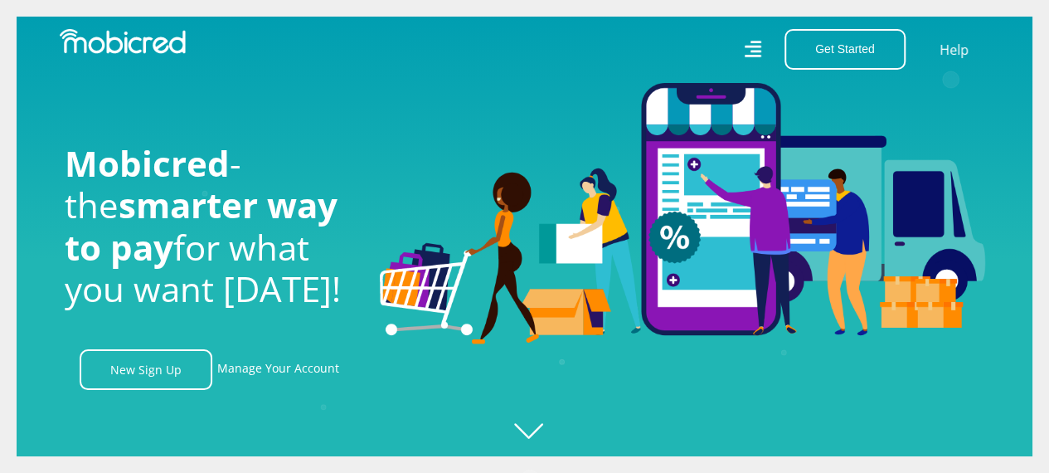
click at [757, 47] on icon at bounding box center [752, 49] width 17 height 17
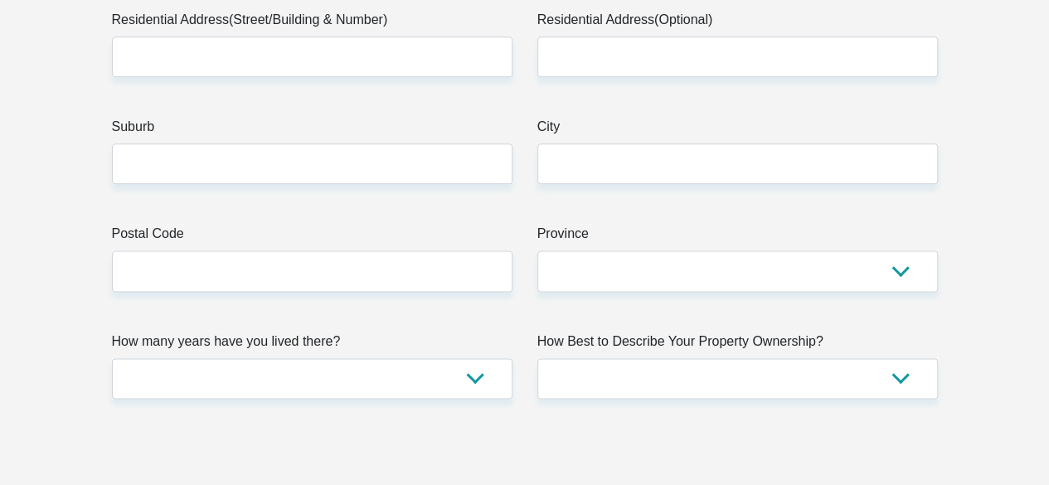
scroll to position [497, 0]
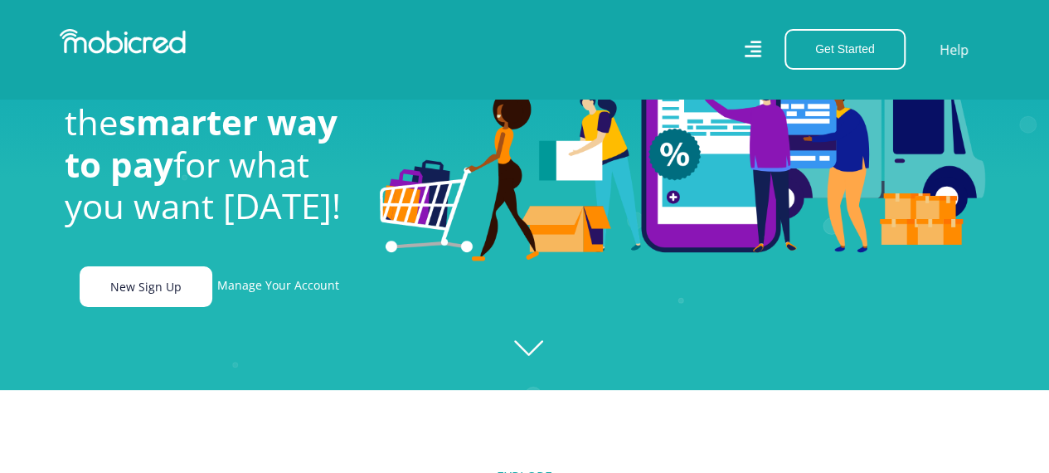
scroll to position [0, 1182]
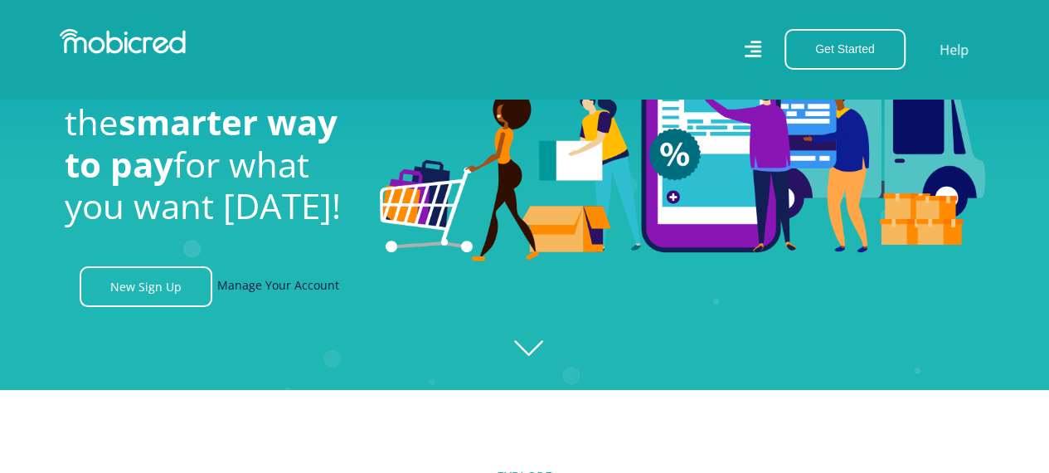
click at [270, 295] on link "Manage Your Account" at bounding box center [278, 286] width 122 height 41
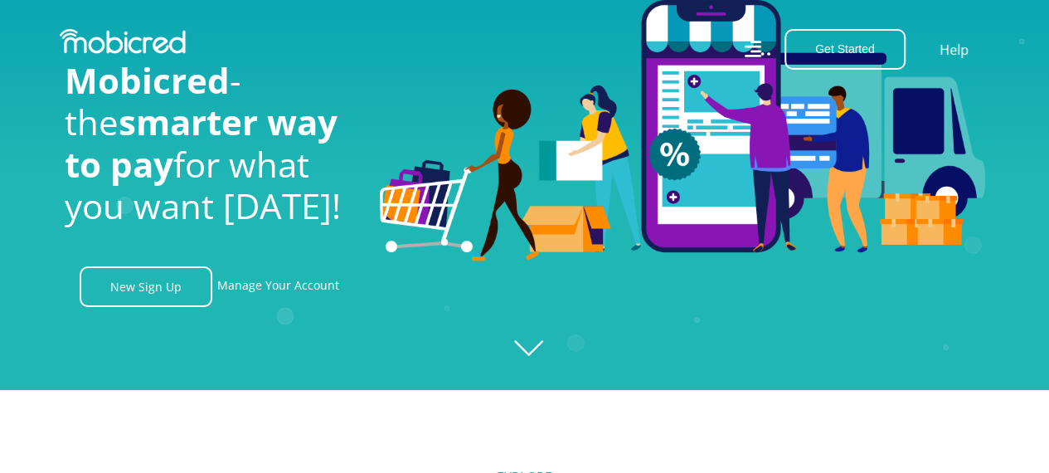
scroll to position [0, 0]
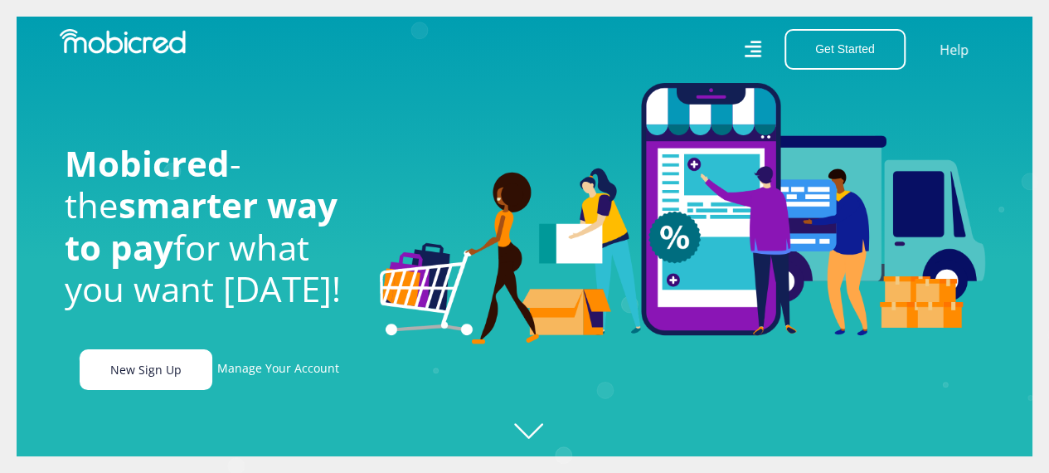
click at [148, 374] on link "New Sign Up" at bounding box center [146, 369] width 133 height 41
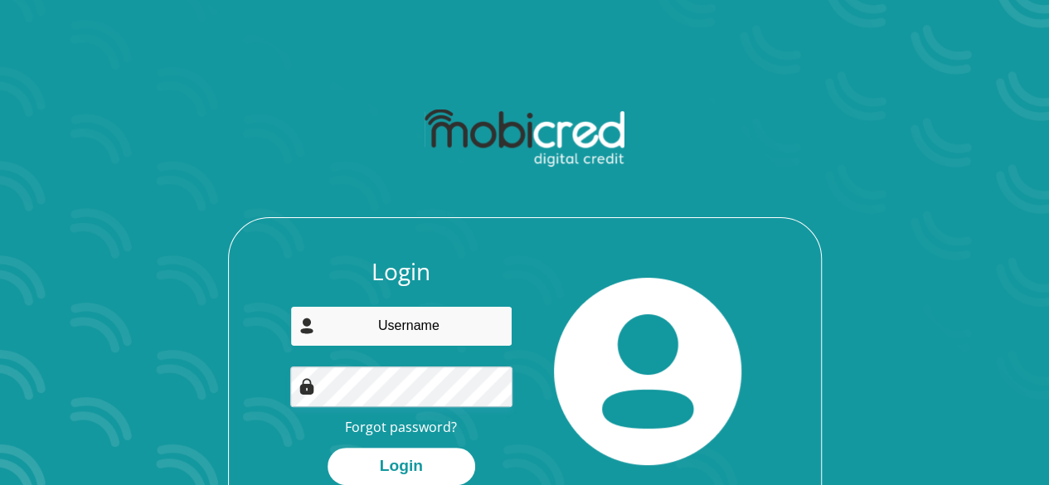
click at [367, 324] on input "email" at bounding box center [401, 326] width 222 height 41
type input "[EMAIL_ADDRESS][DOMAIN_NAME]"
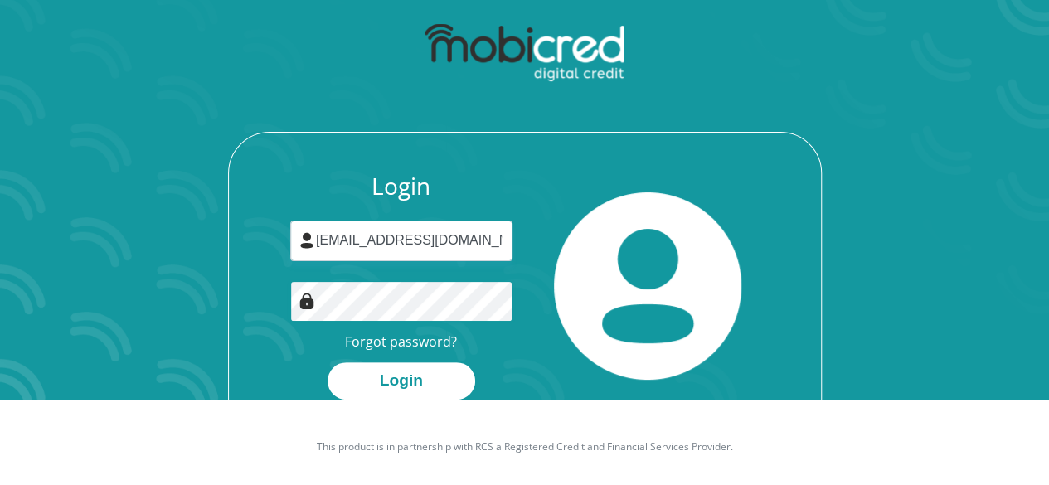
scroll to position [95, 0]
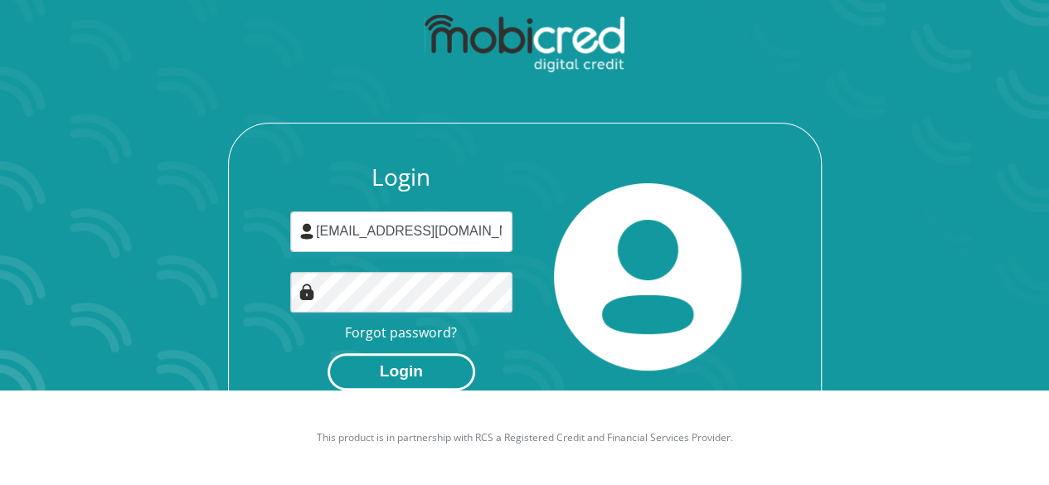
click at [406, 382] on button "Login" at bounding box center [402, 371] width 148 height 37
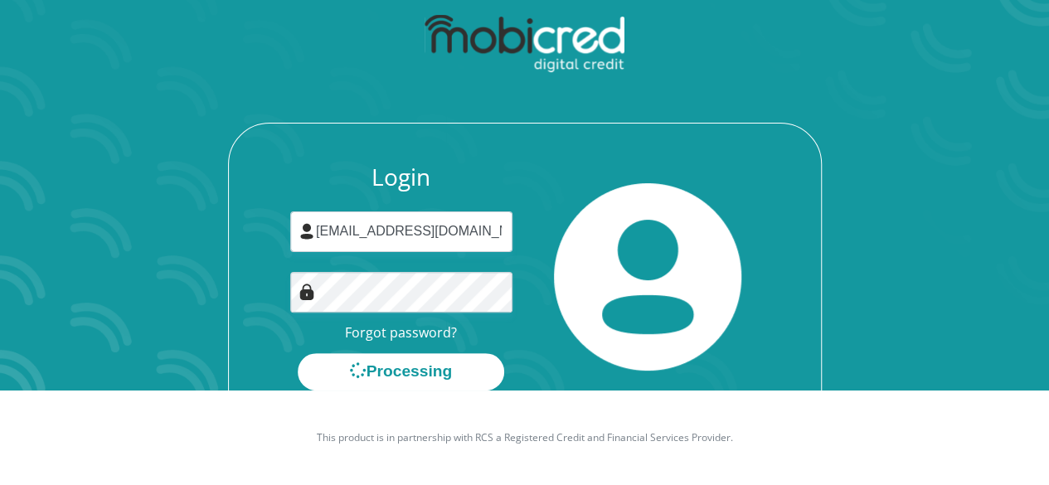
scroll to position [0, 0]
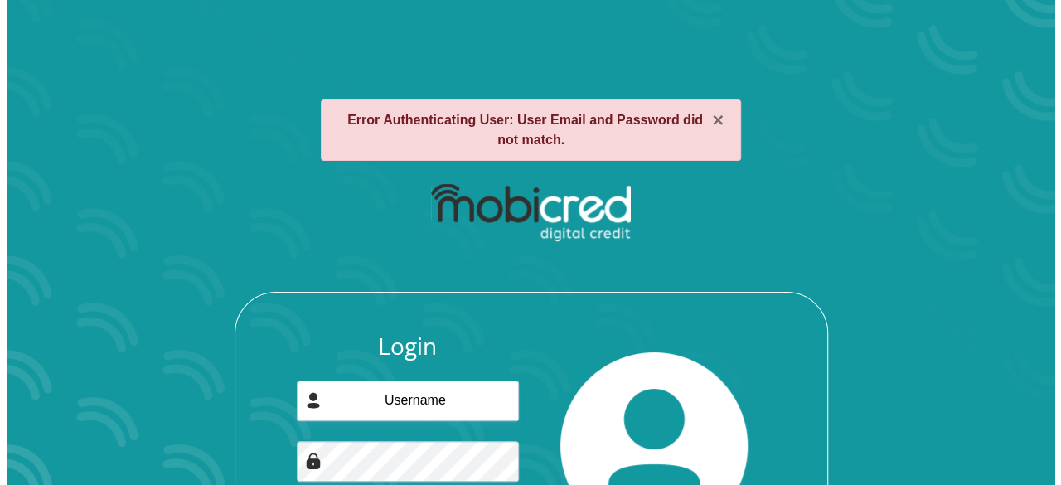
scroll to position [83, 0]
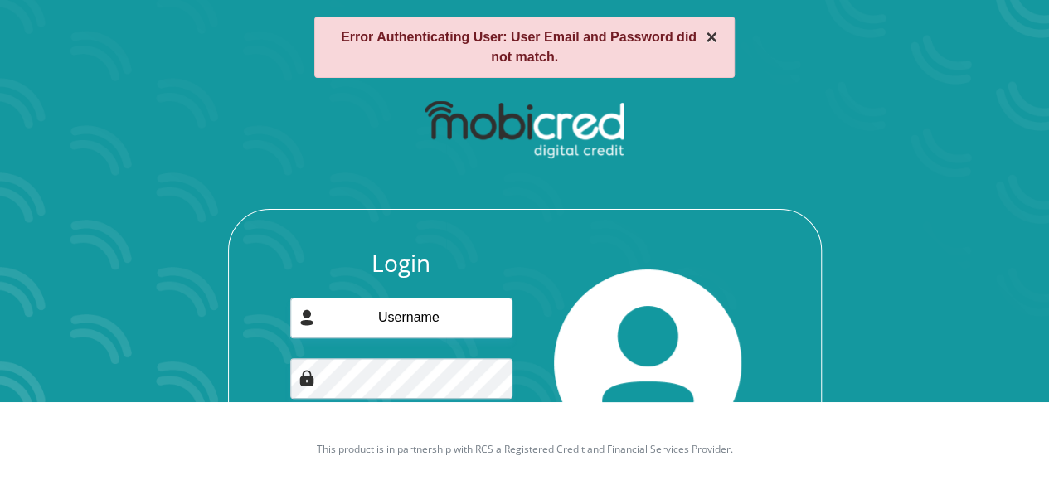
click at [714, 39] on button "×" at bounding box center [712, 37] width 12 height 20
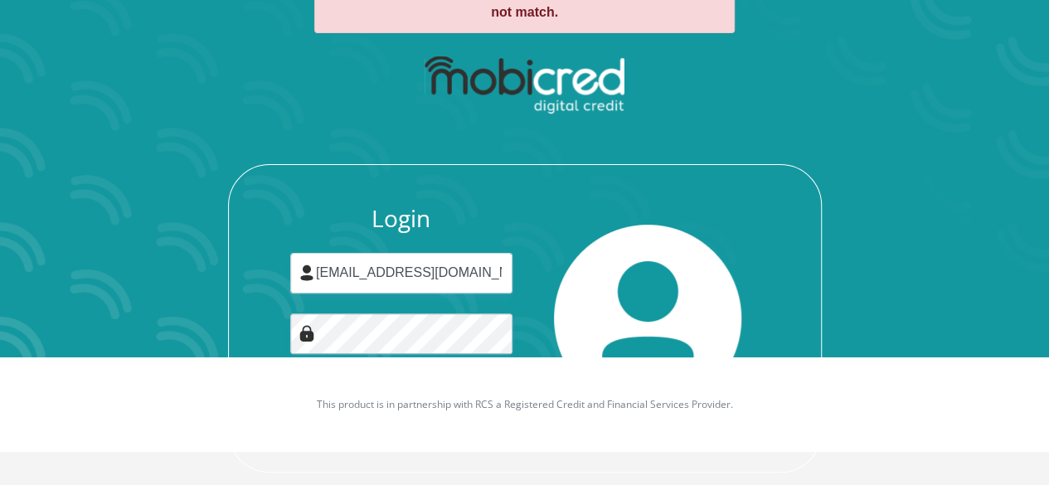
scroll to position [153, 0]
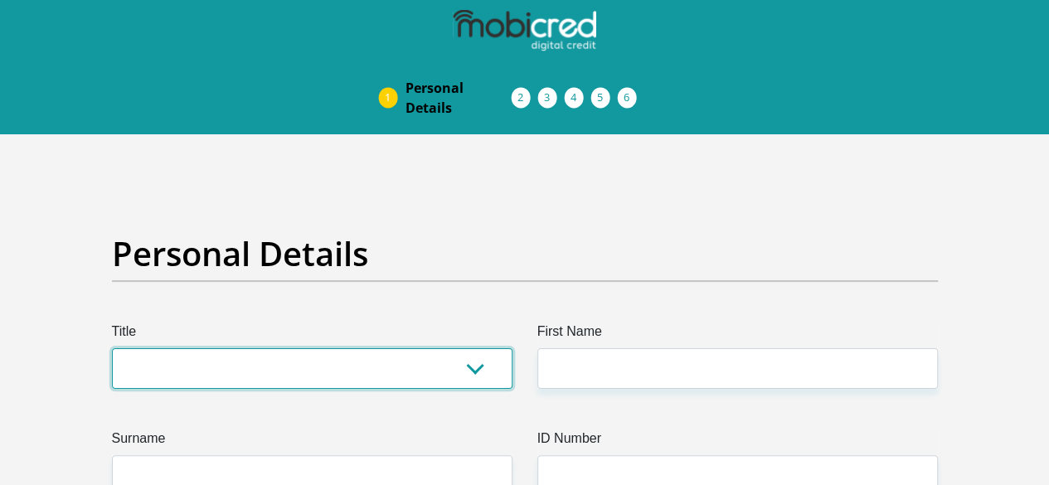
click at [468, 348] on select "Mr Ms Mrs Dr Other" at bounding box center [312, 368] width 400 height 41
select select "Mr"
click at [112, 348] on select "Mr Ms Mrs Dr Other" at bounding box center [312, 368] width 400 height 41
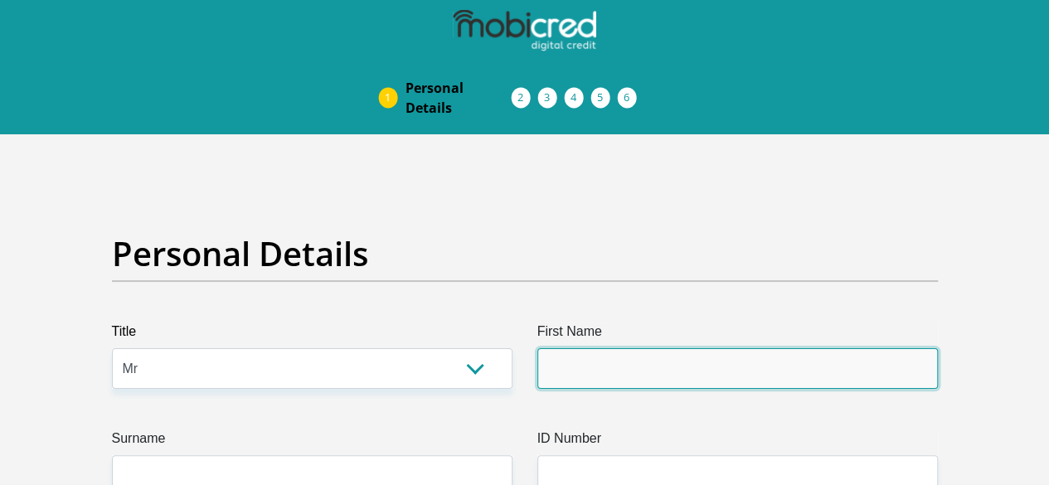
click at [653, 348] on input "First Name" at bounding box center [737, 368] width 400 height 41
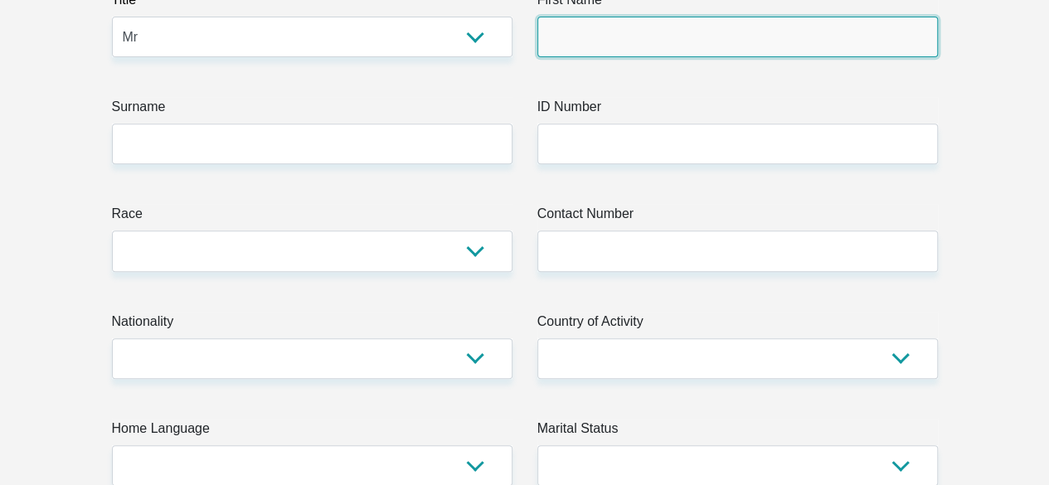
scroll to position [746, 0]
